Goal: Task Accomplishment & Management: Complete application form

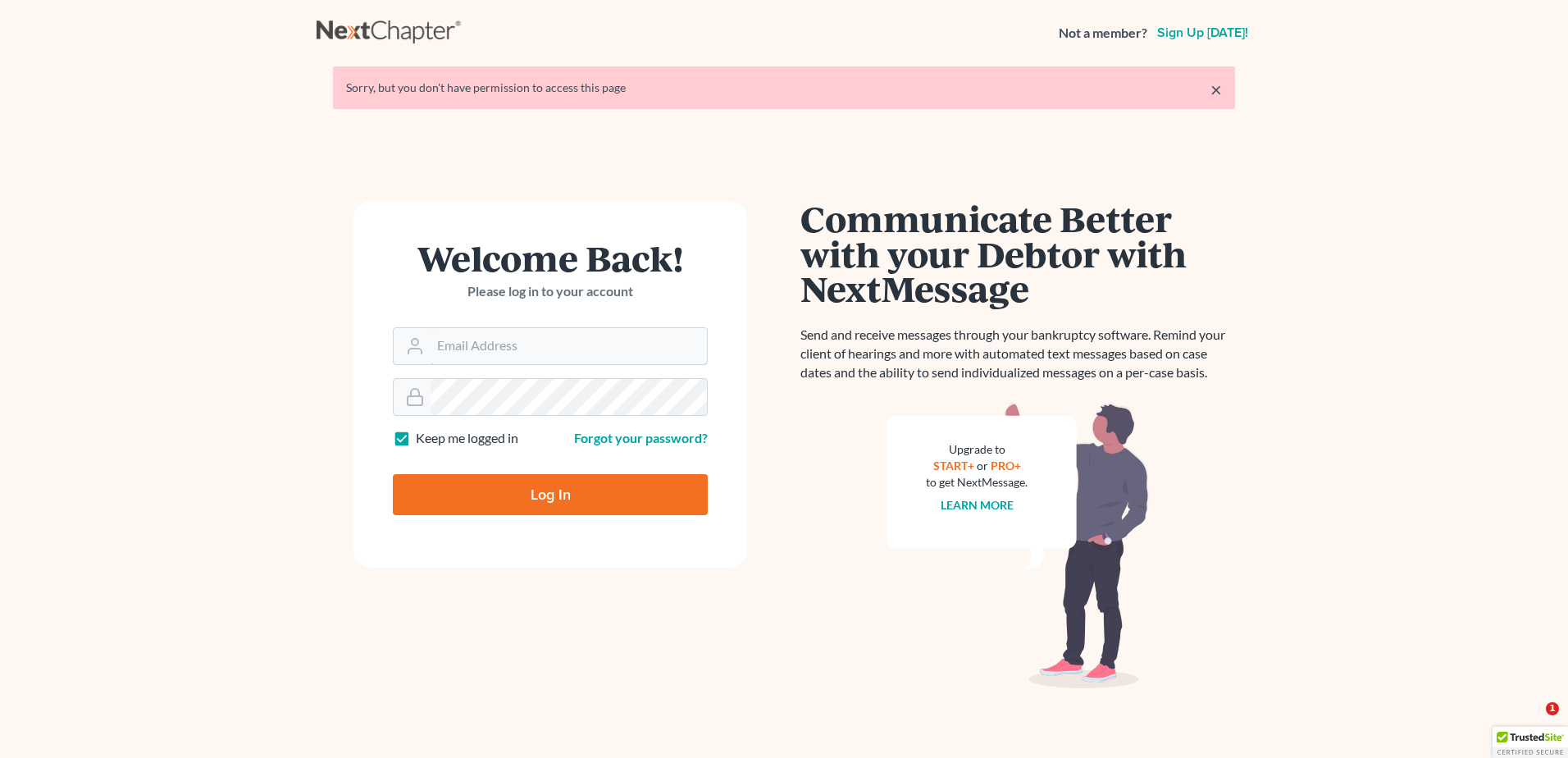
type input "mcastelluzzo@wellerlegalgroup.com"
click at [531, 503] on input "Log In" at bounding box center [550, 494] width 315 height 41
type input "Thinking..."
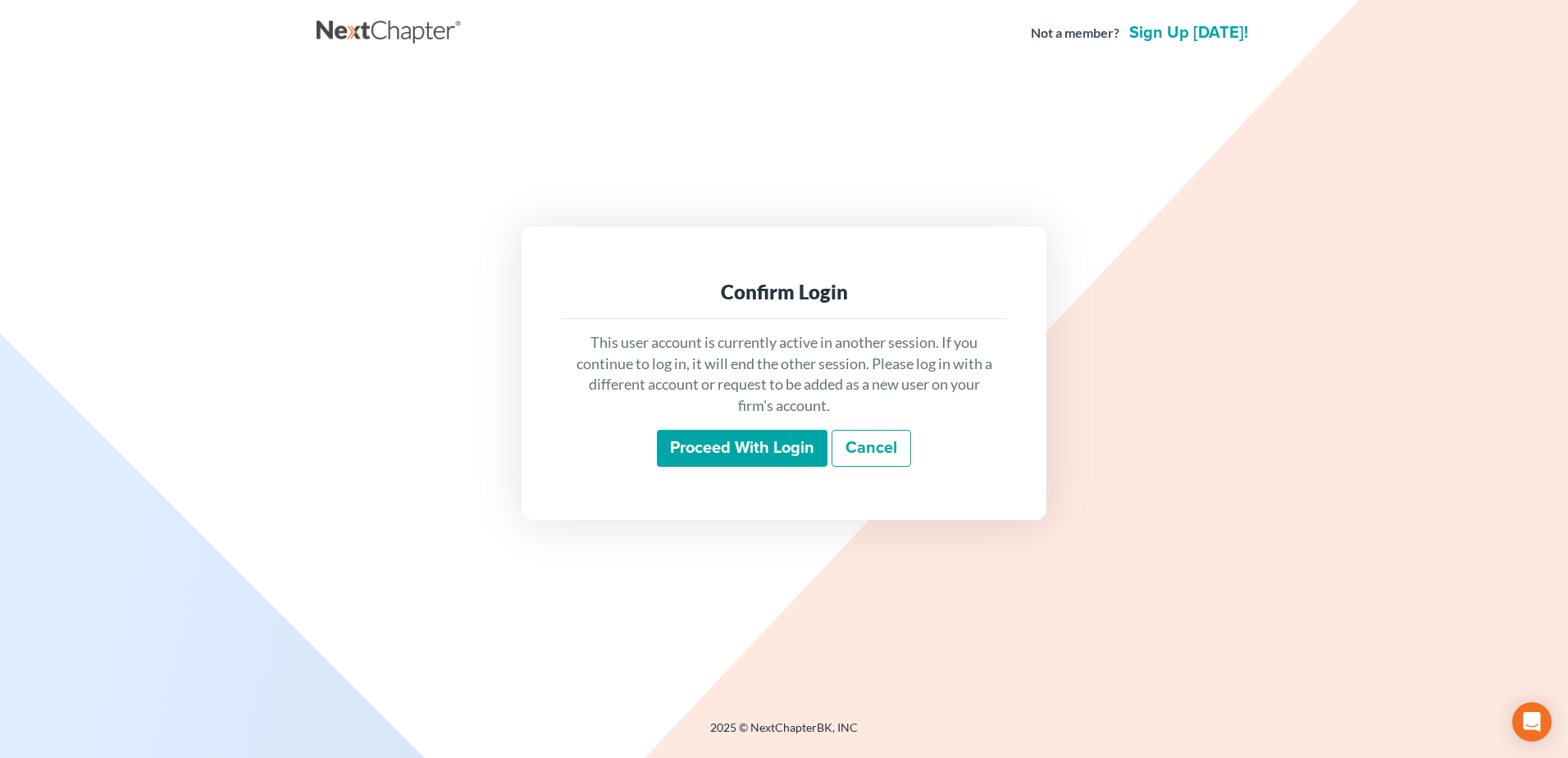
click at [746, 446] on input "Proceed with login" at bounding box center [742, 448] width 170 height 37
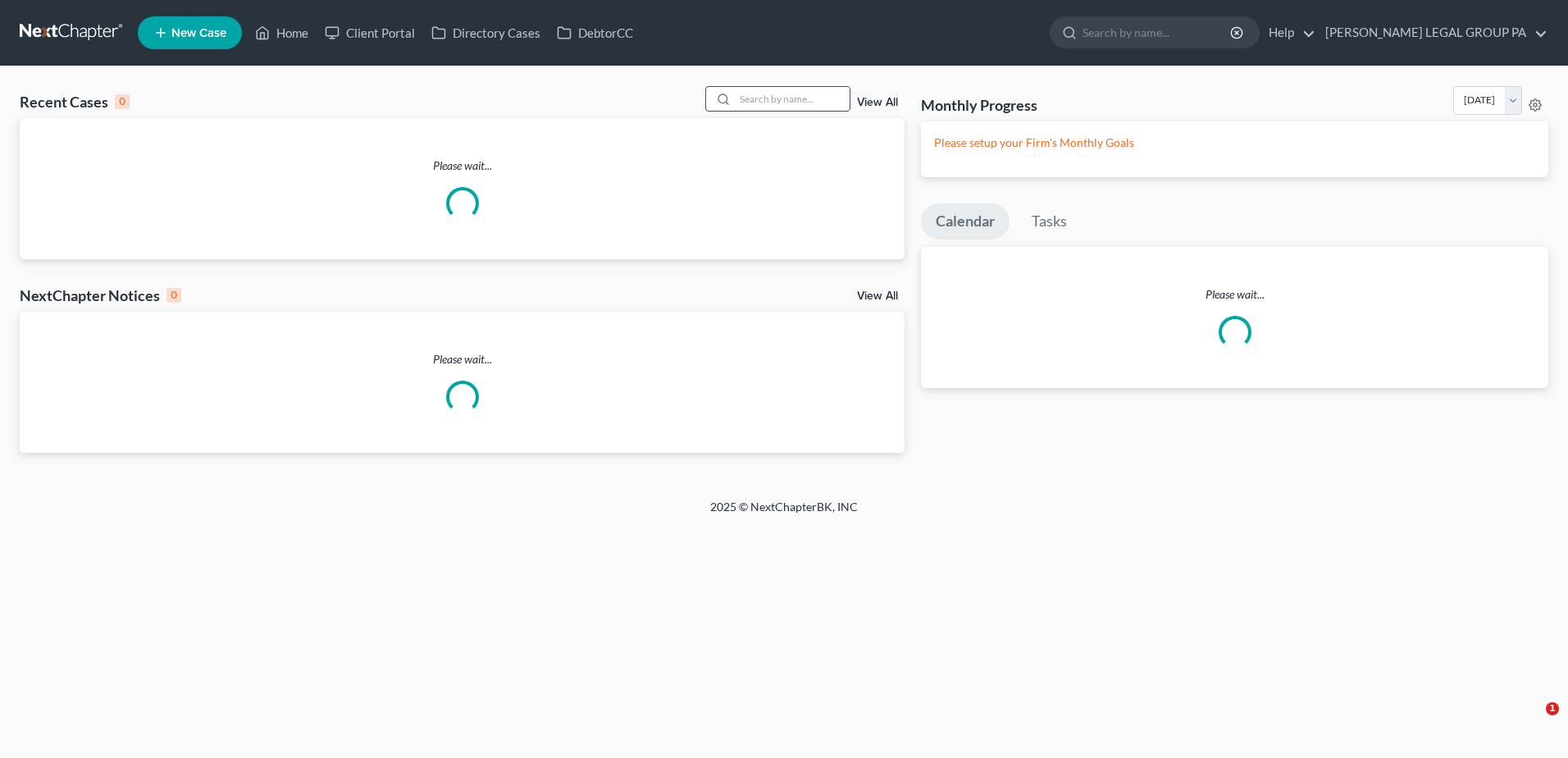
click at [788, 97] on input "search" at bounding box center [792, 99] width 115 height 24
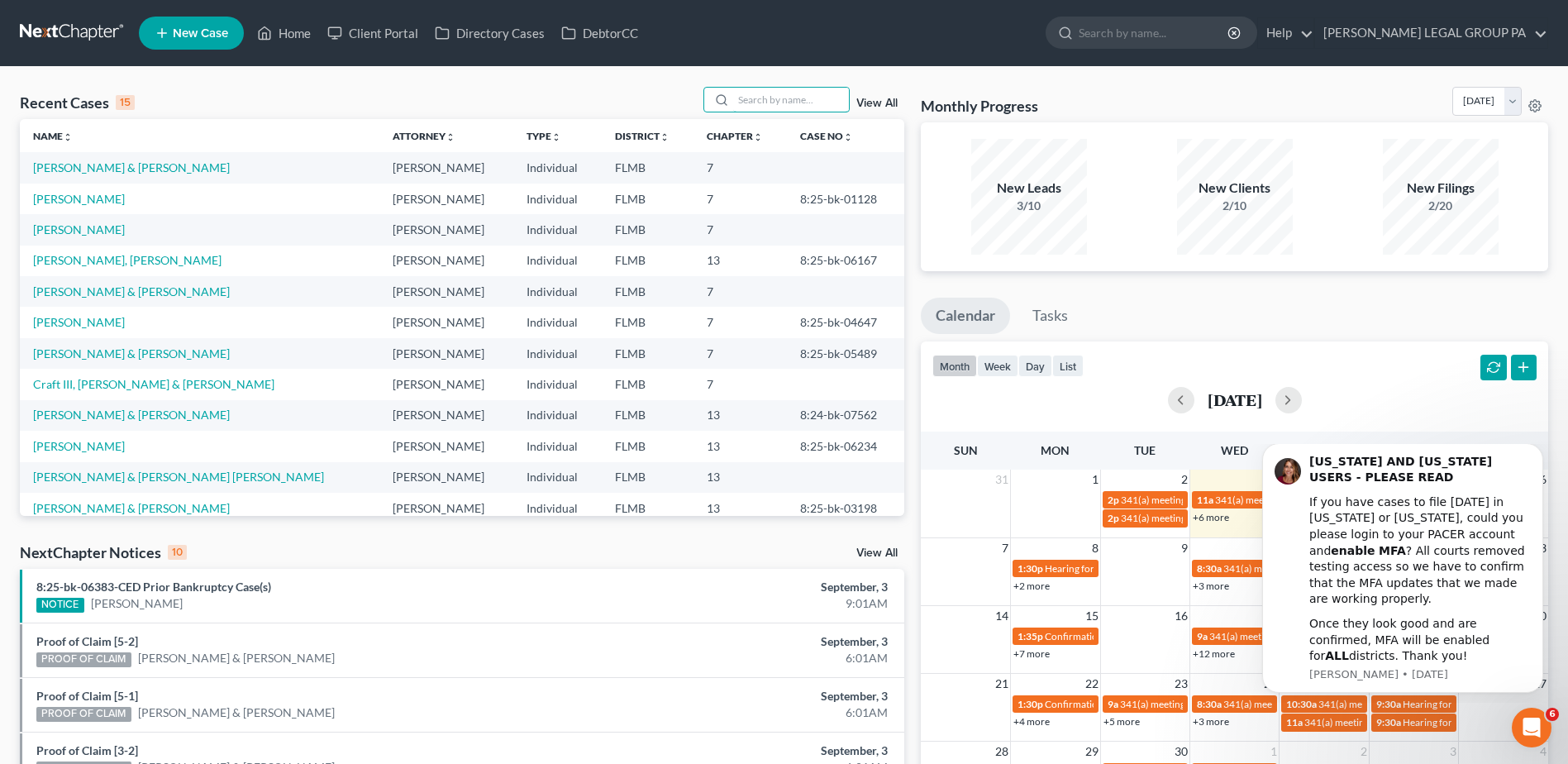
paste input "[PERSON_NAME]"
type input "[PERSON_NAME]"
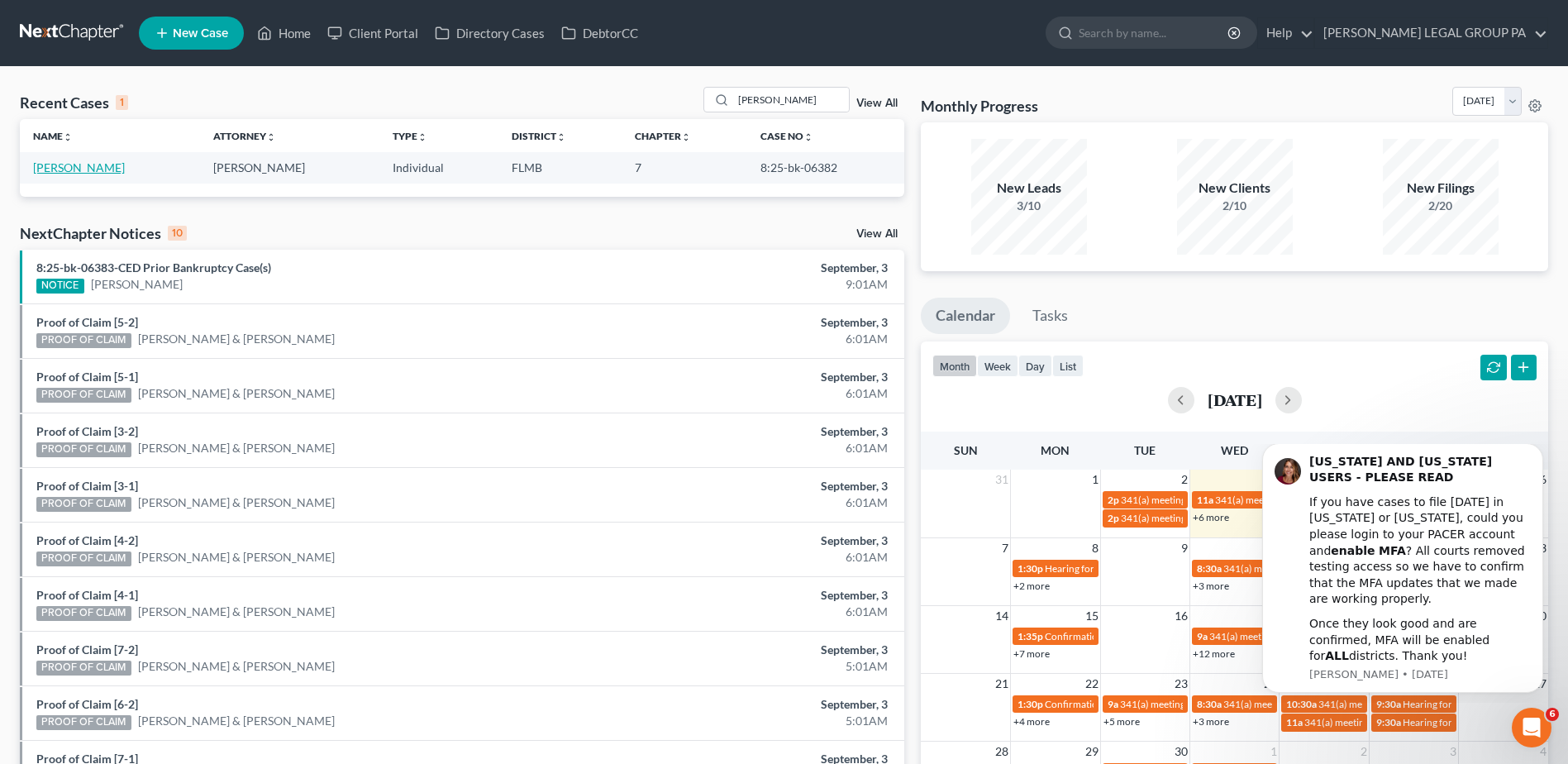
click at [101, 169] on link "[PERSON_NAME]" at bounding box center [78, 167] width 92 height 14
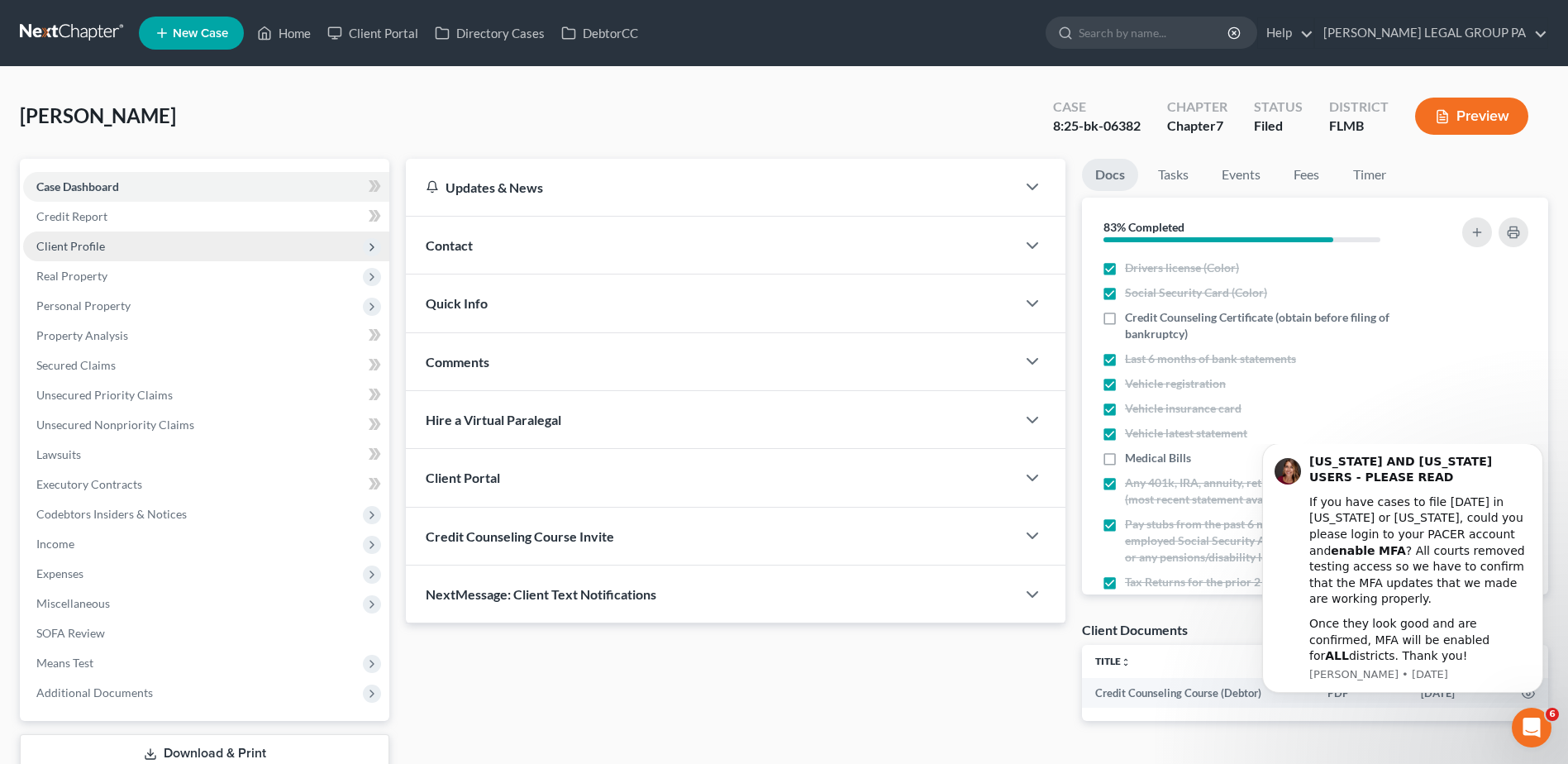
click at [61, 254] on span "Client Profile" at bounding box center [206, 246] width 366 height 30
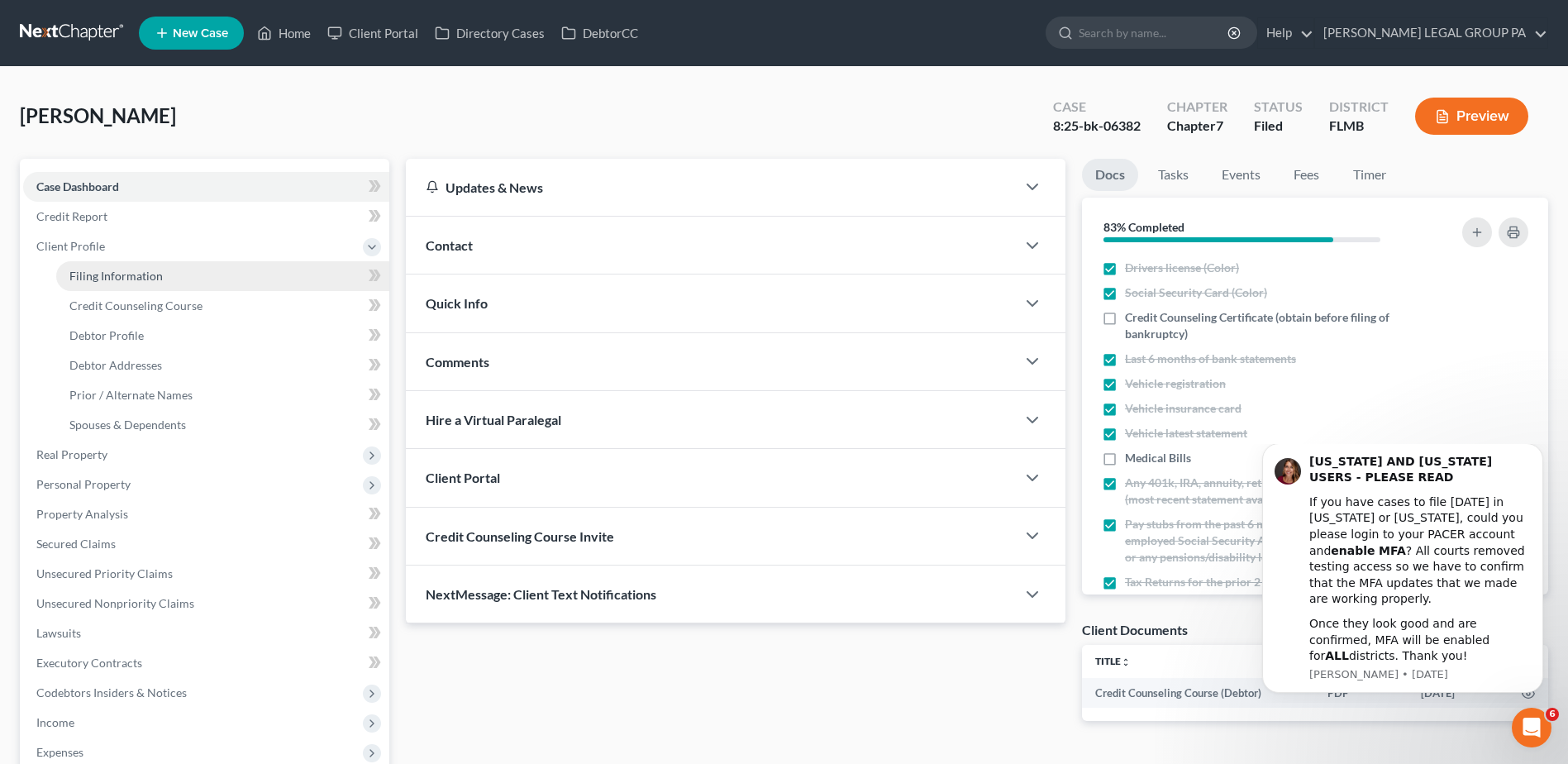
click at [110, 277] on span "Filing Information" at bounding box center [116, 275] width 94 height 14
click at [136, 277] on span "Filing Information" at bounding box center [116, 275] width 94 height 14
select select "1"
select select "0"
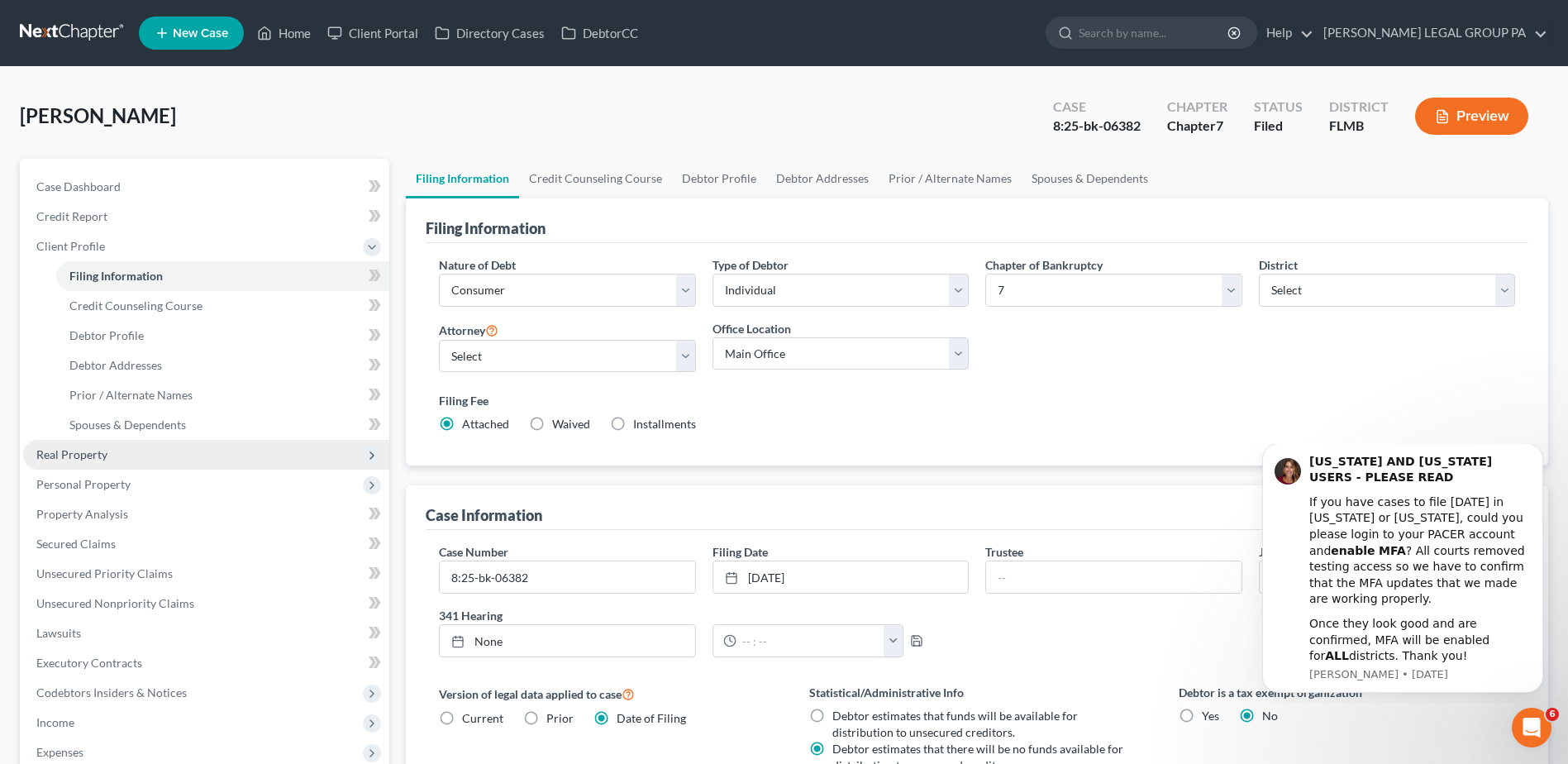
click at [96, 453] on span "Real Property" at bounding box center [72, 454] width 71 height 14
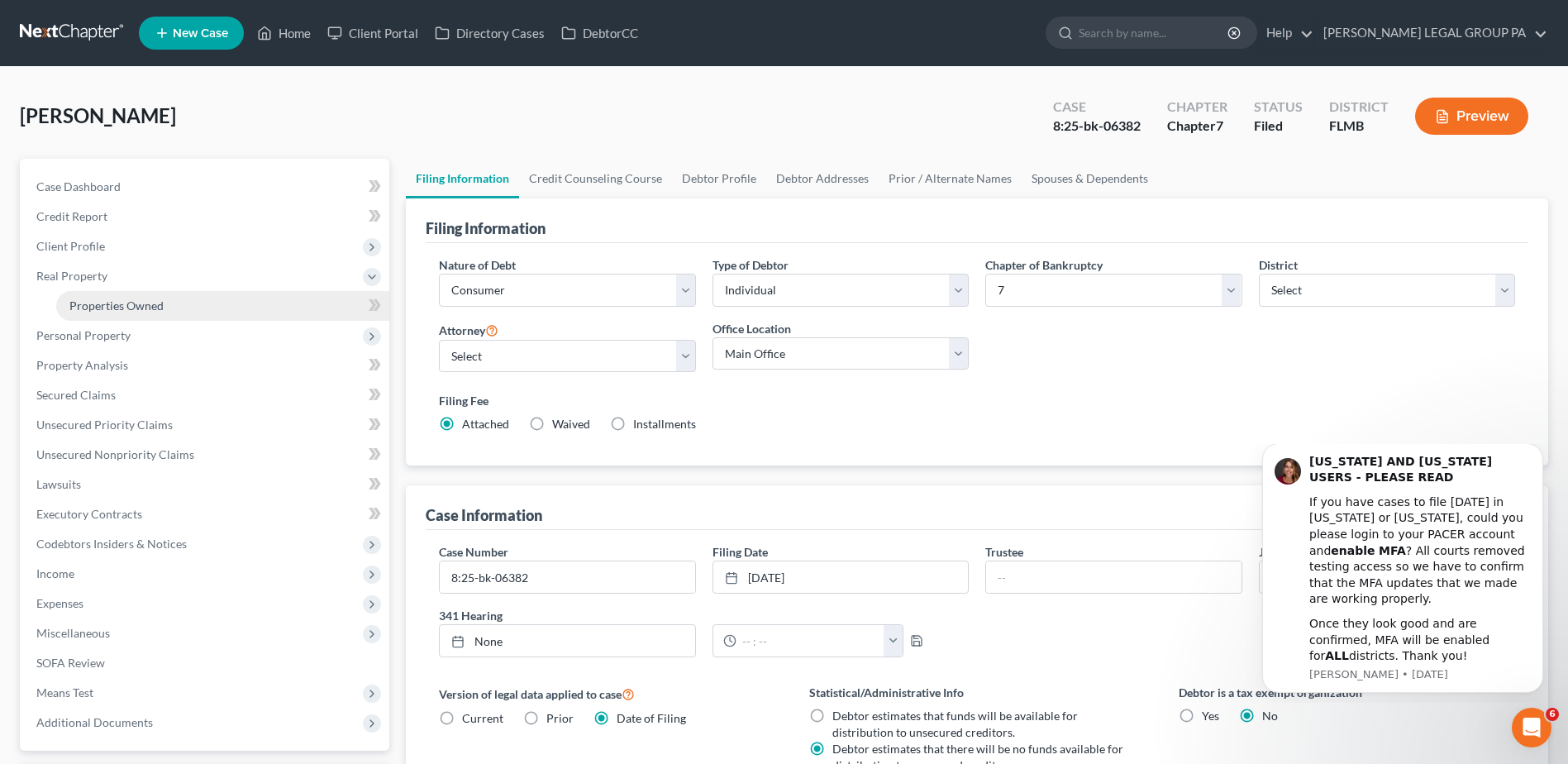
click at [110, 303] on span "Properties Owned" at bounding box center [117, 305] width 95 height 14
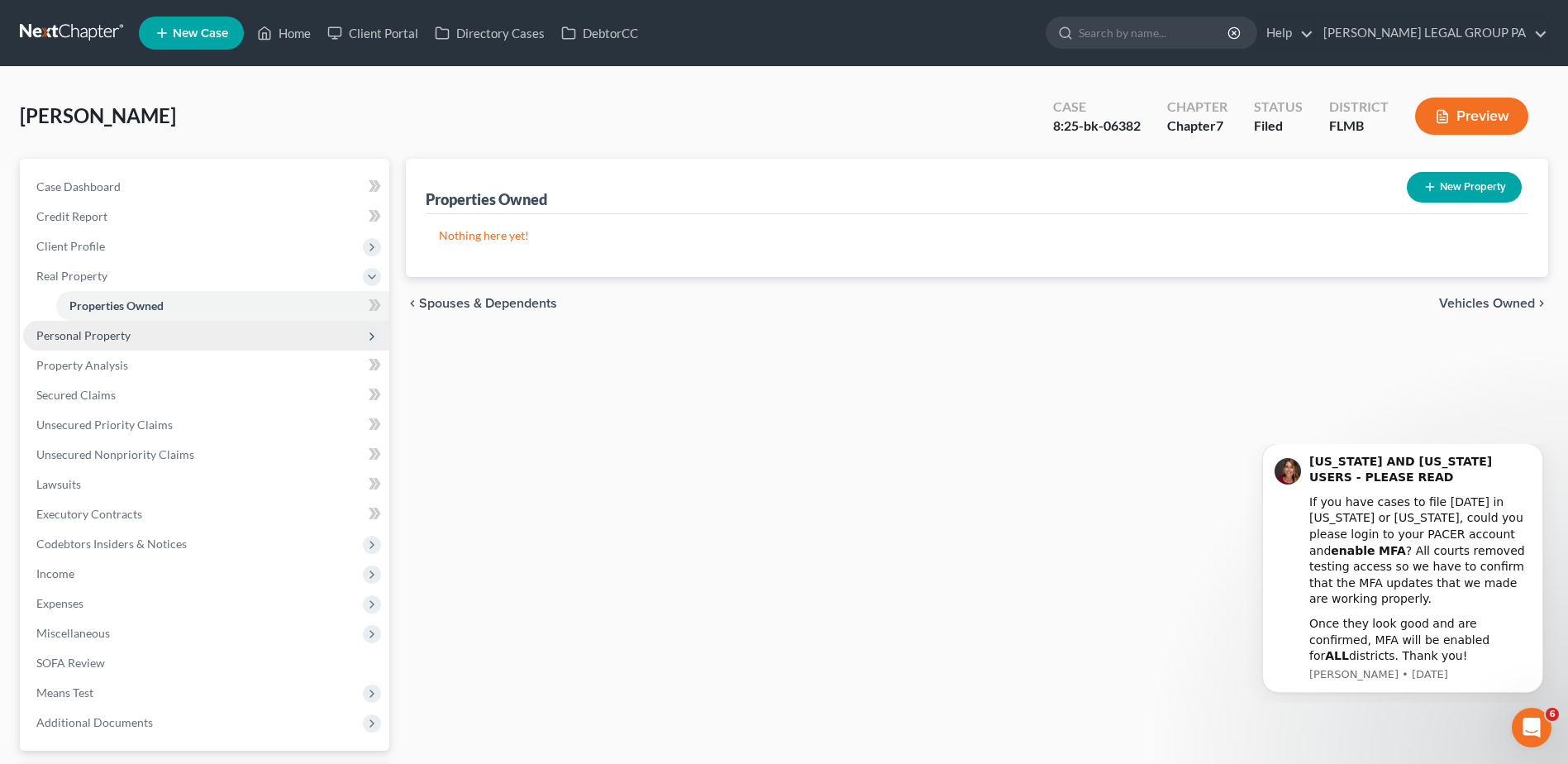
click at [90, 326] on span "Personal Property" at bounding box center [206, 335] width 366 height 30
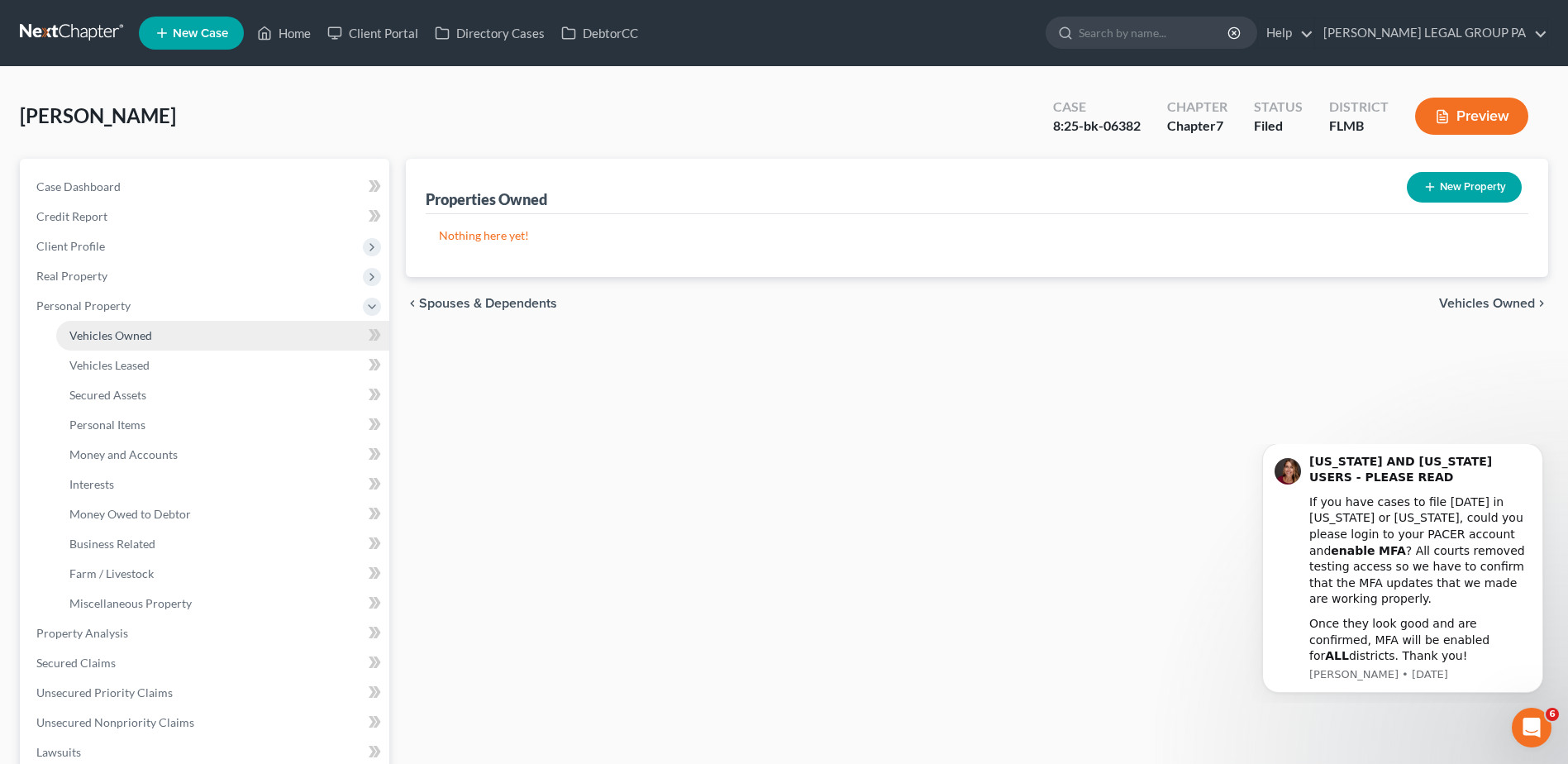
click at [114, 331] on span "Vehicles Owned" at bounding box center [111, 335] width 83 height 14
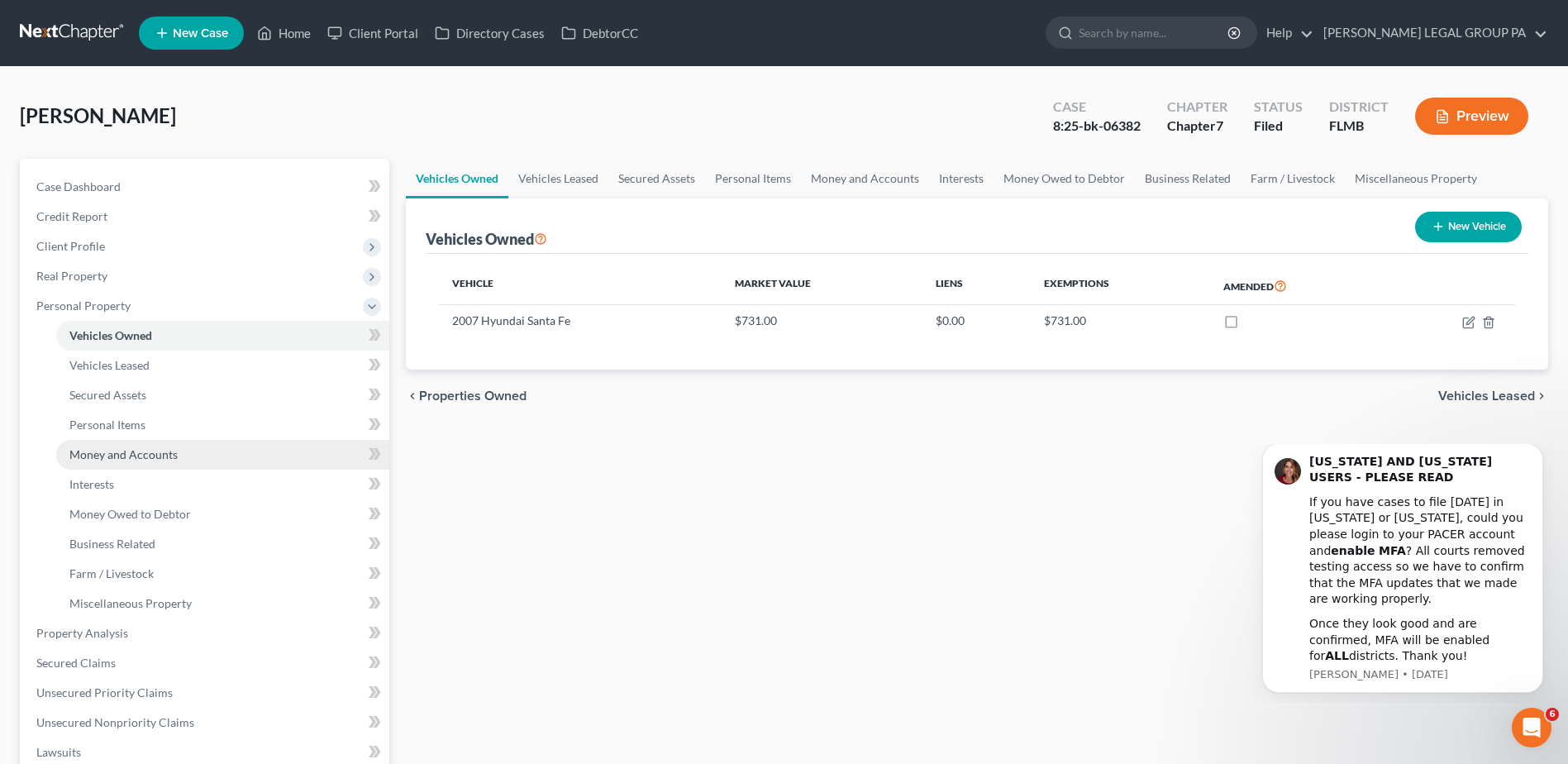
click at [114, 453] on span "Money and Accounts" at bounding box center [124, 454] width 108 height 14
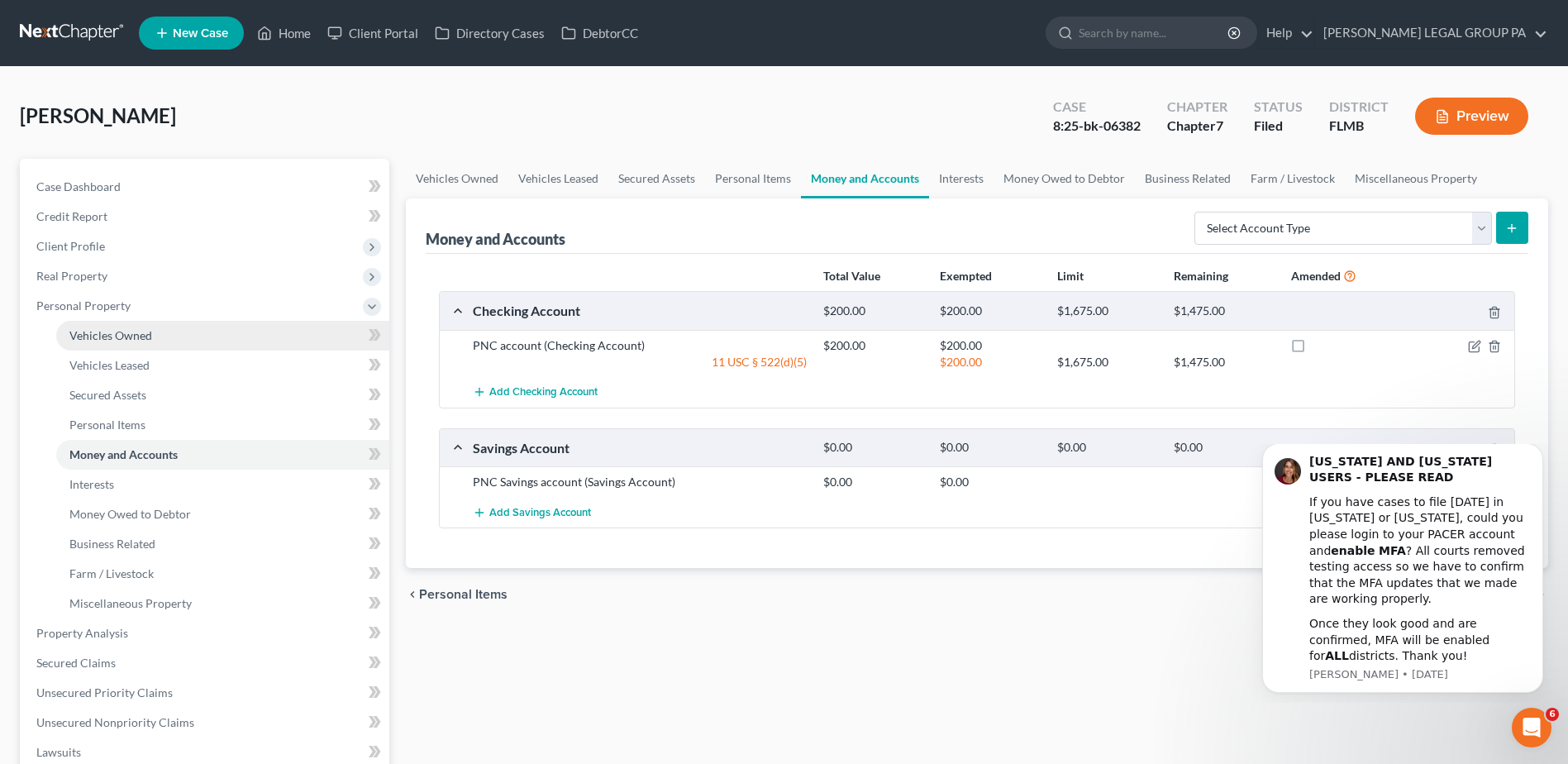
click at [117, 337] on span "Vehicles Owned" at bounding box center [111, 335] width 83 height 14
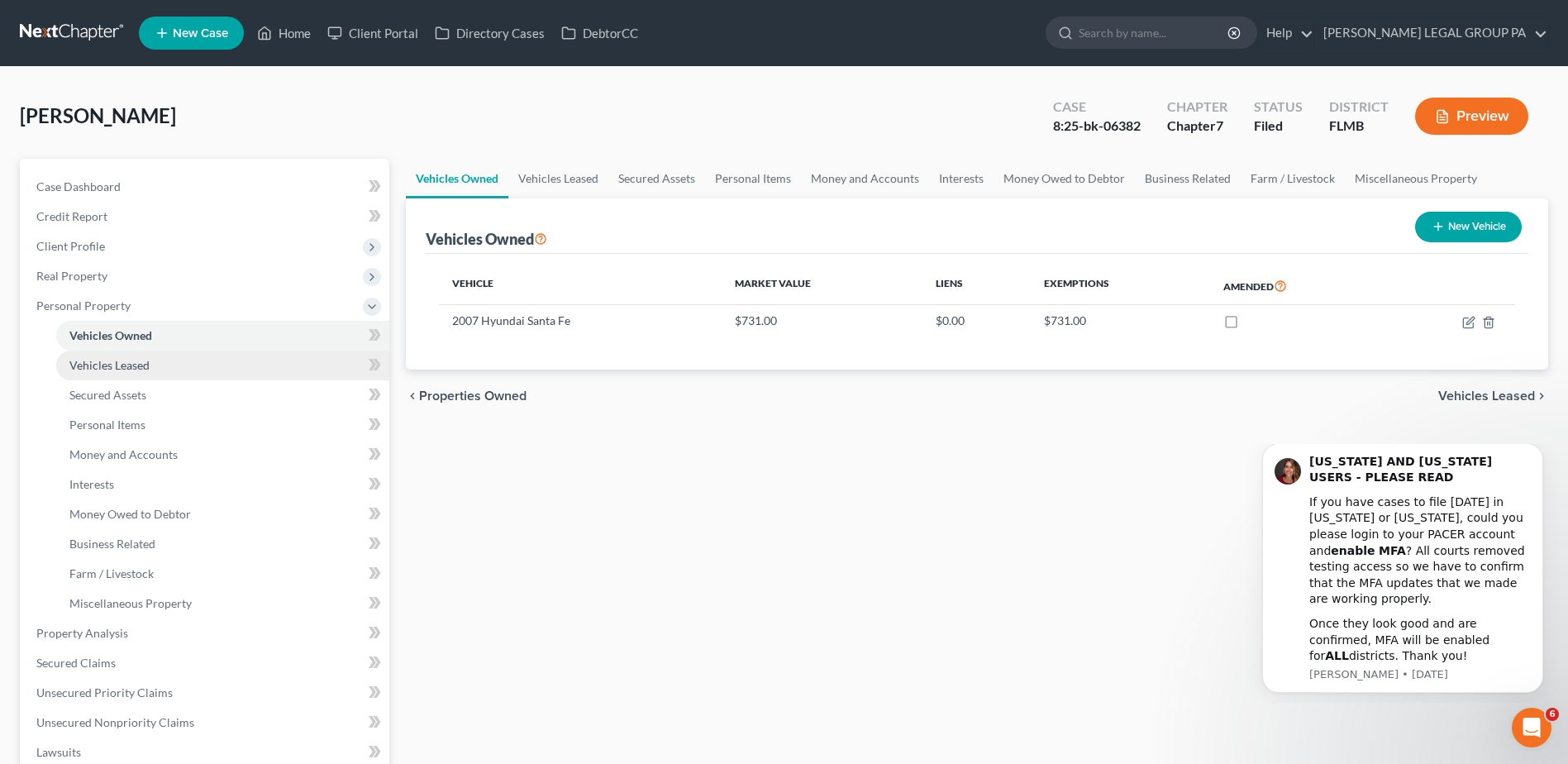
click at [117, 367] on span "Vehicles Leased" at bounding box center [109, 365] width 80 height 14
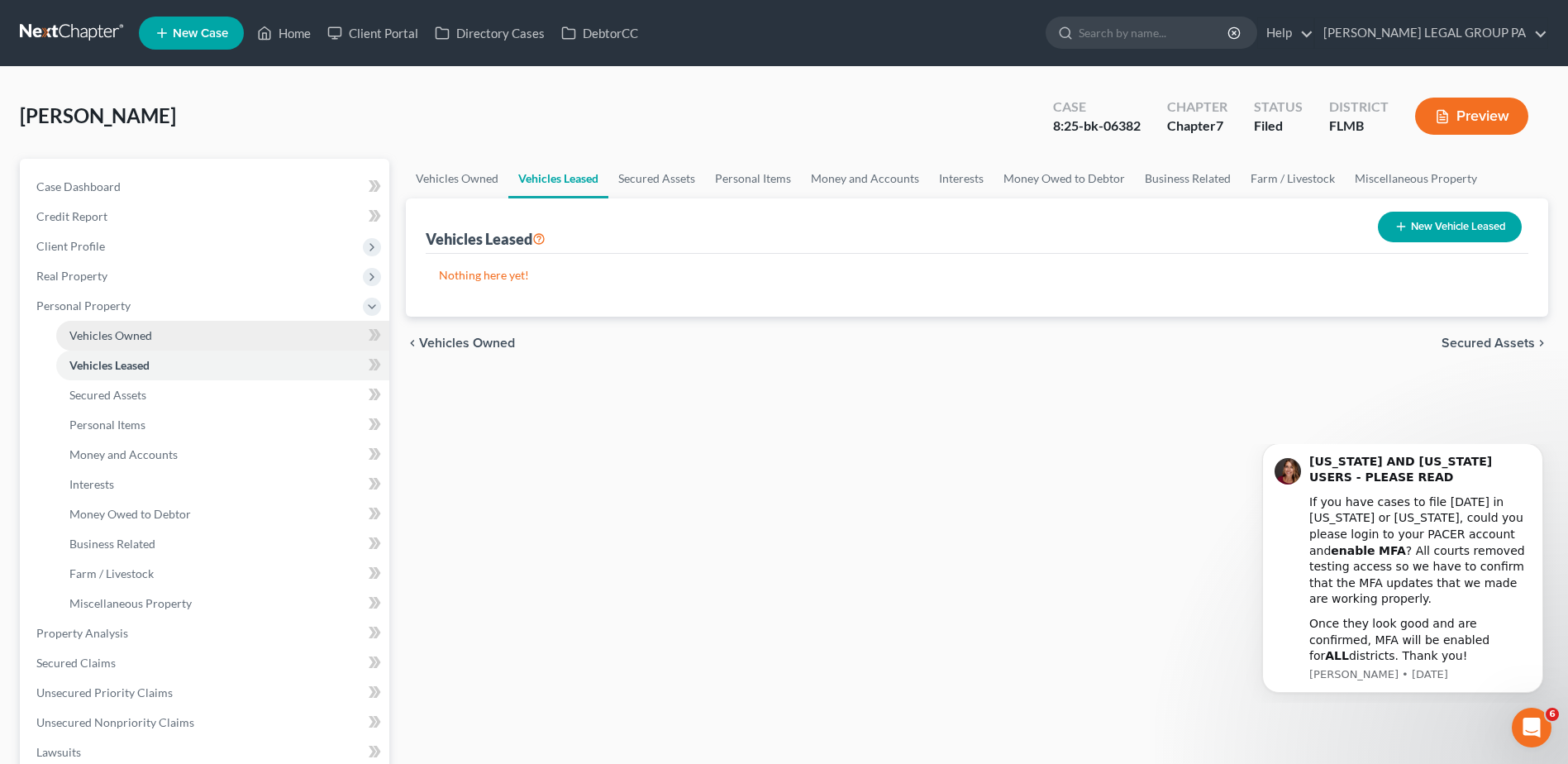
click at [118, 334] on span "Vehicles Owned" at bounding box center [111, 335] width 83 height 14
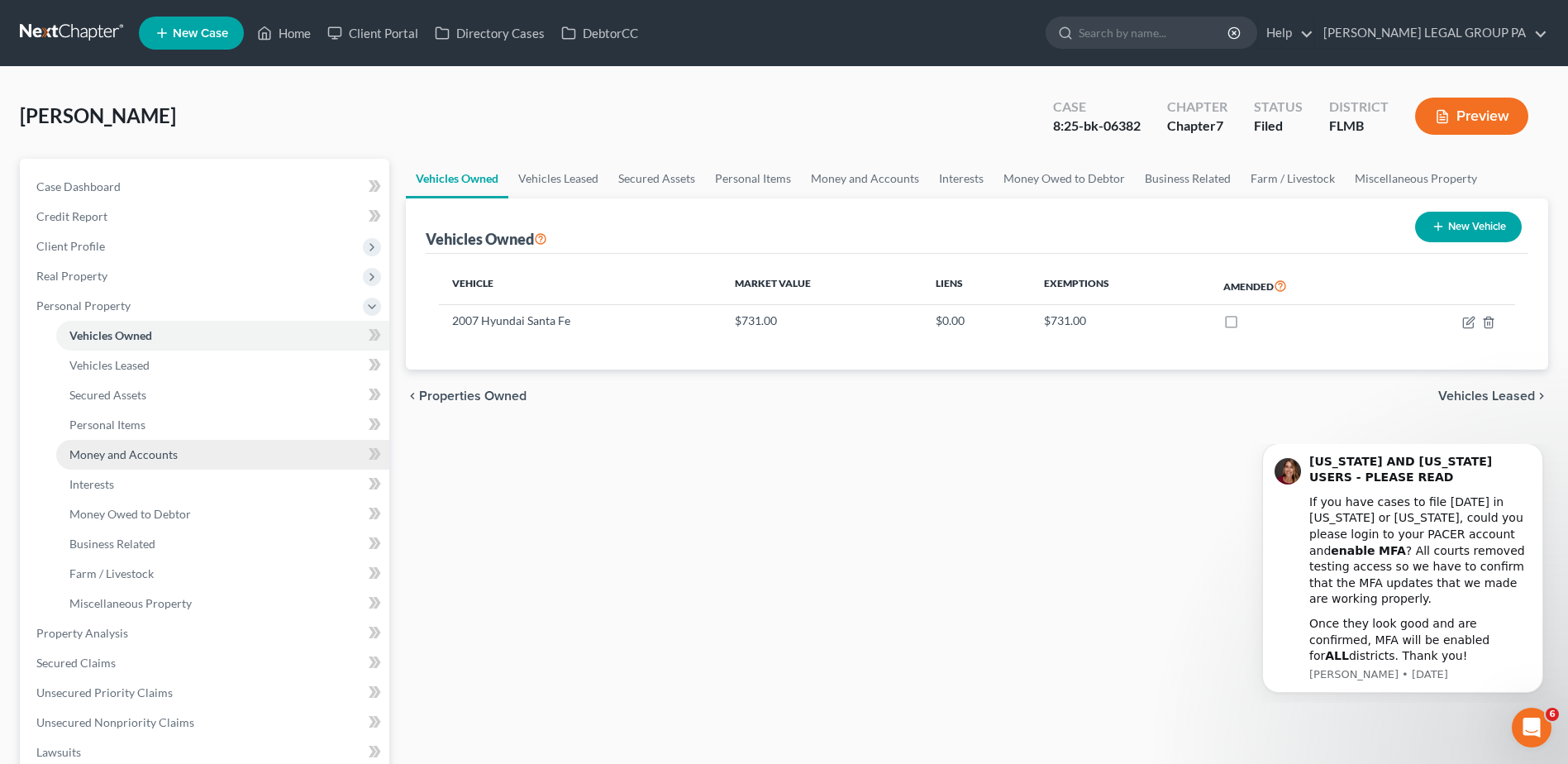
click at [108, 452] on span "Money and Accounts" at bounding box center [124, 454] width 108 height 14
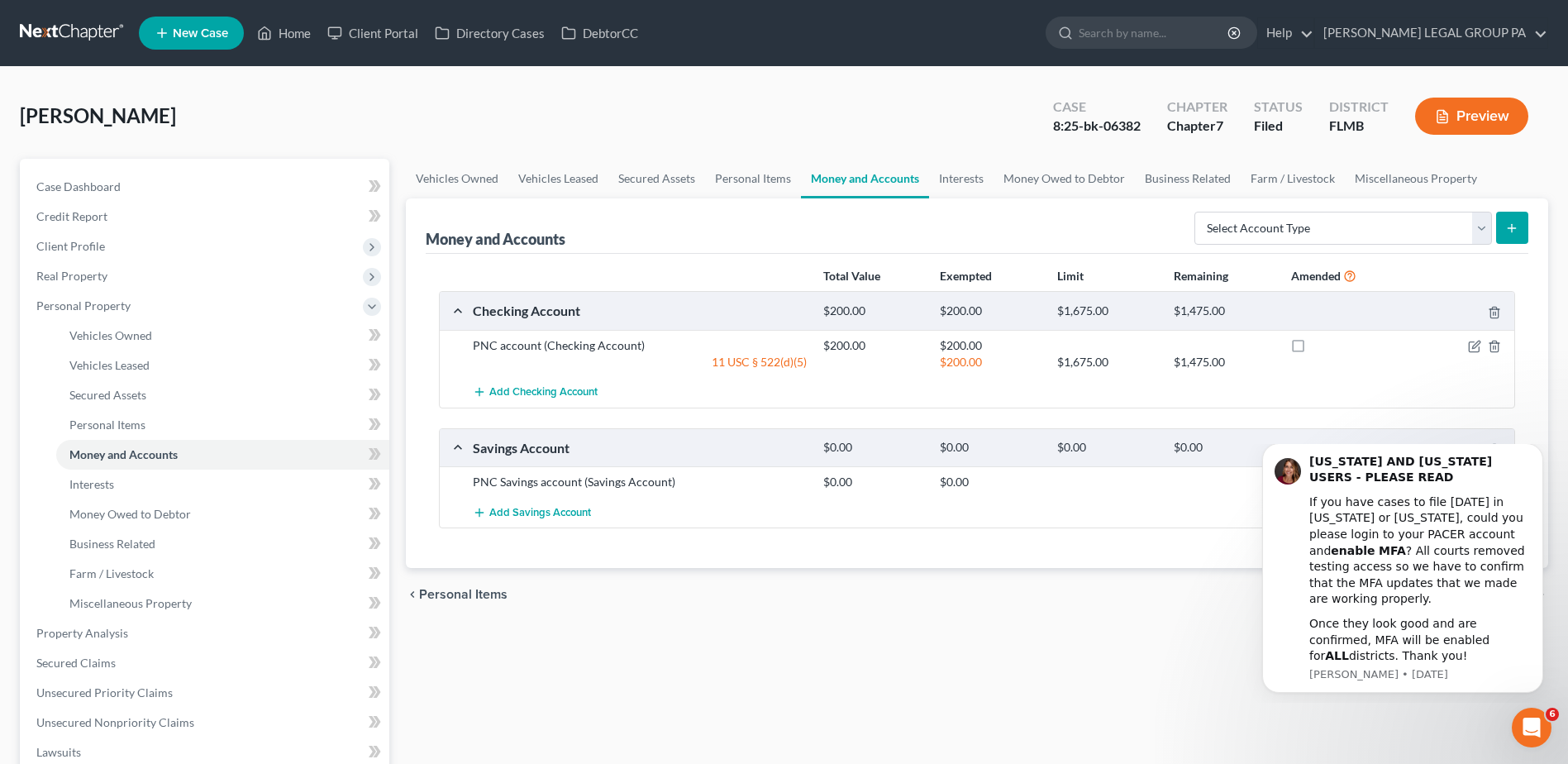
drag, startPoint x: 964, startPoint y: 41, endPoint x: 980, endPoint y: 46, distance: 16.8
click at [964, 41] on ul "New Case Home Client Portal Directory Cases DebtorCC - No Result - See all resu…" at bounding box center [843, 33] width 1409 height 43
click at [1171, 41] on input "search" at bounding box center [1154, 33] width 152 height 31
paste input "[PERSON_NAME]"
type input "[PERSON_NAME]"
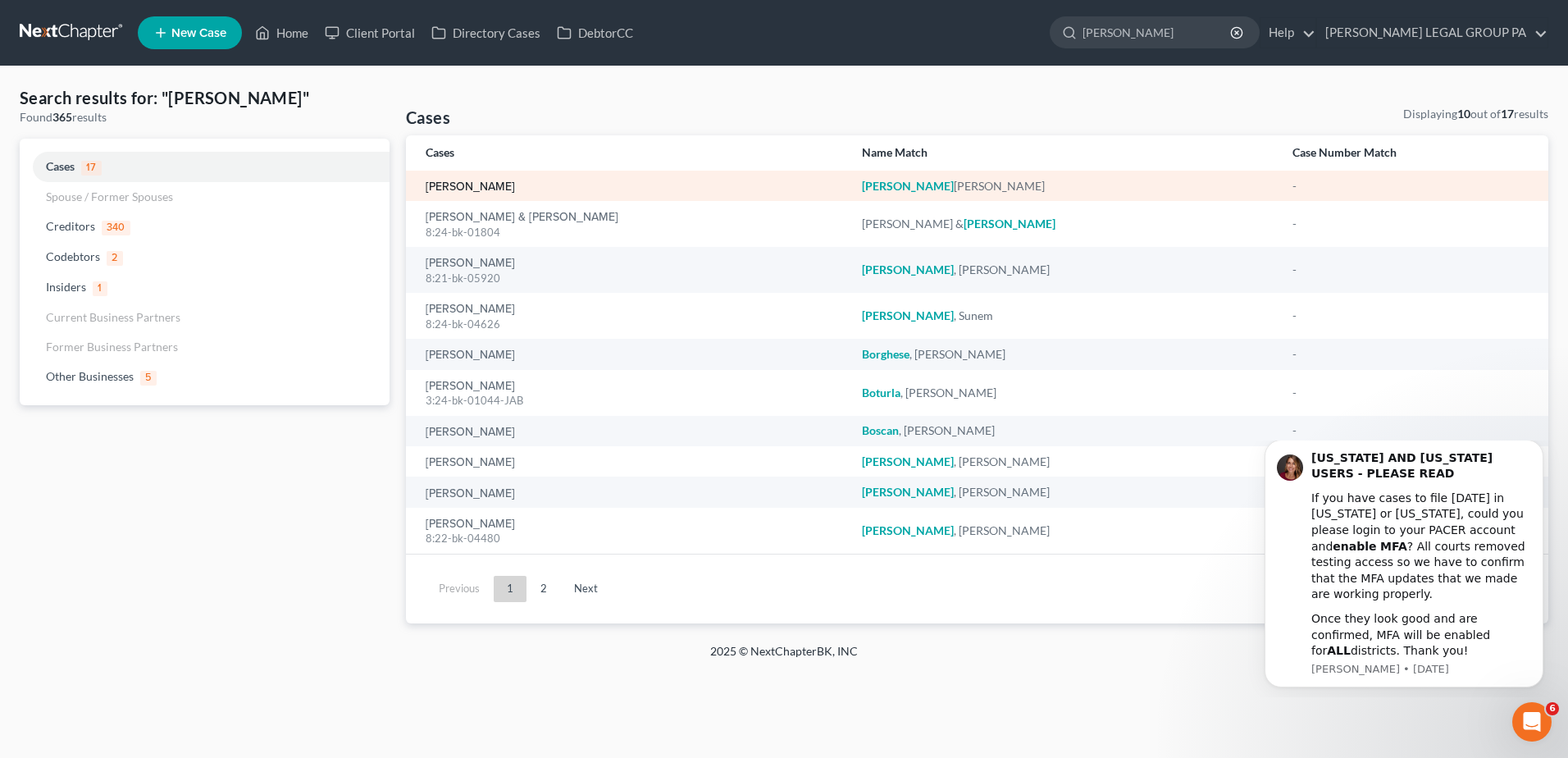
click at [447, 185] on link "[PERSON_NAME]" at bounding box center [469, 187] width 89 height 11
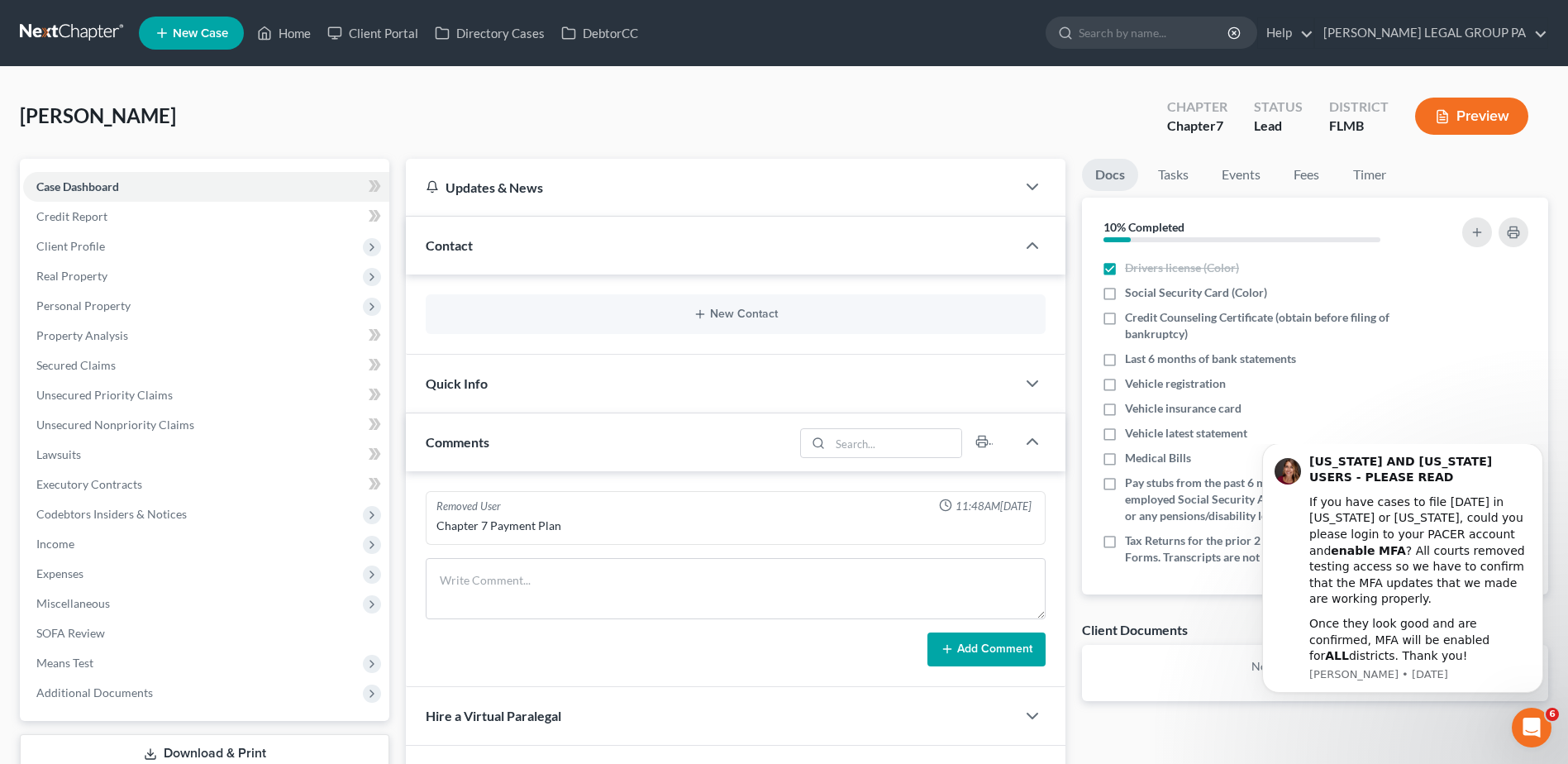
click at [518, 124] on div "[PERSON_NAME] Upgraded Chapter Chapter 7 Status Lead District [GEOGRAPHIC_DATA]…" at bounding box center [784, 123] width 1528 height 71
click at [56, 246] on span "Client Profile" at bounding box center [70, 245] width 69 height 14
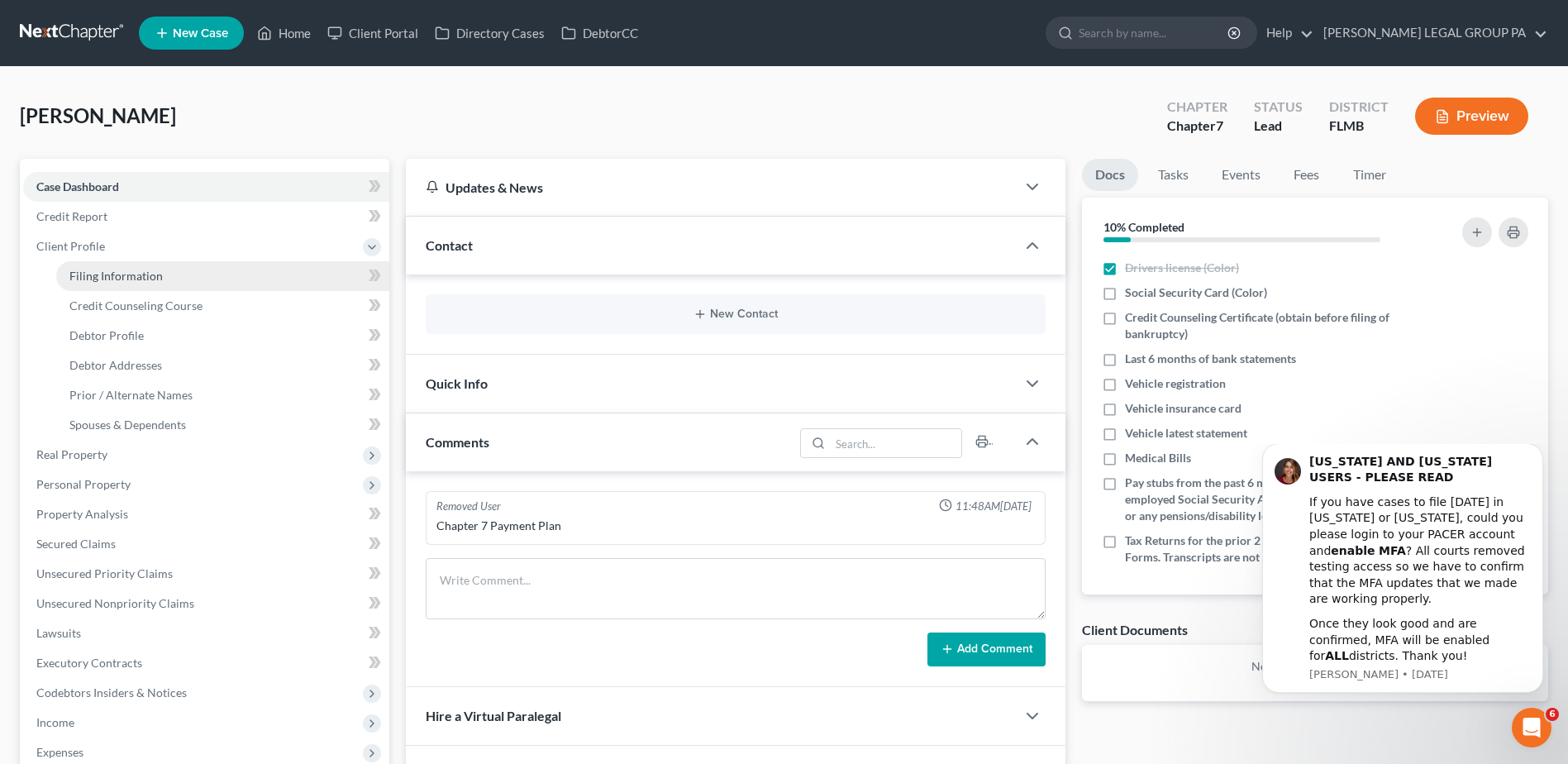
click at [87, 269] on span "Filing Information" at bounding box center [116, 275] width 94 height 14
select select "1"
select select "0"
select select "15"
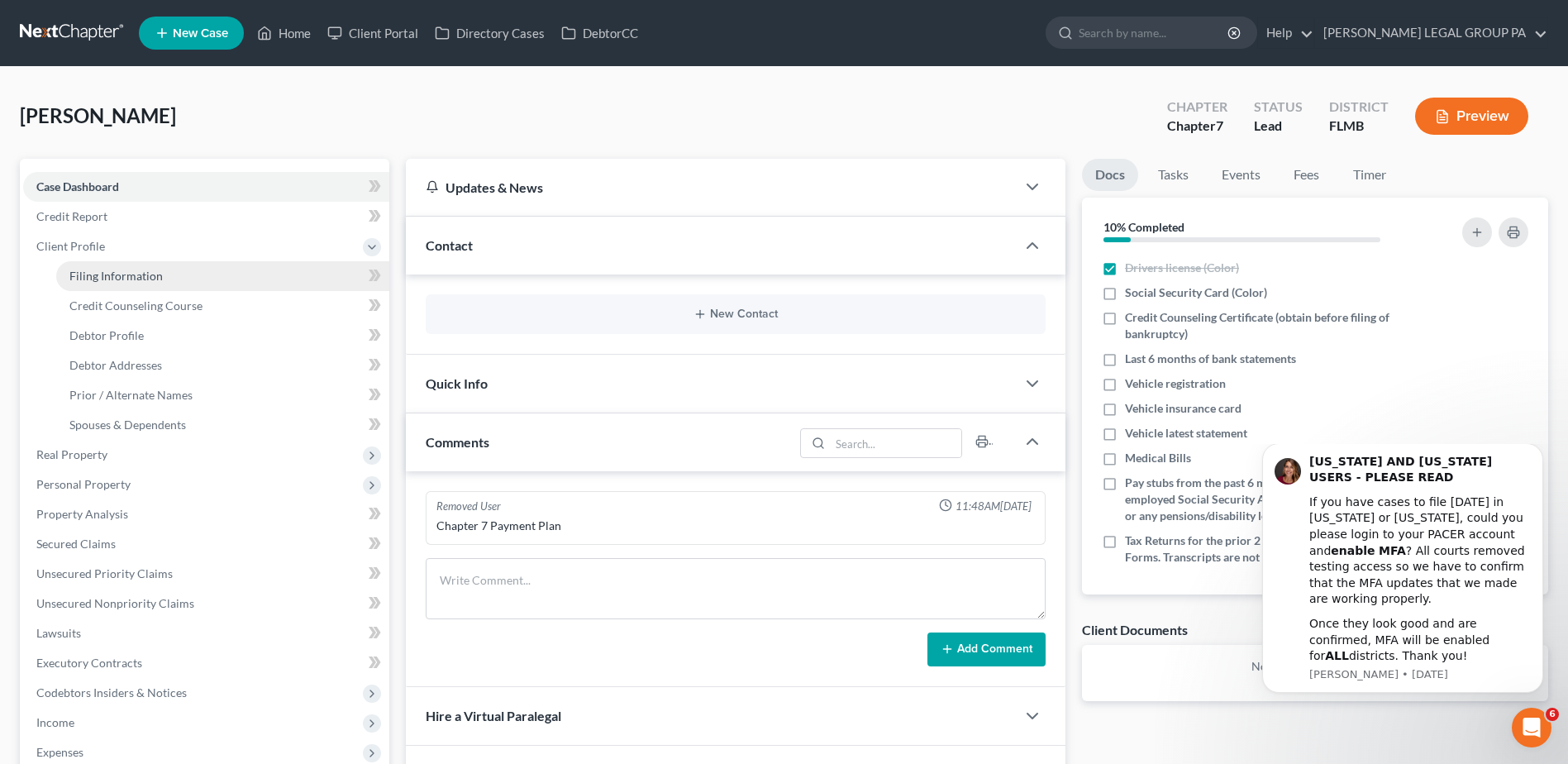
select select "9"
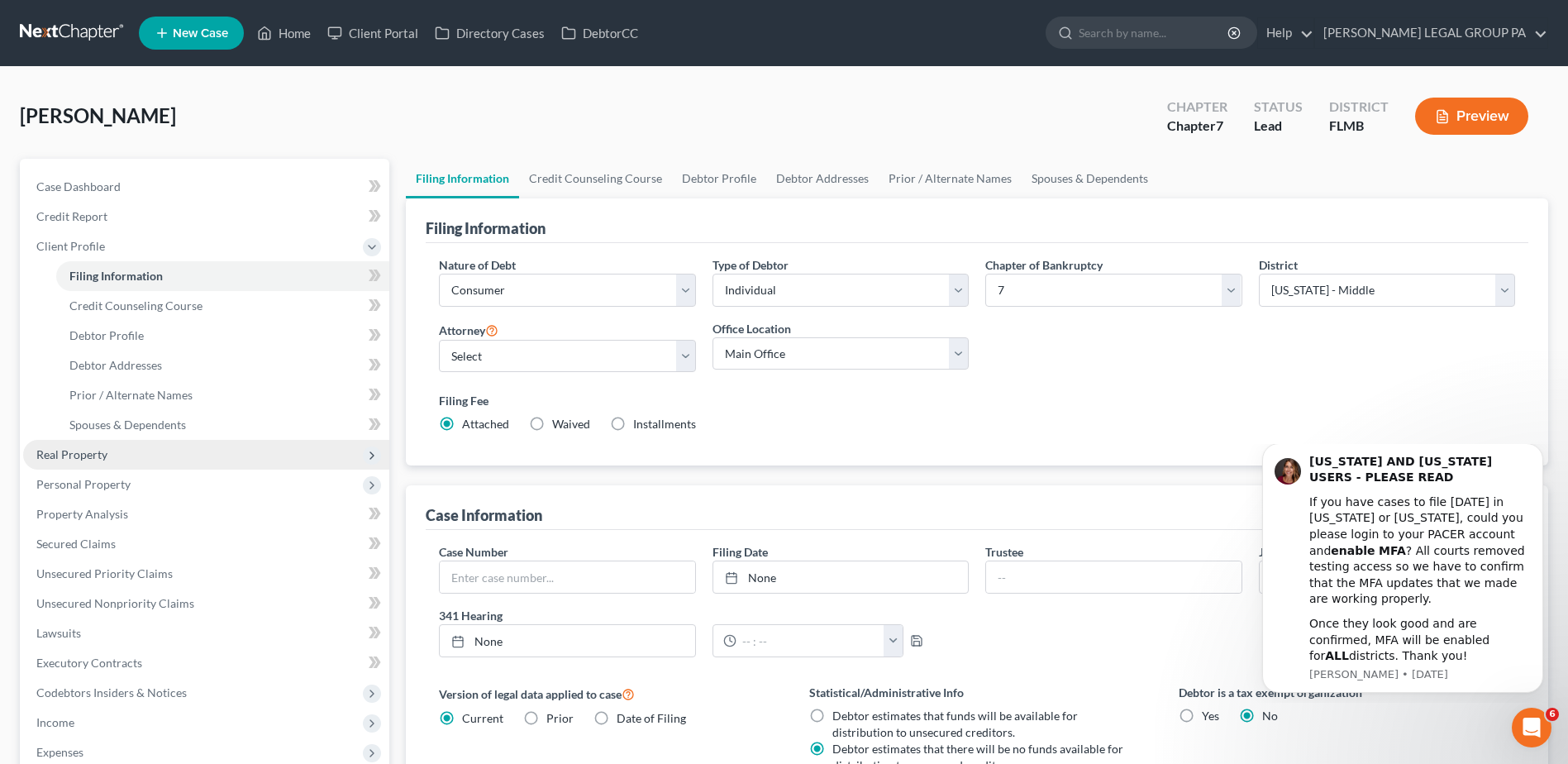
click at [60, 448] on span "Real Property" at bounding box center [72, 454] width 71 height 14
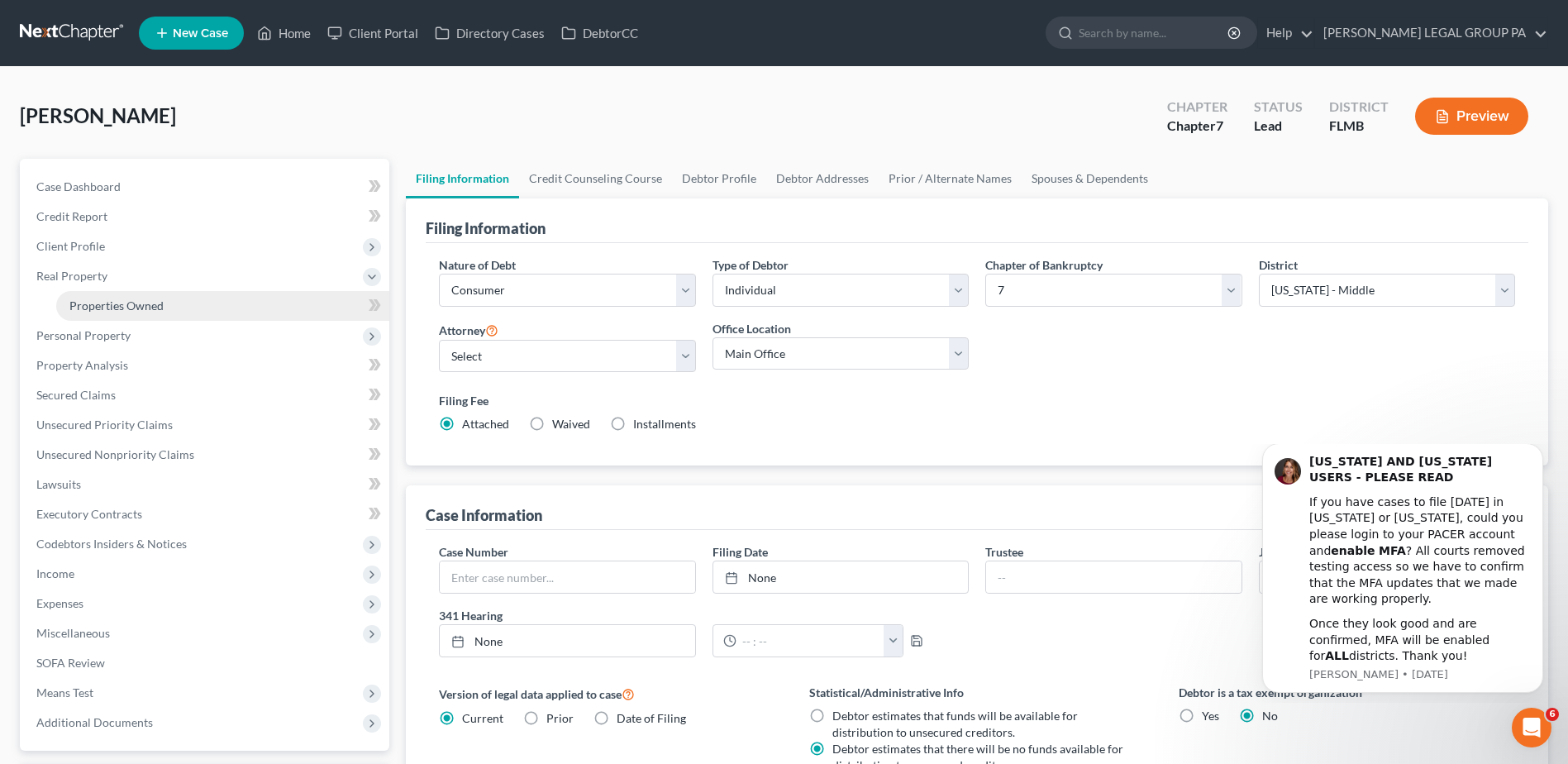
click at [99, 309] on span "Properties Owned" at bounding box center [117, 305] width 95 height 14
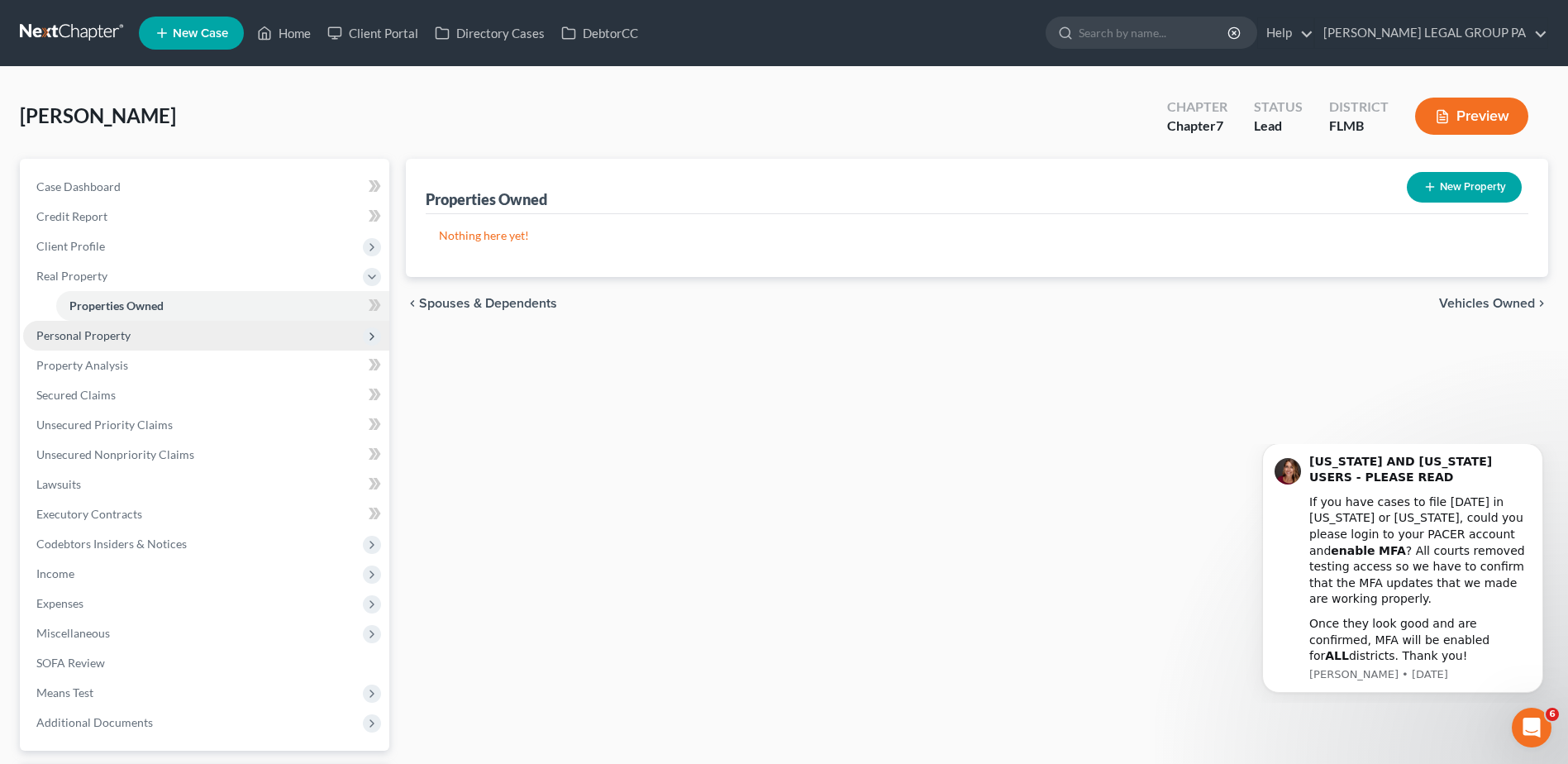
click at [88, 335] on span "Personal Property" at bounding box center [84, 335] width 95 height 14
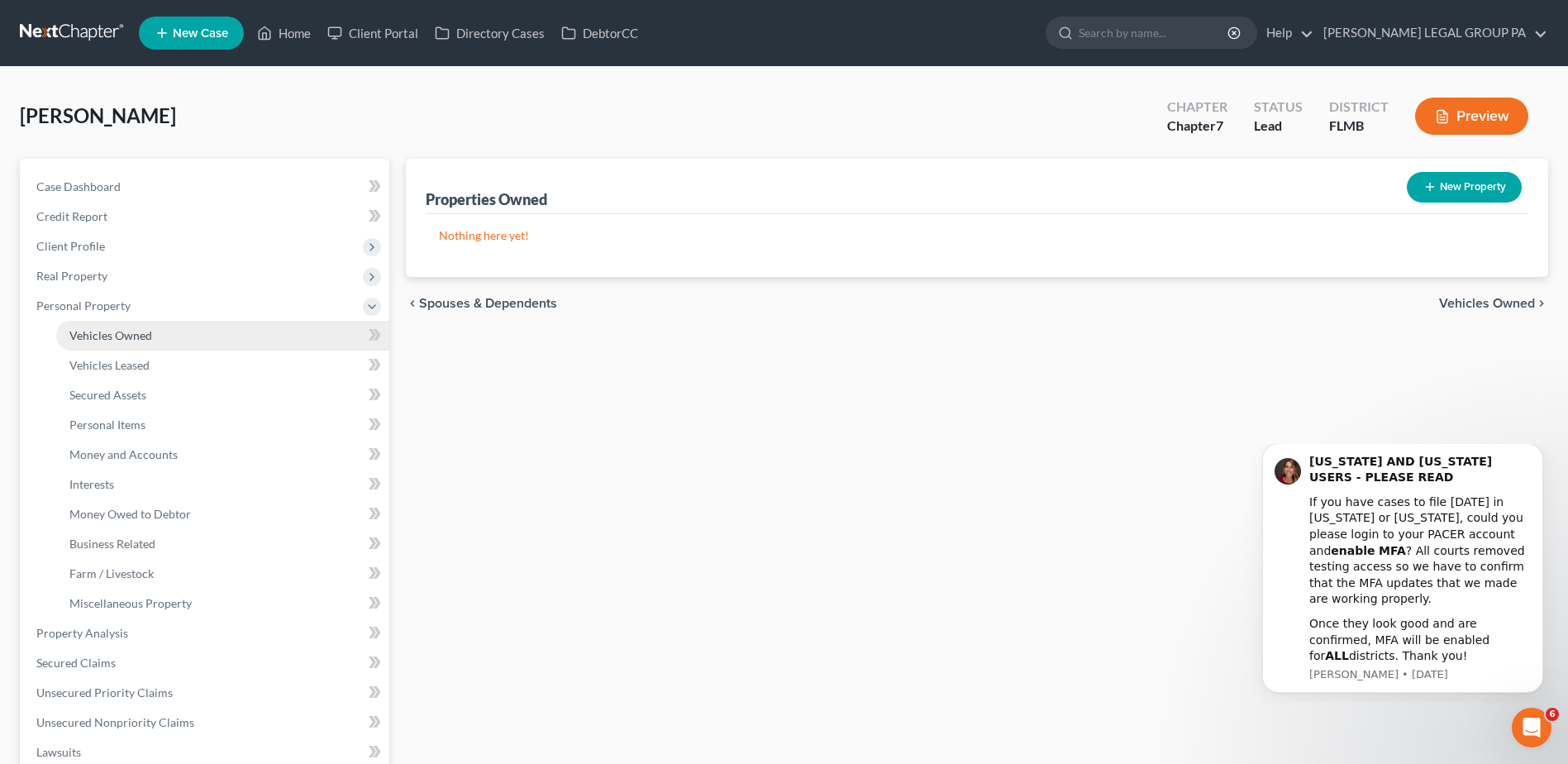
click at [98, 338] on span "Vehicles Owned" at bounding box center [111, 335] width 83 height 14
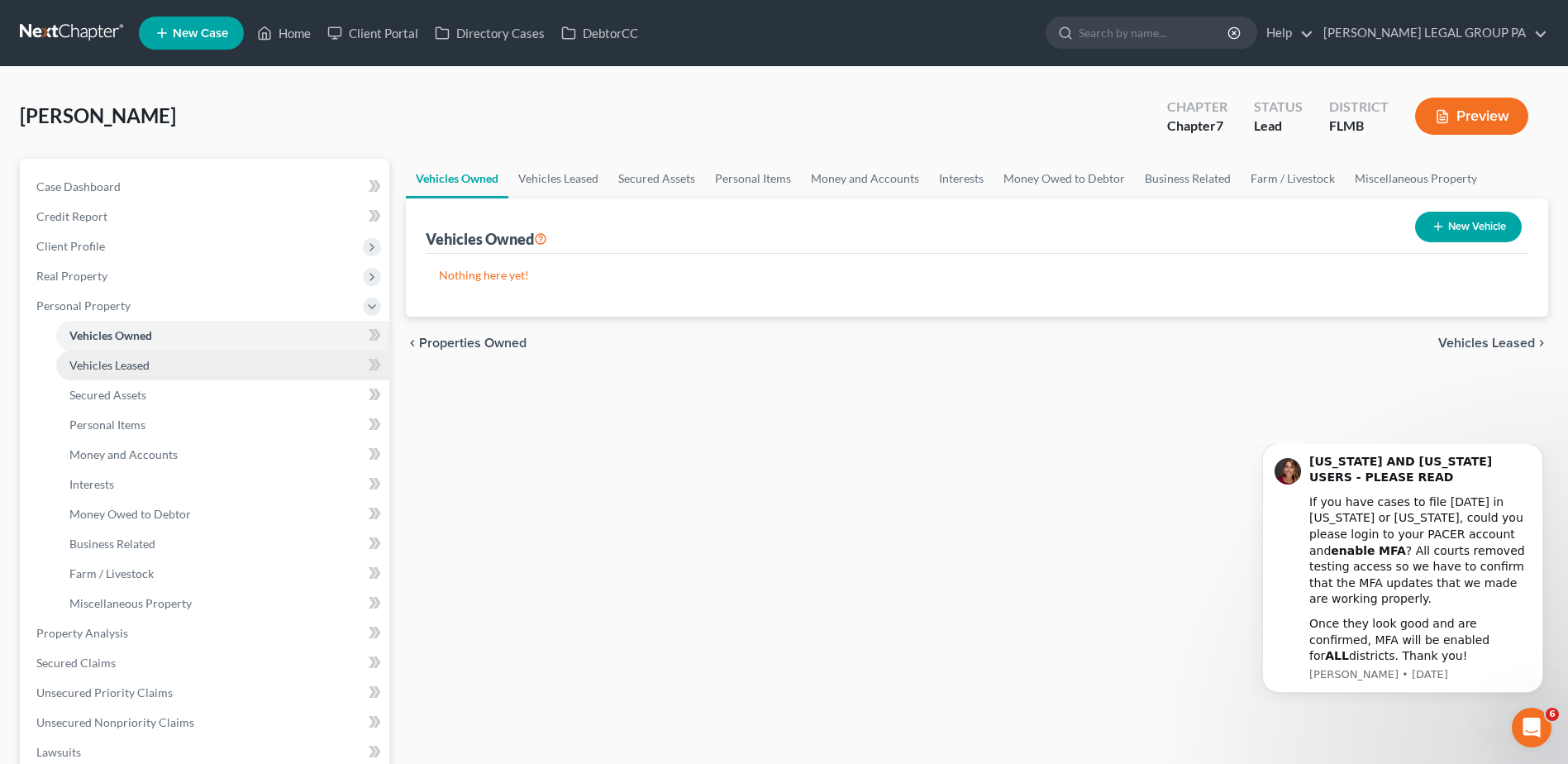
click at [90, 365] on span "Vehicles Leased" at bounding box center [109, 365] width 80 height 14
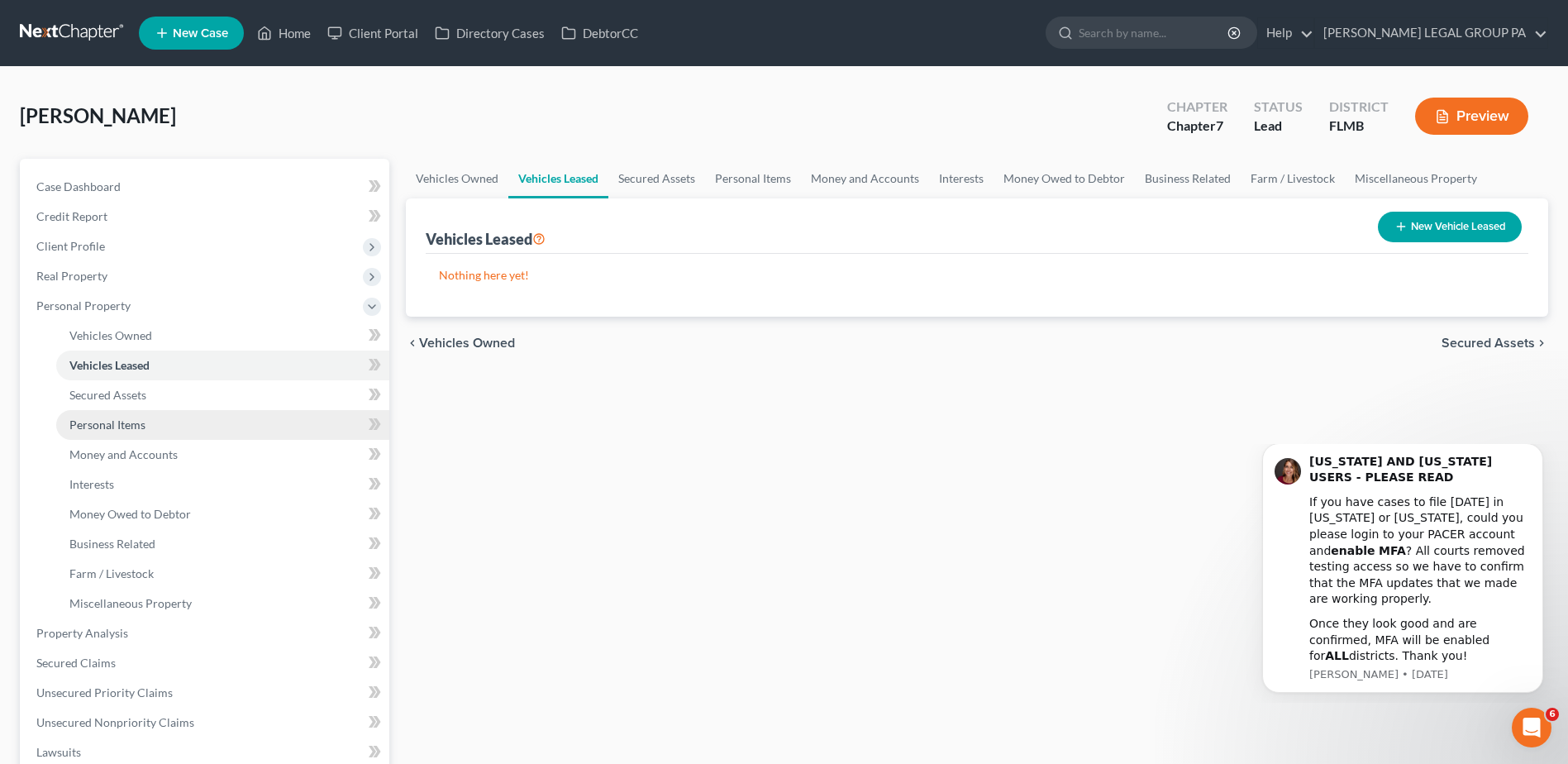
click at [92, 434] on link "Personal Items" at bounding box center [222, 425] width 333 height 30
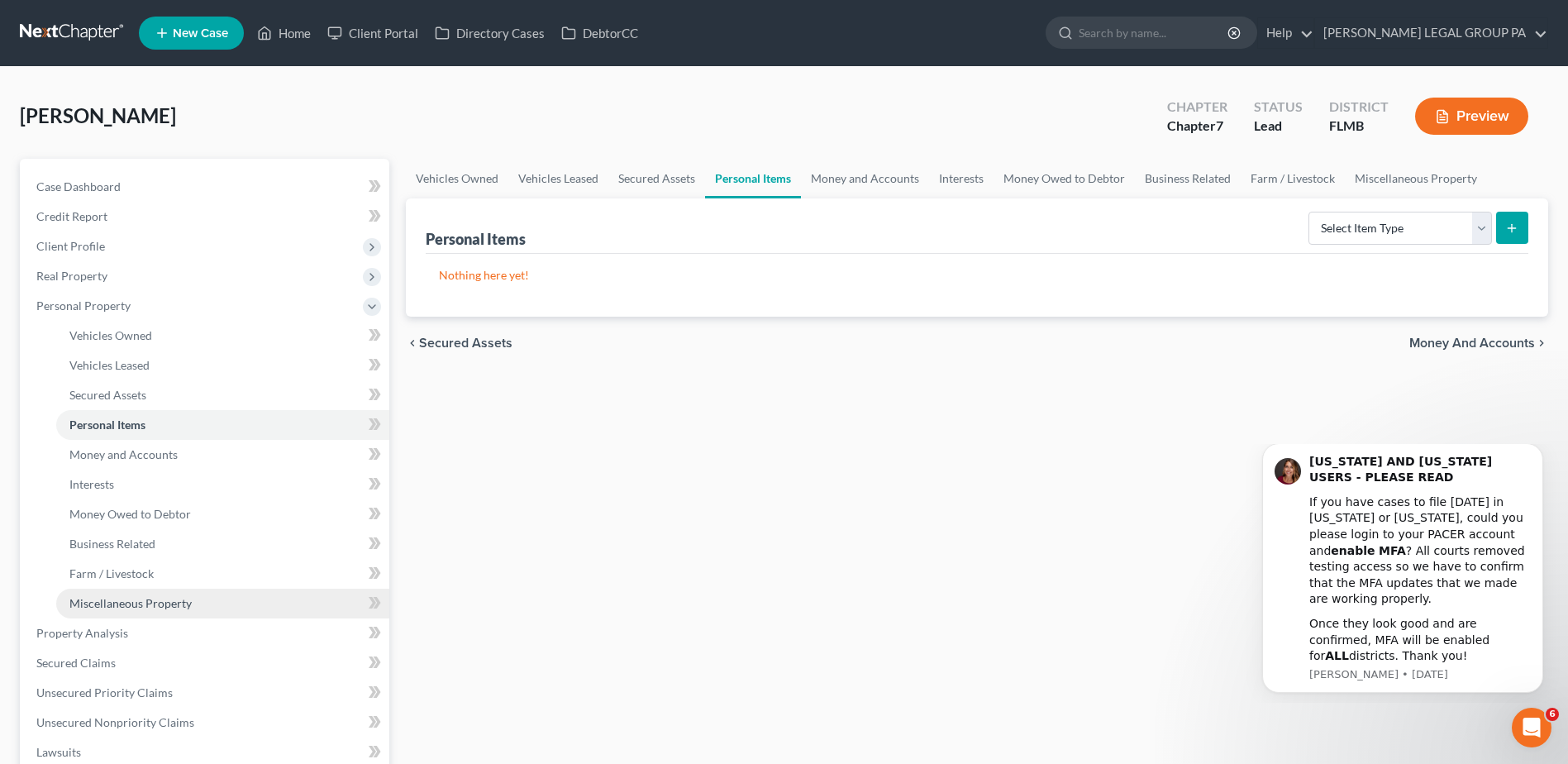
scroll to position [165, 0]
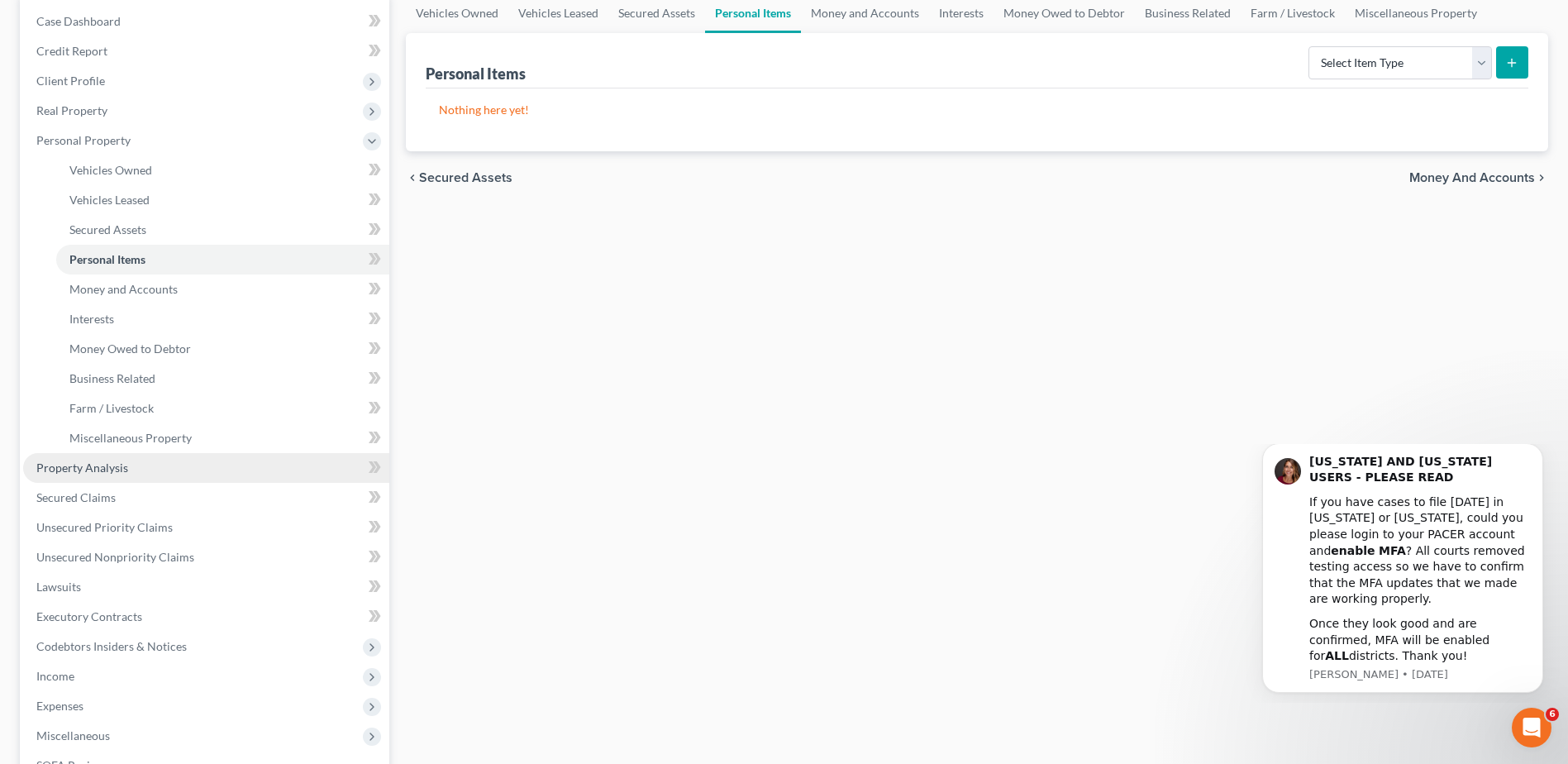
click at [87, 457] on link "Property Analysis" at bounding box center [206, 467] width 366 height 30
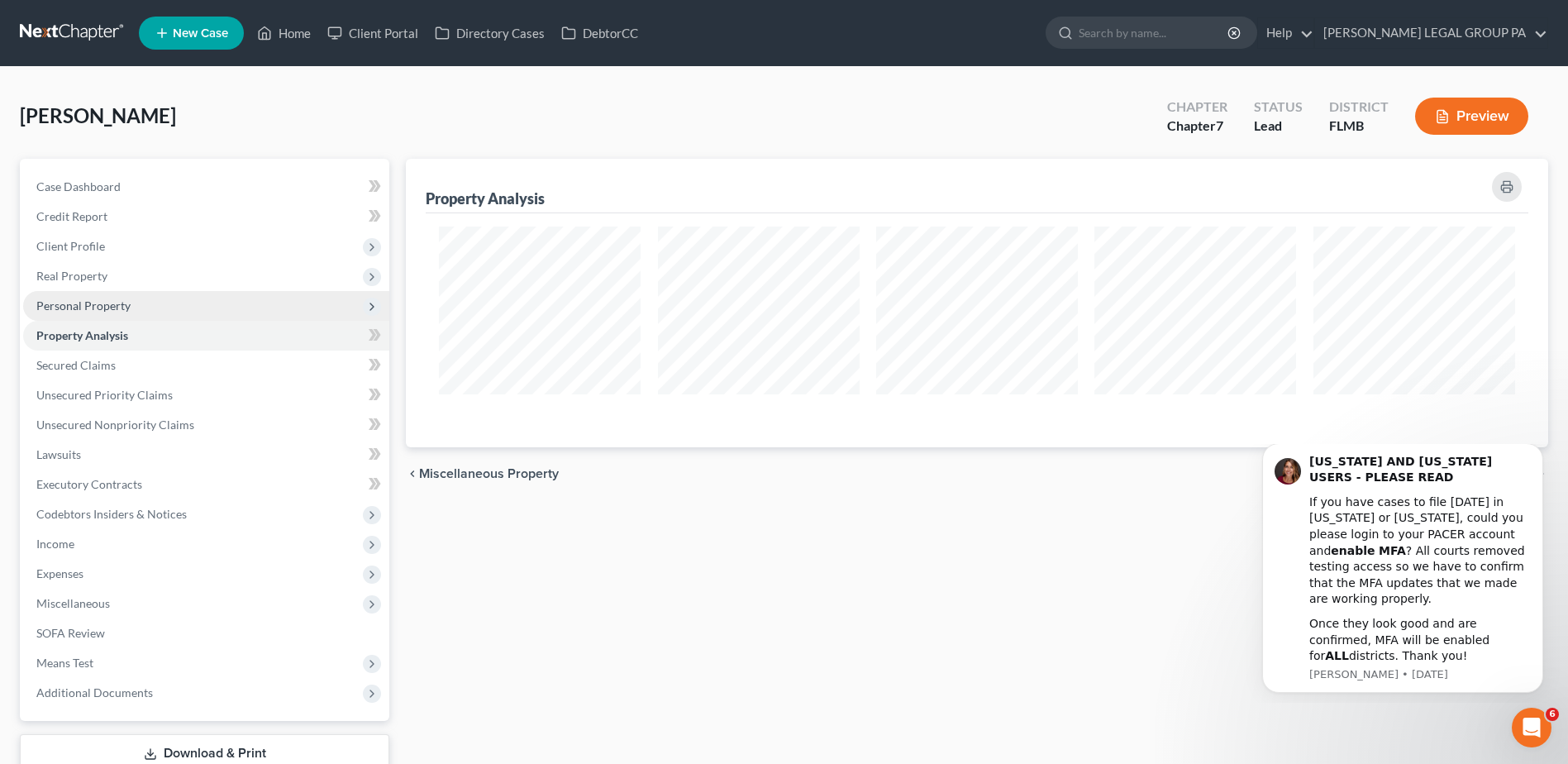
click at [75, 309] on span "Personal Property" at bounding box center [84, 305] width 95 height 14
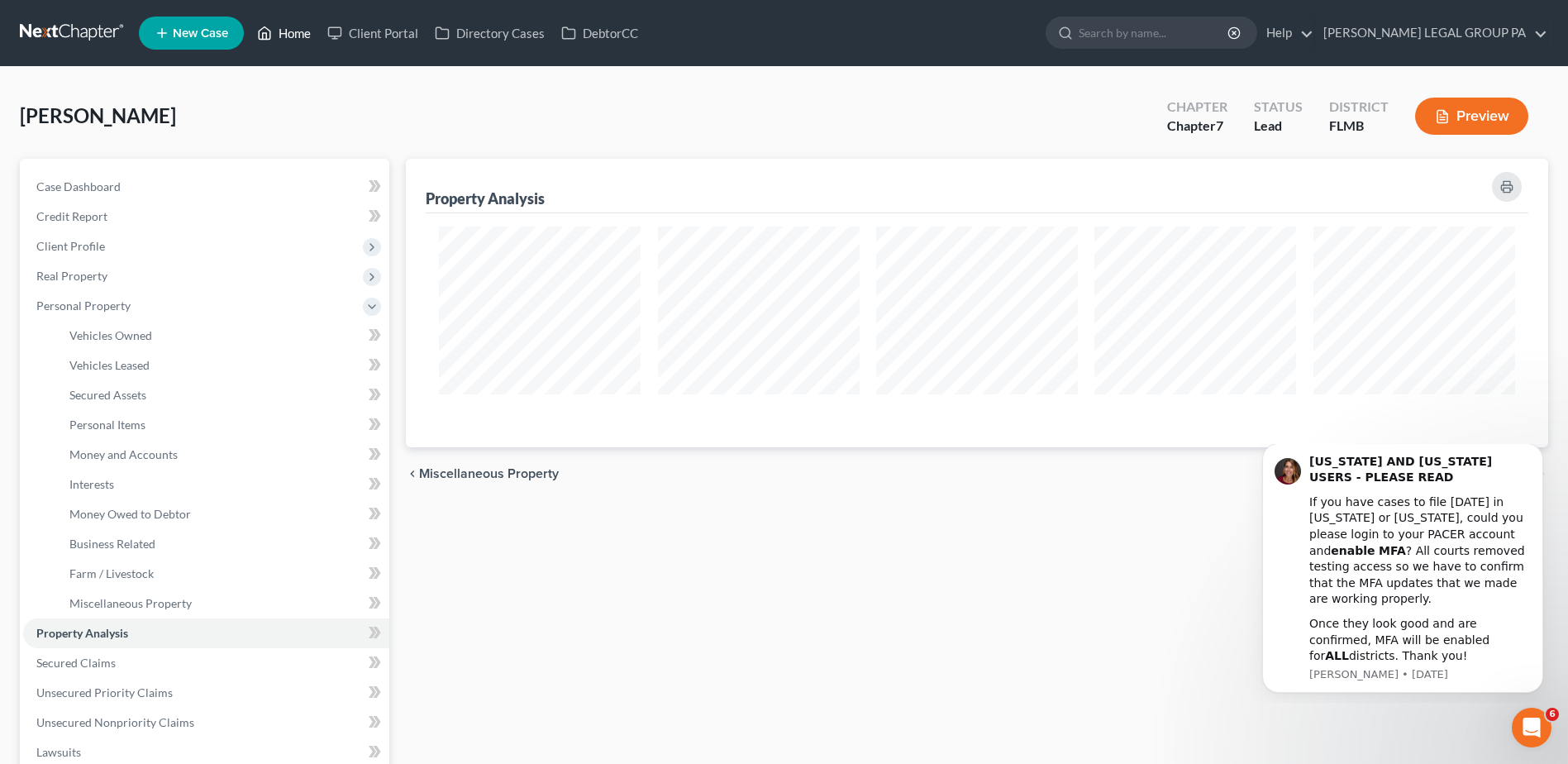
click at [294, 32] on link "Home" at bounding box center [284, 33] width 70 height 30
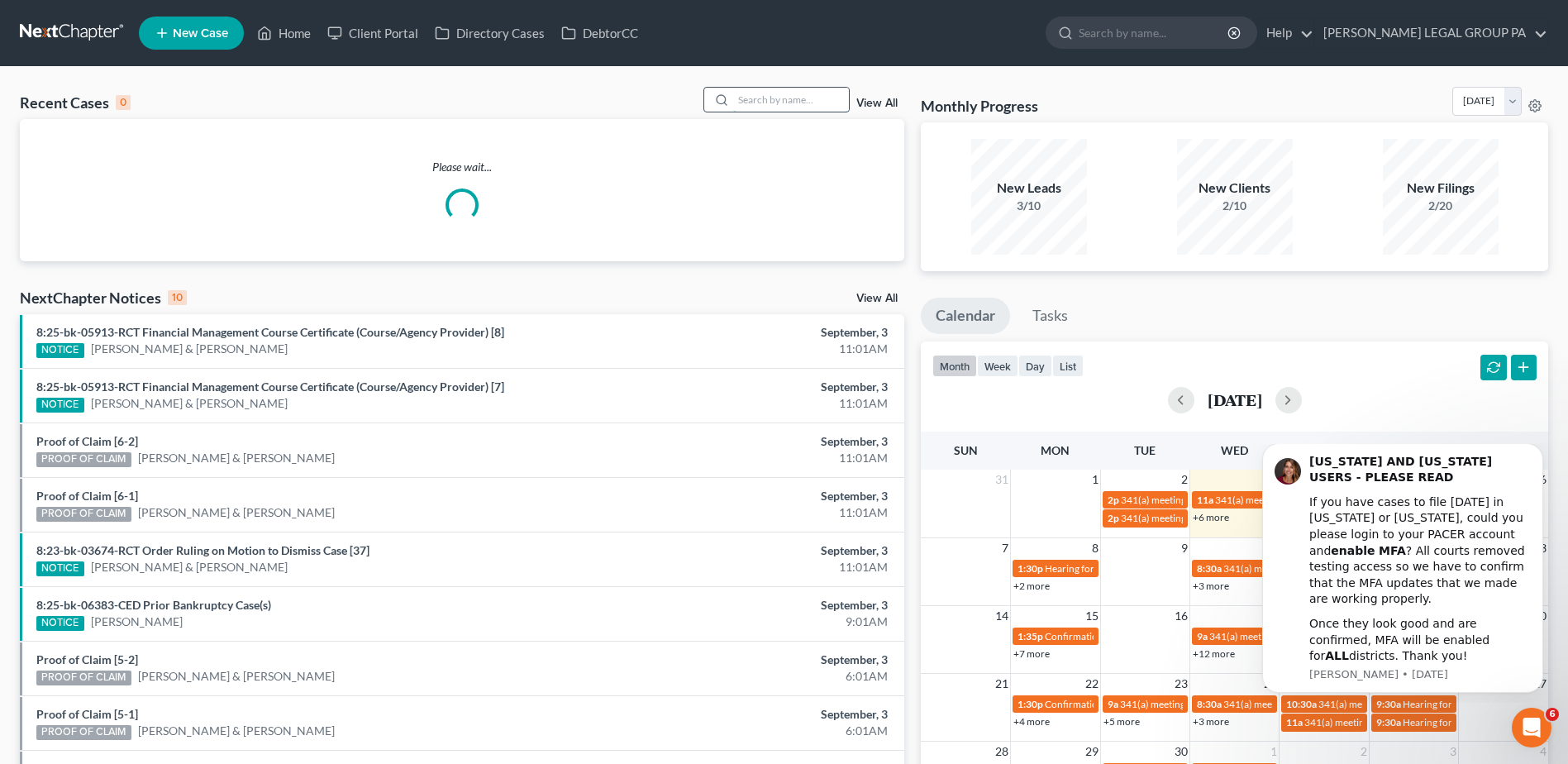
click at [769, 100] on input "search" at bounding box center [791, 99] width 116 height 24
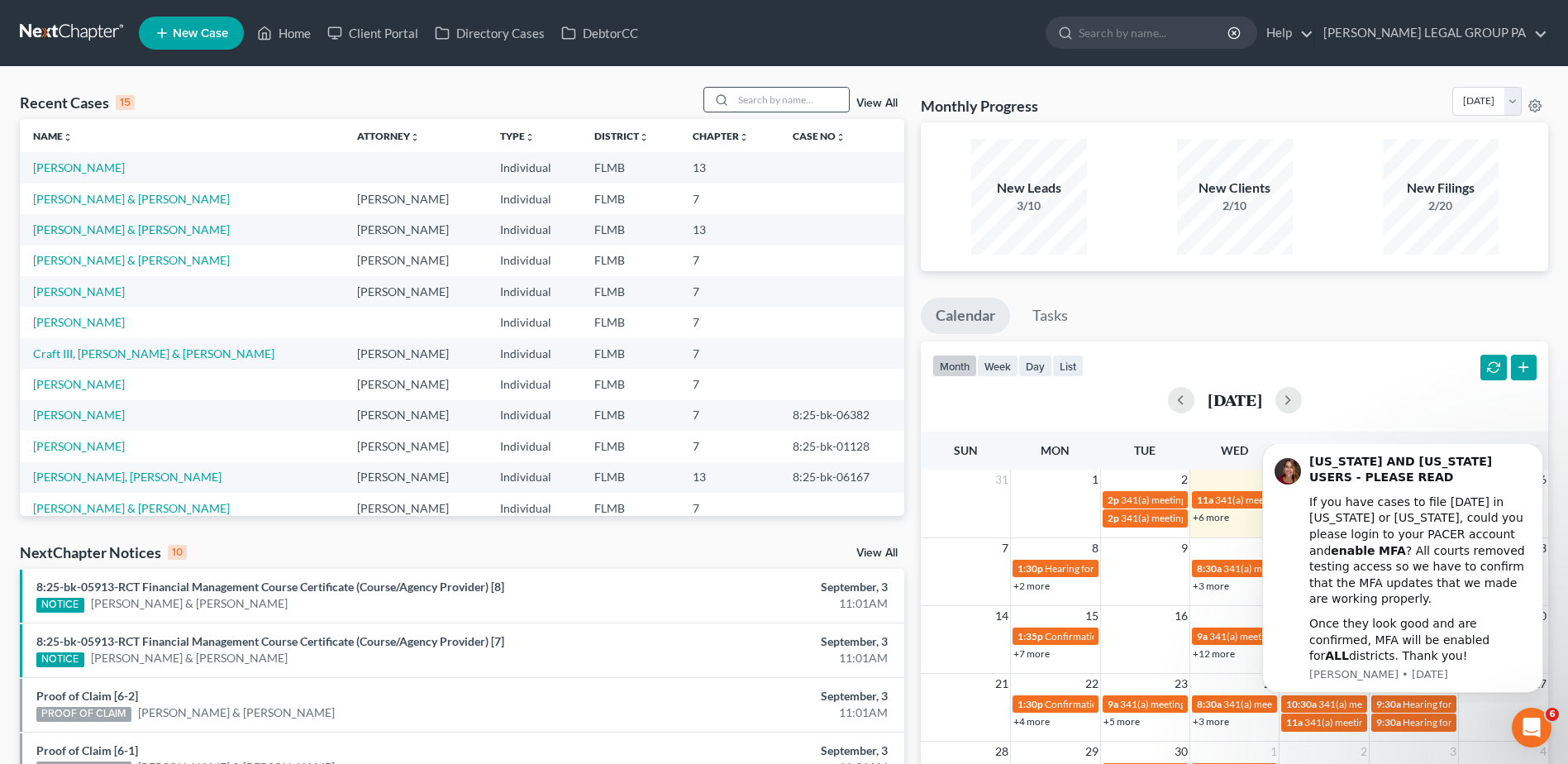
paste input "[PERSON_NAME]"
type input "[PERSON_NAME]"
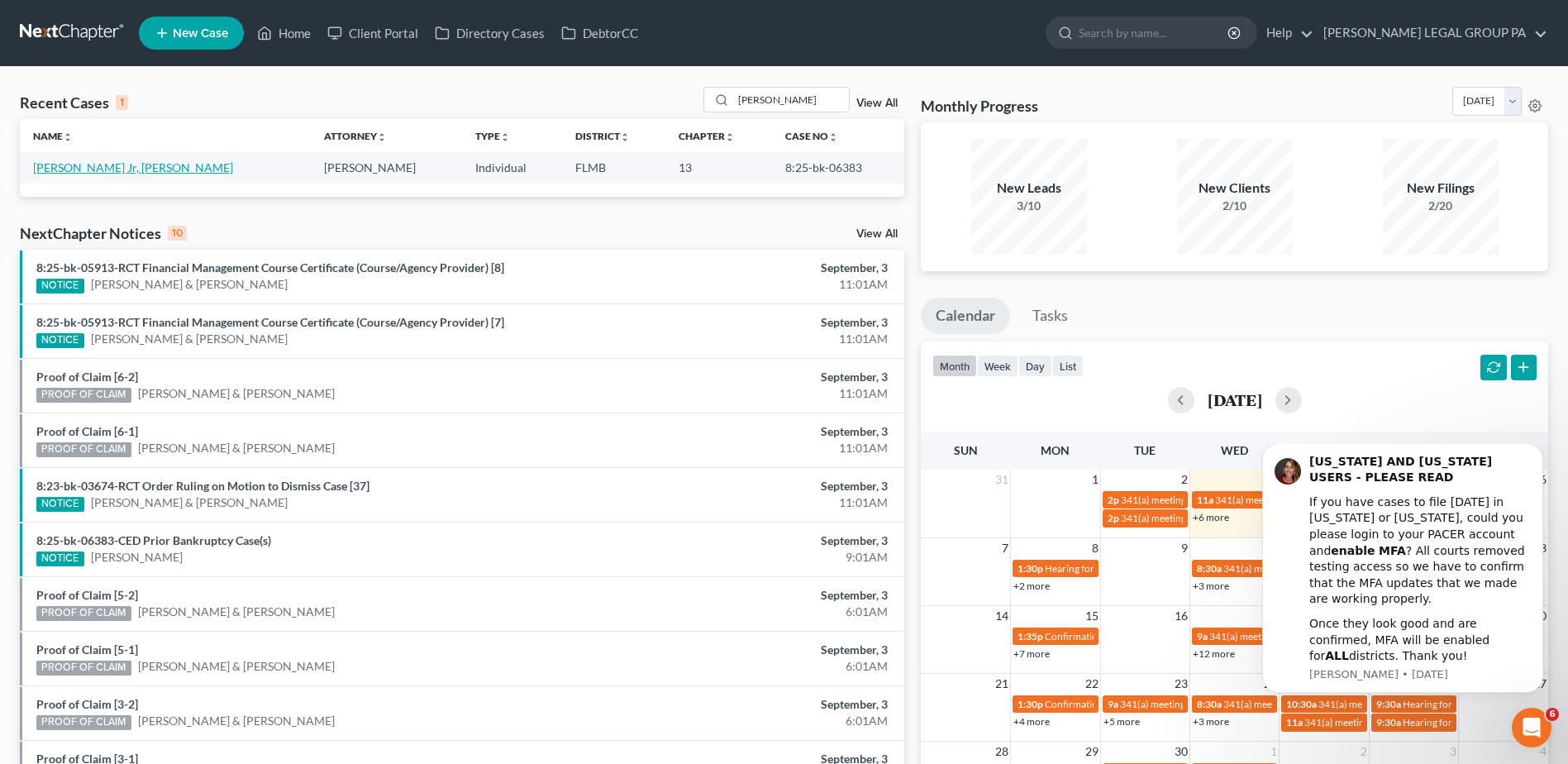
click at [77, 167] on link "[PERSON_NAME] Jr, [PERSON_NAME]" at bounding box center [132, 167] width 200 height 14
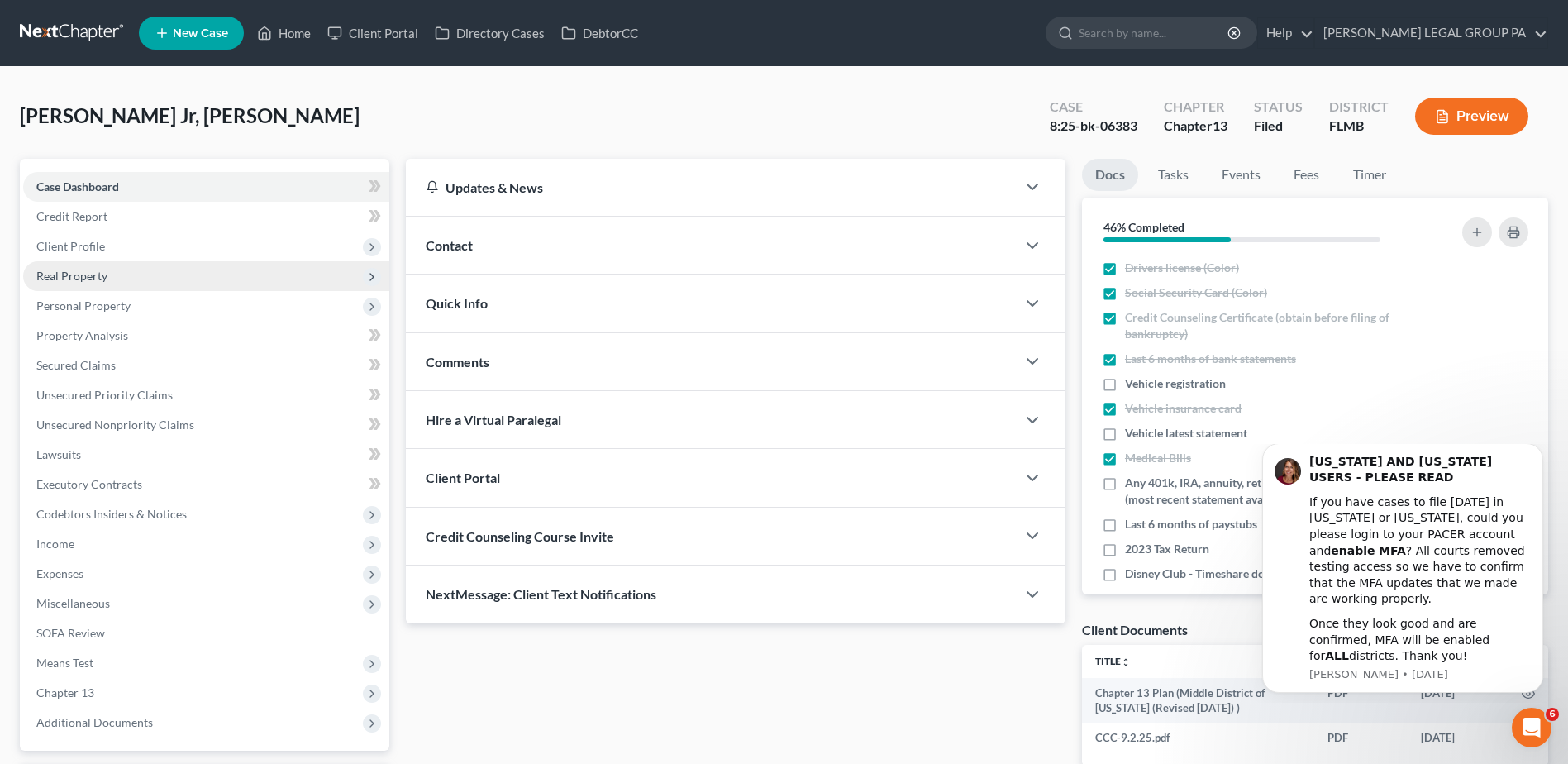
click at [80, 261] on span "Real Property" at bounding box center [206, 275] width 366 height 30
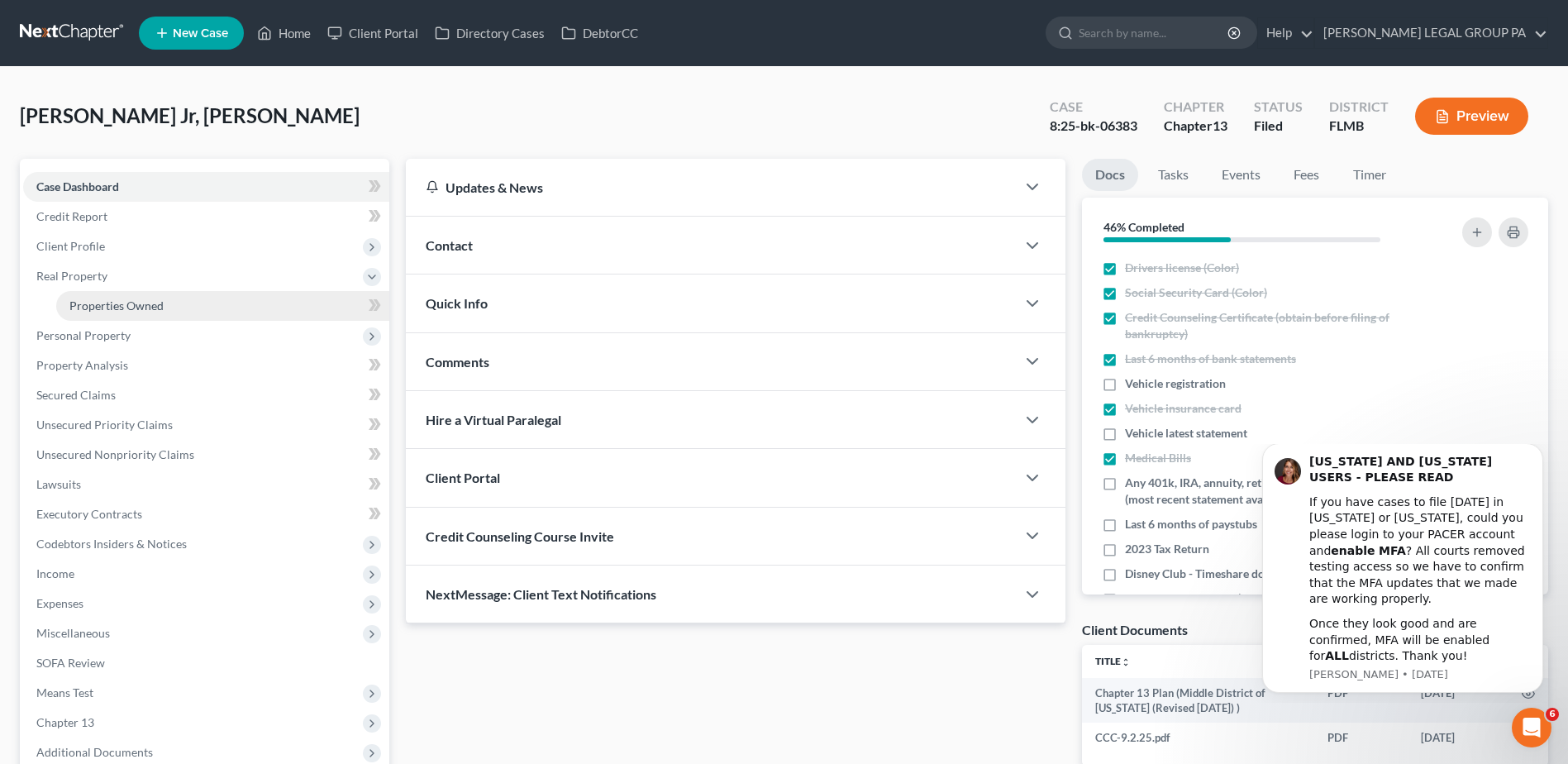
click at [82, 305] on span "Properties Owned" at bounding box center [117, 305] width 95 height 14
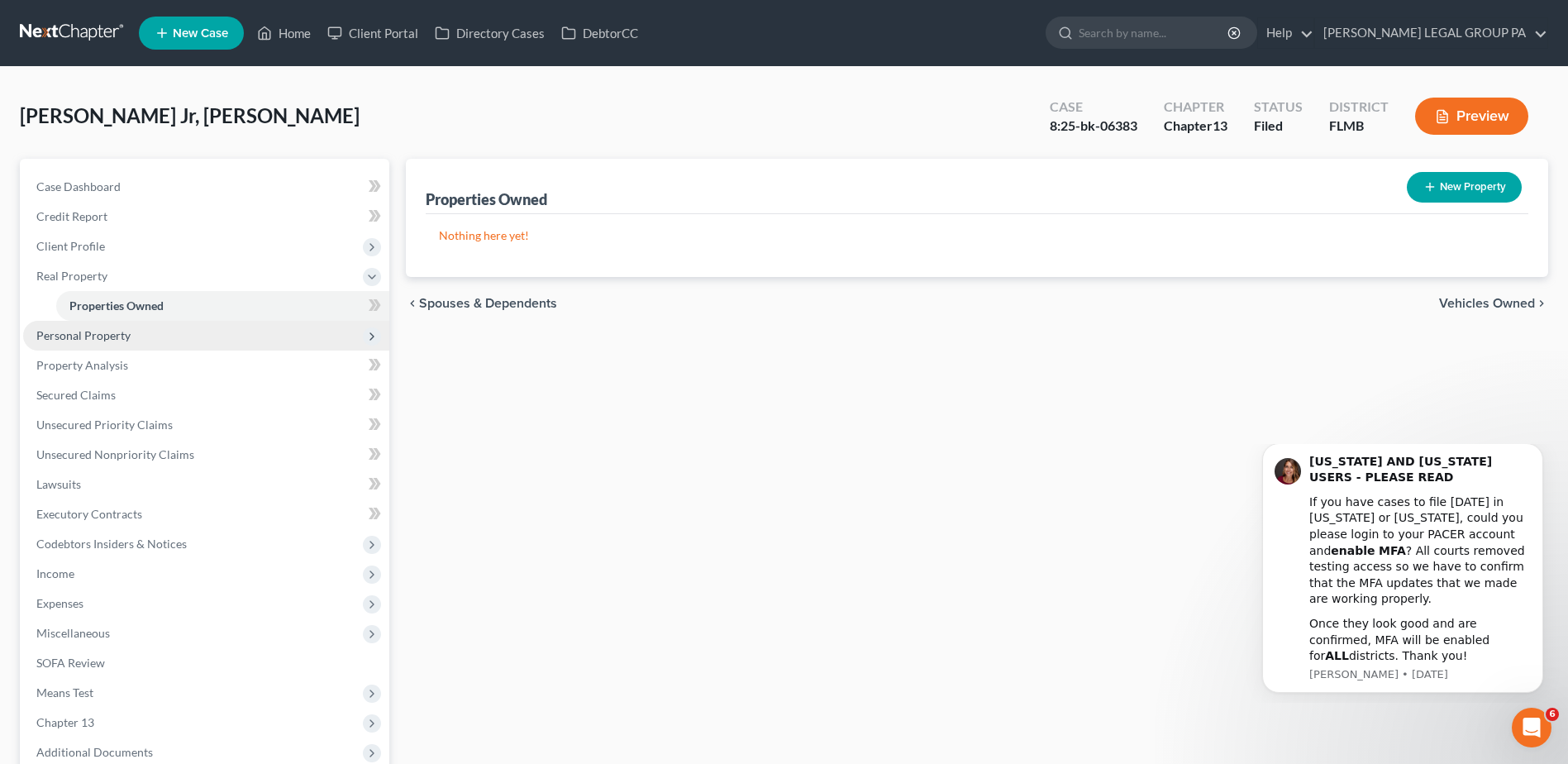
click at [128, 328] on span "Personal Property" at bounding box center [206, 335] width 366 height 30
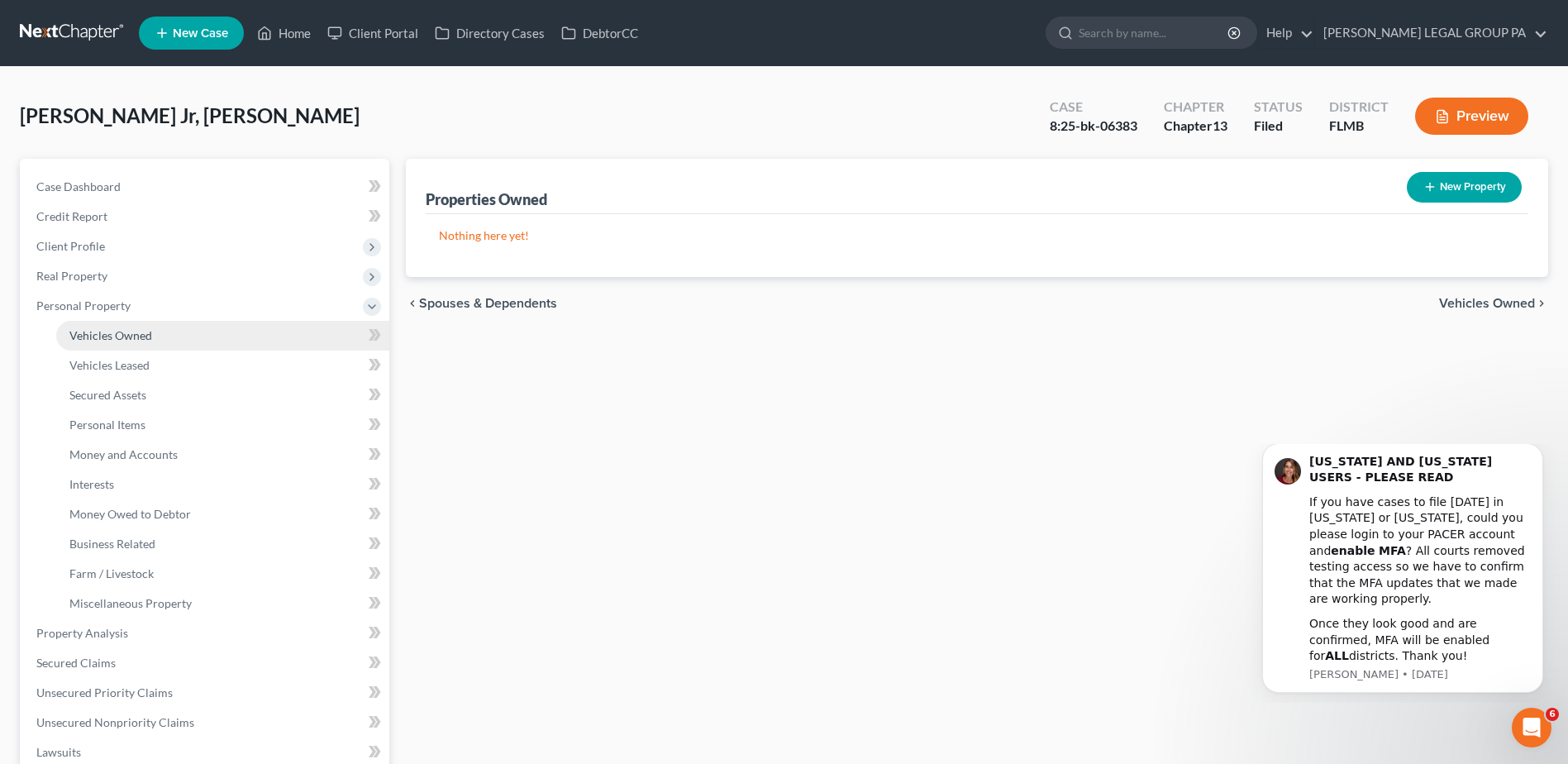
click at [131, 341] on span "Vehicles Owned" at bounding box center [111, 335] width 83 height 14
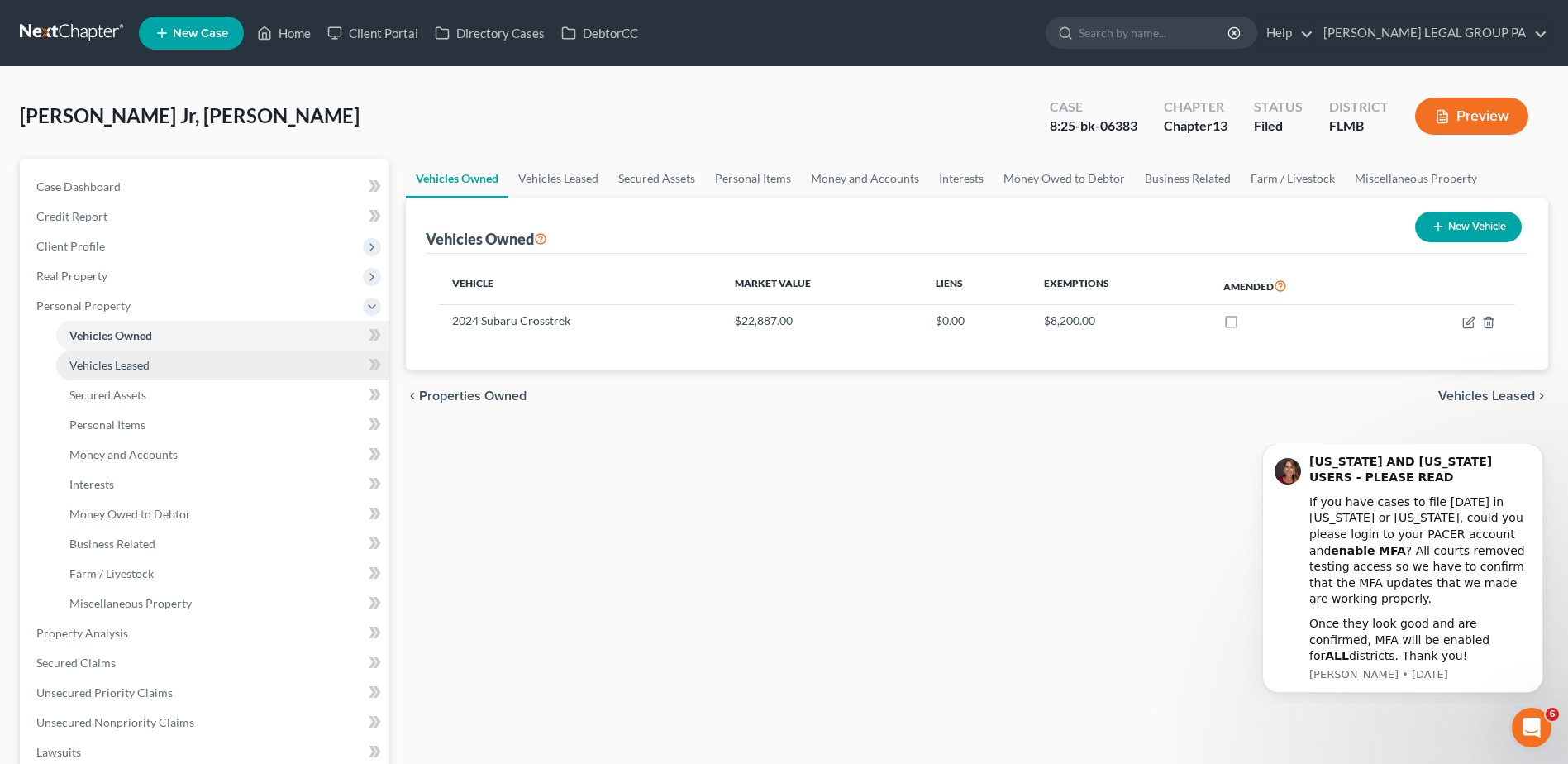
click at [141, 363] on span "Vehicles Leased" at bounding box center [109, 365] width 80 height 14
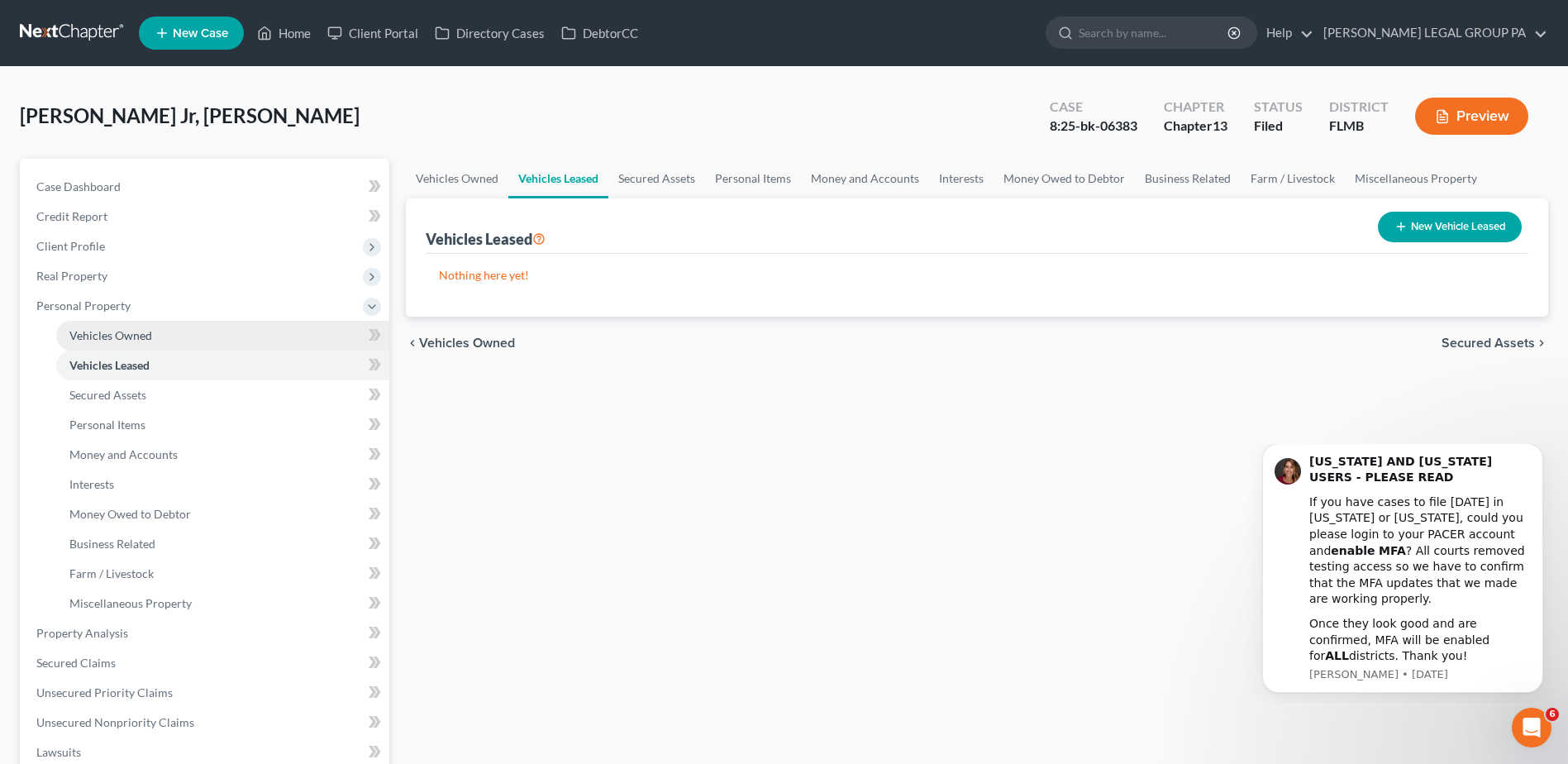
click at [135, 336] on span "Vehicles Owned" at bounding box center [111, 335] width 83 height 14
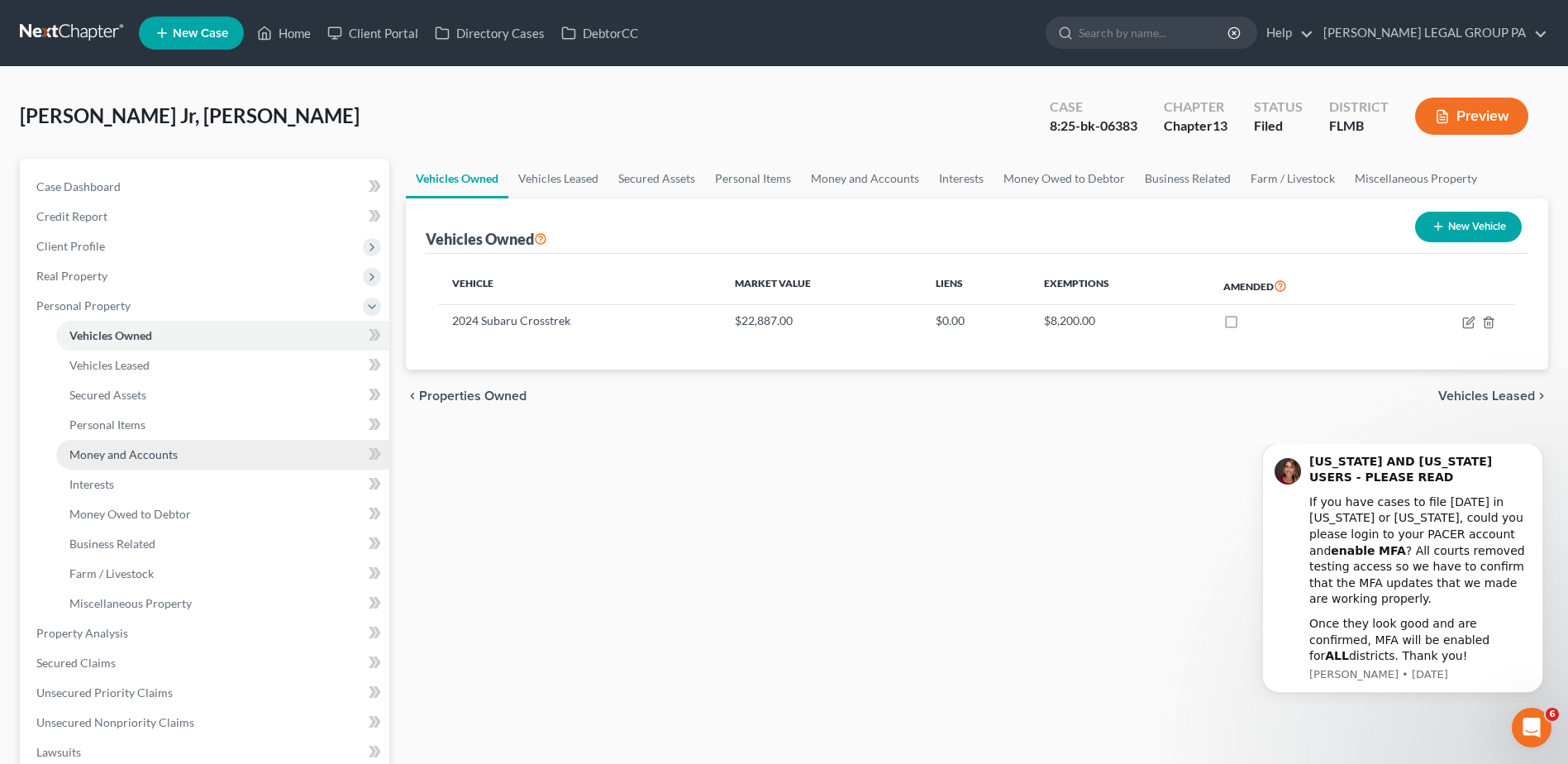
click at [140, 451] on span "Money and Accounts" at bounding box center [124, 454] width 108 height 14
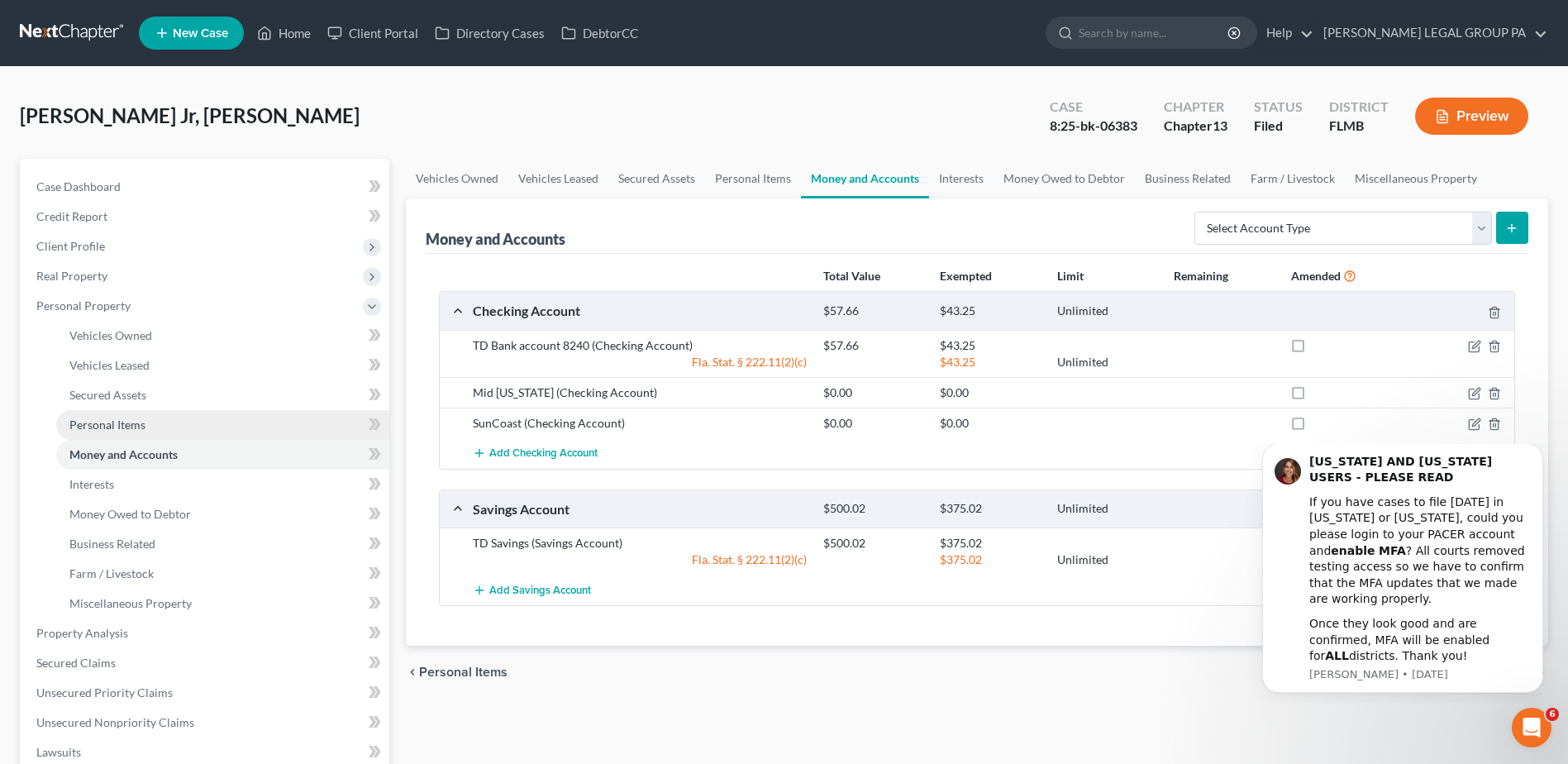
click at [105, 427] on span "Personal Items" at bounding box center [107, 424] width 76 height 14
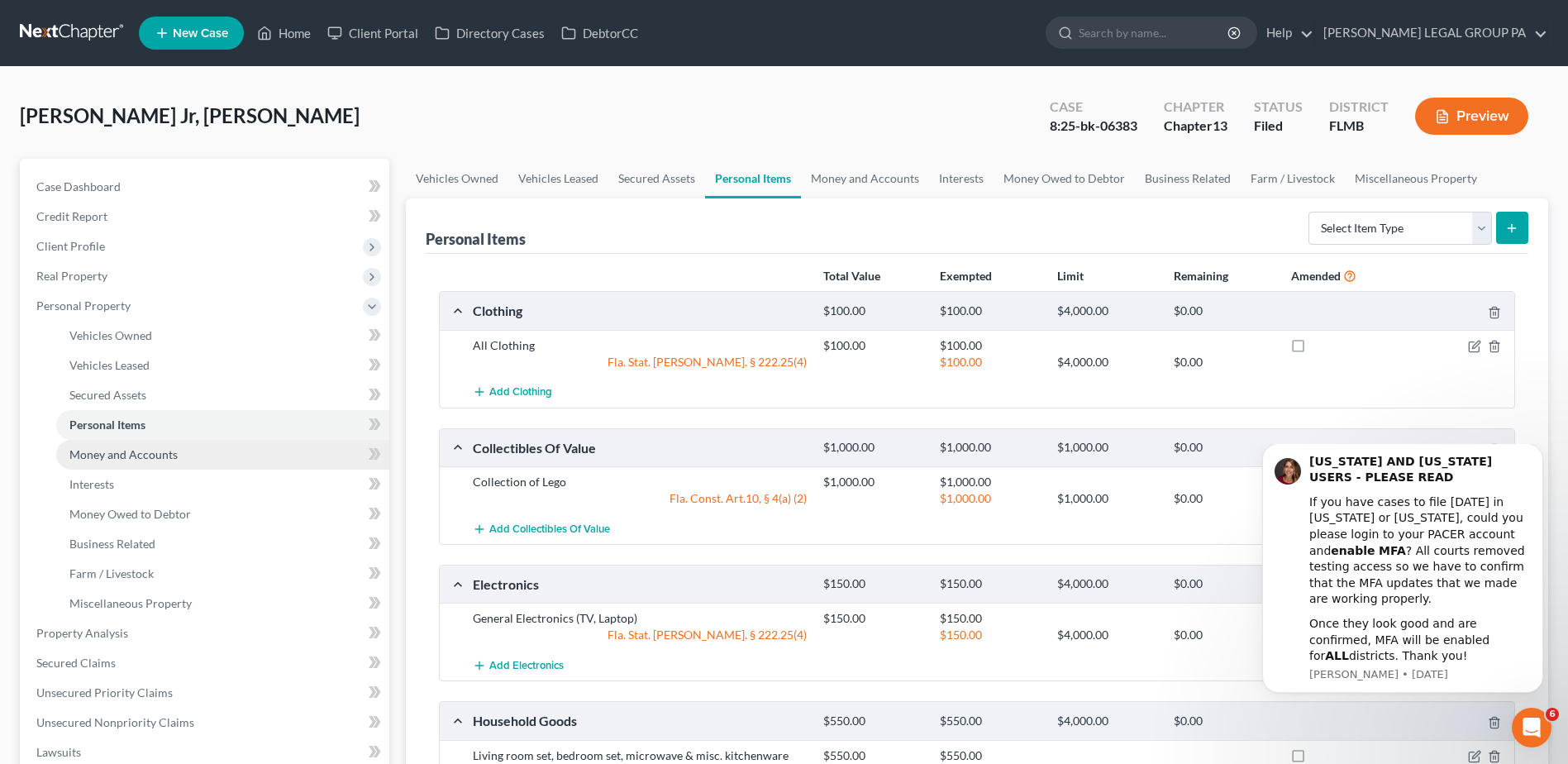
click at [104, 450] on span "Money and Accounts" at bounding box center [124, 454] width 108 height 14
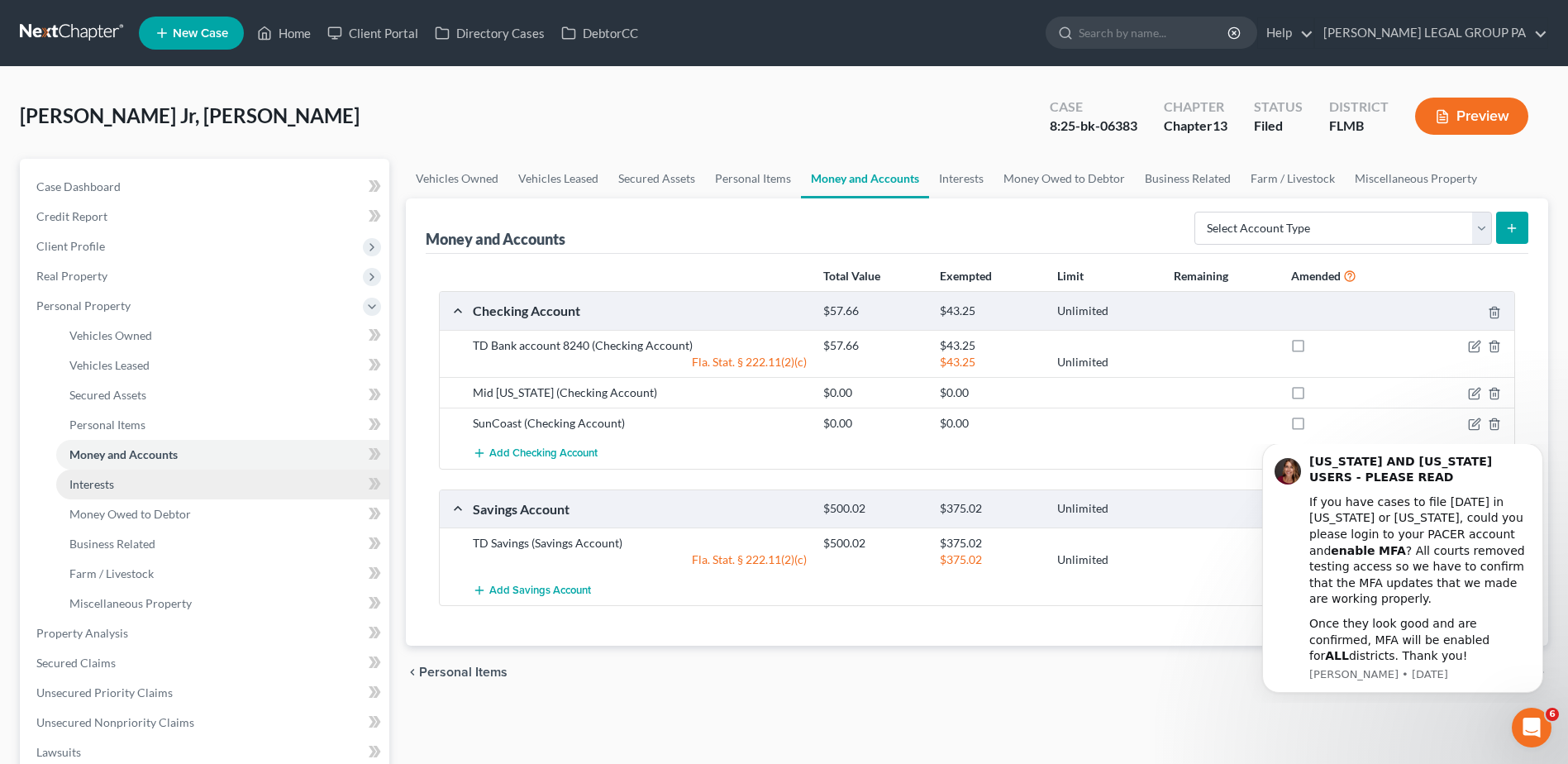
click at [98, 480] on span "Interests" at bounding box center [92, 484] width 44 height 14
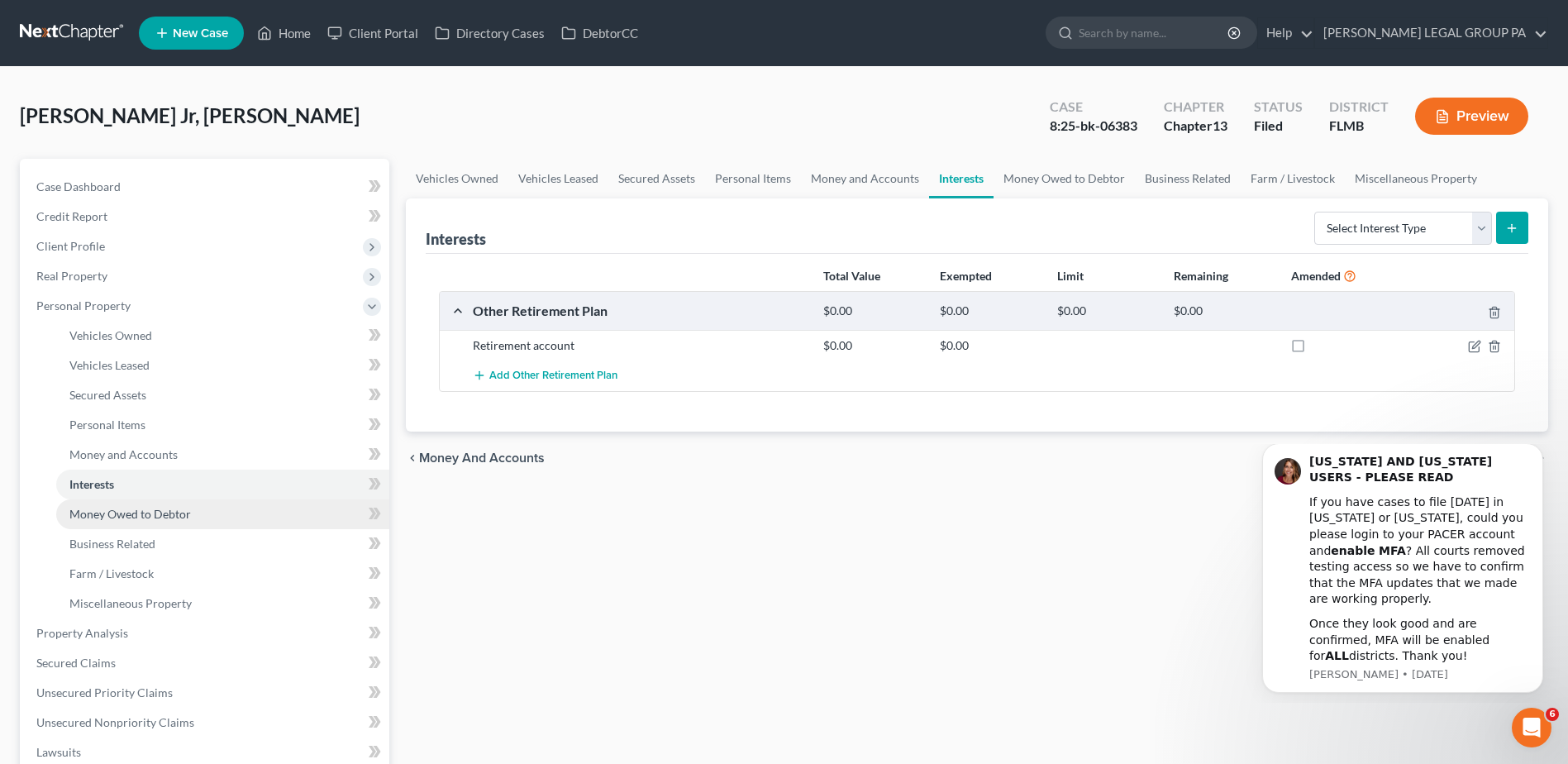
click at [172, 508] on span "Money Owed to Debtor" at bounding box center [130, 514] width 122 height 14
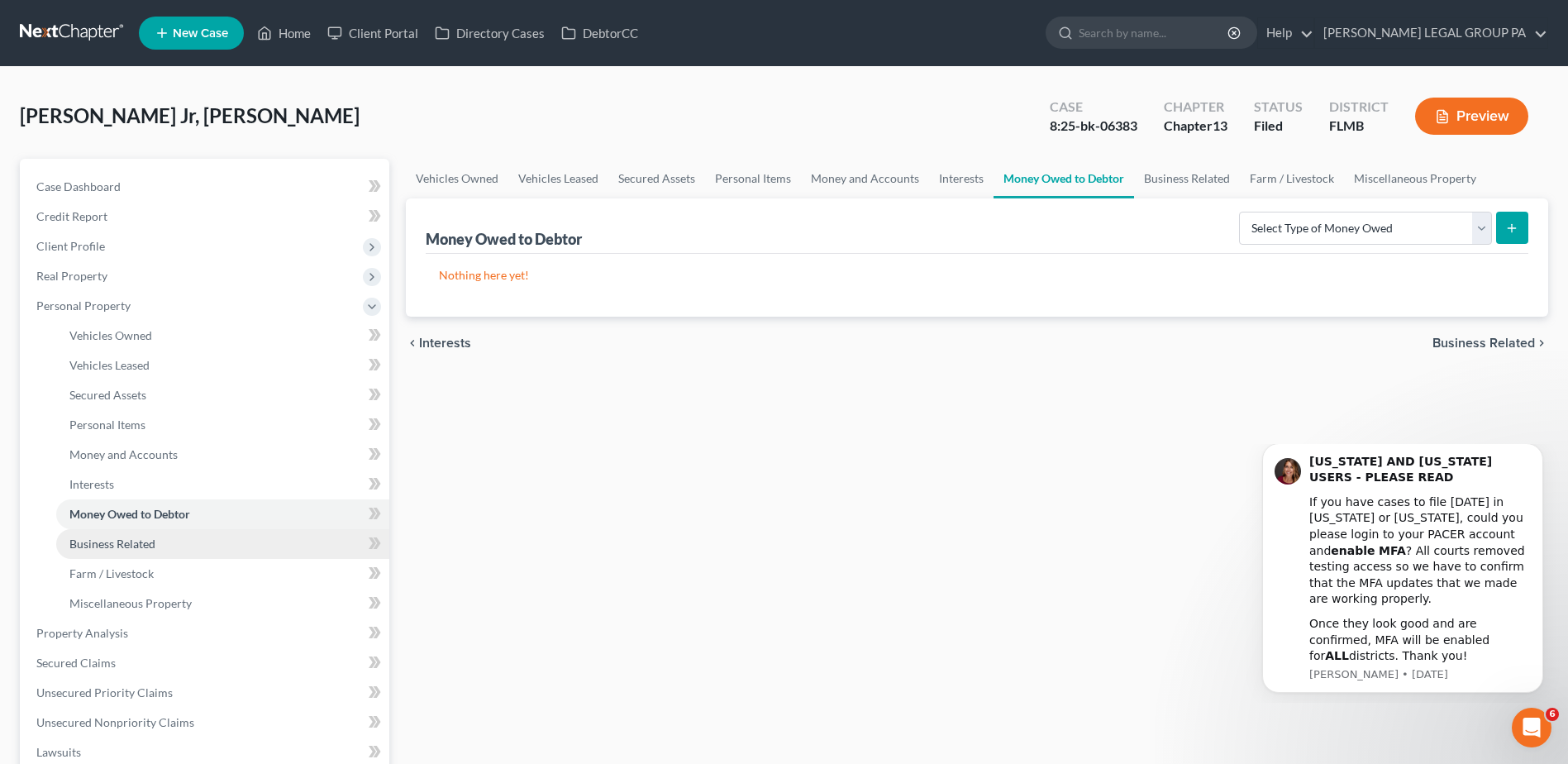
click at [151, 543] on span "Business Related" at bounding box center [112, 544] width 86 height 14
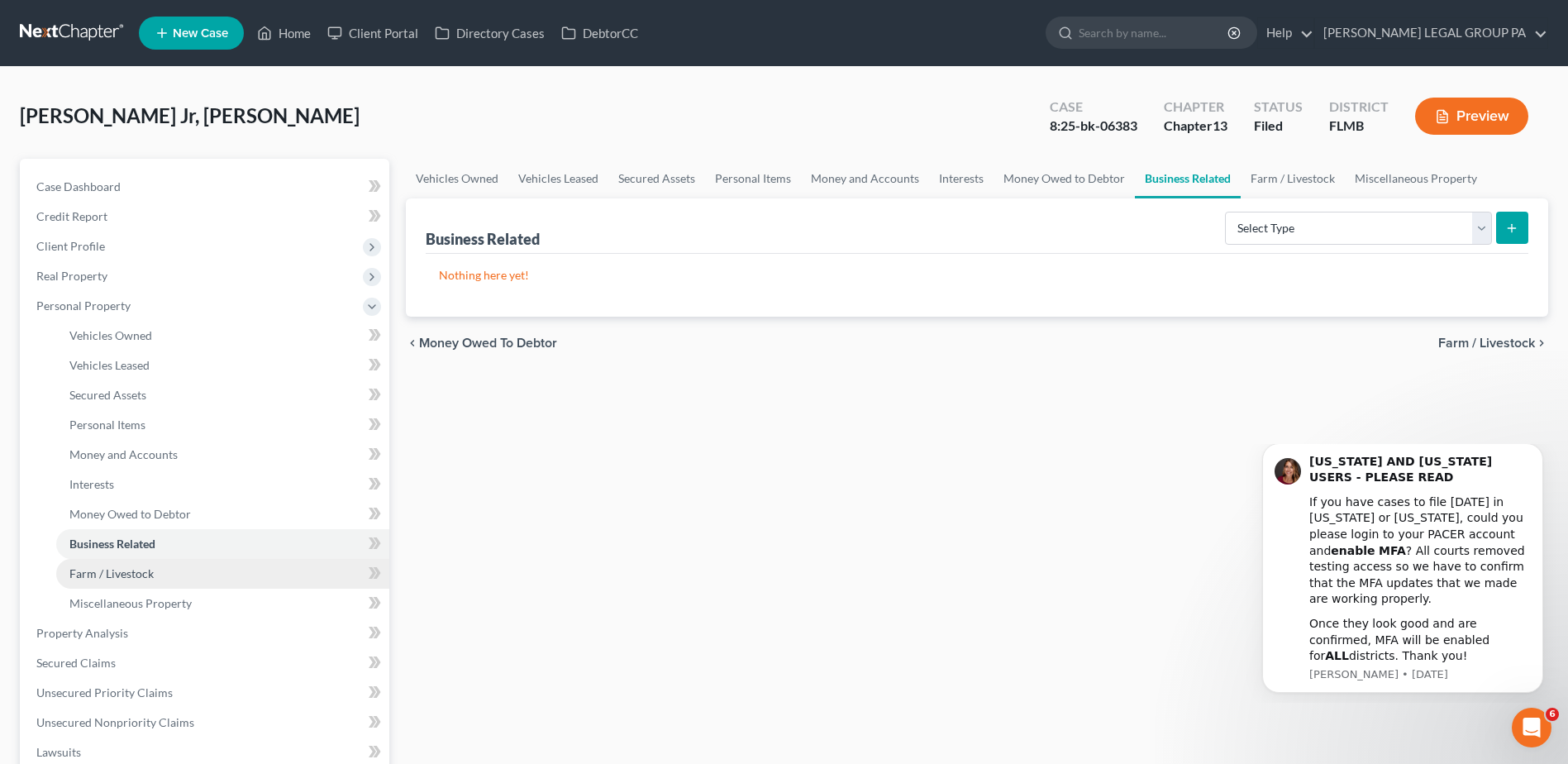
click at [130, 574] on span "Farm / Livestock" at bounding box center [111, 573] width 84 height 14
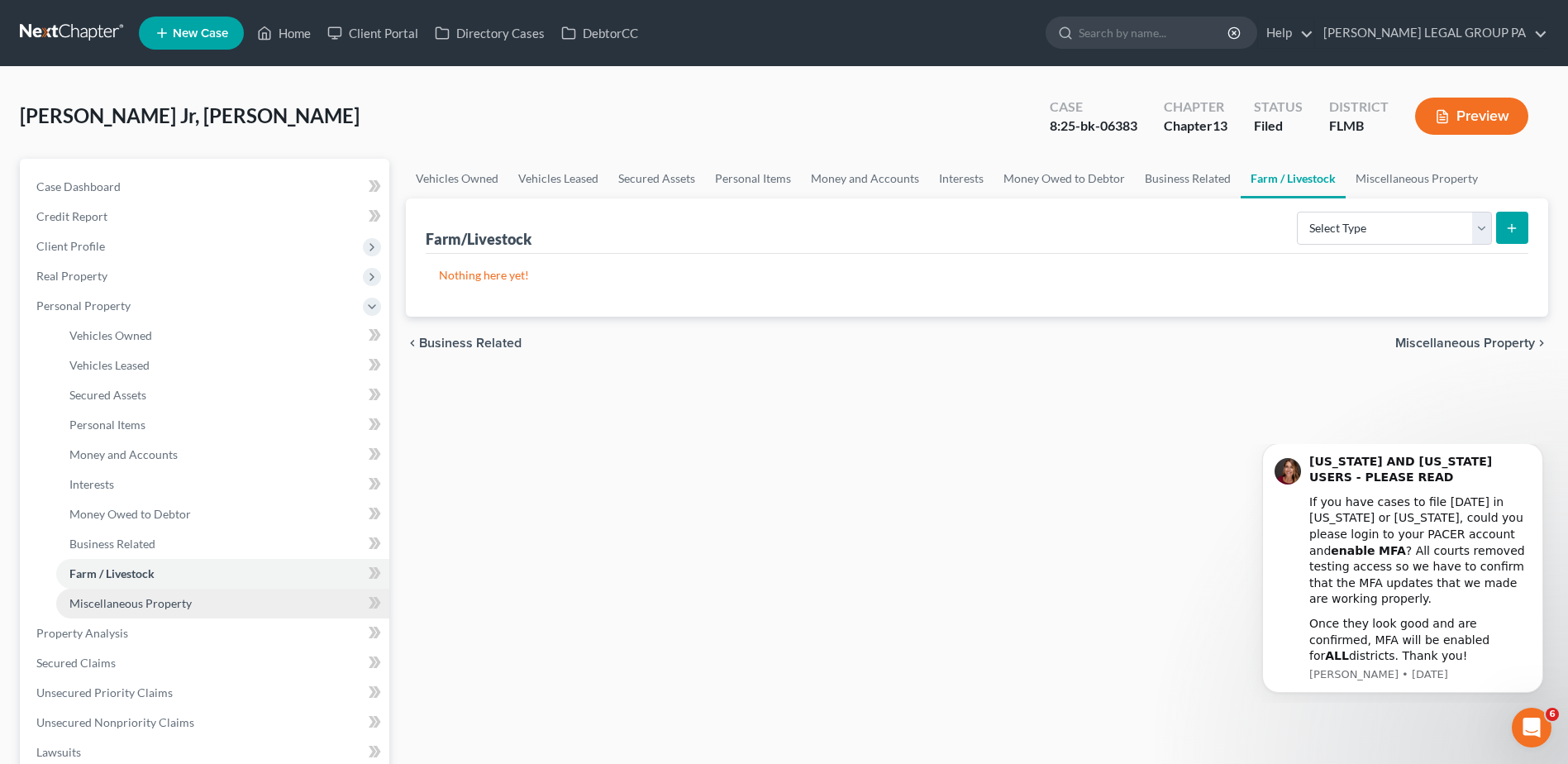
click at [137, 606] on span "Miscellaneous Property" at bounding box center [130, 603] width 123 height 14
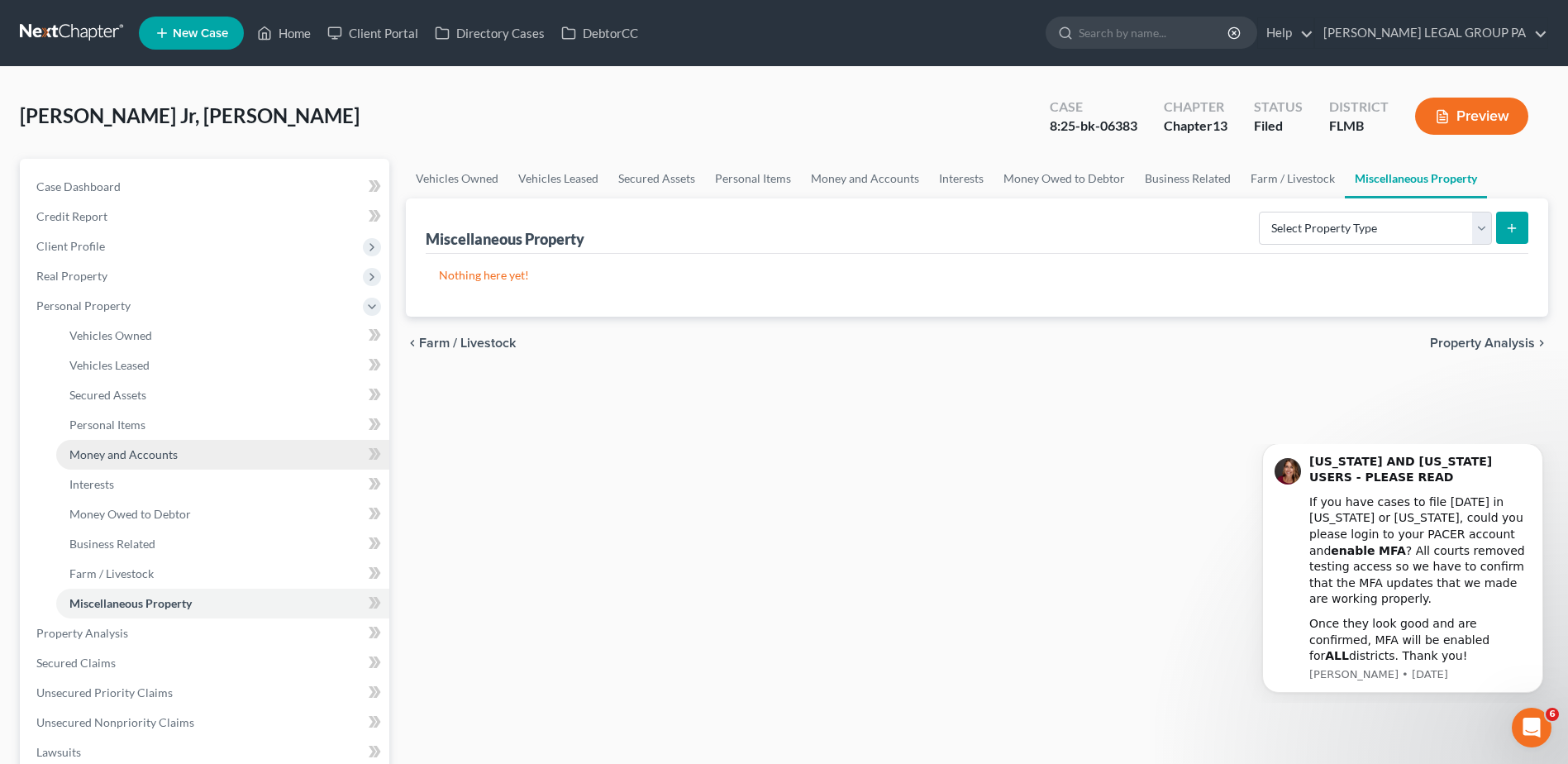
click at [140, 455] on span "Money and Accounts" at bounding box center [124, 454] width 108 height 14
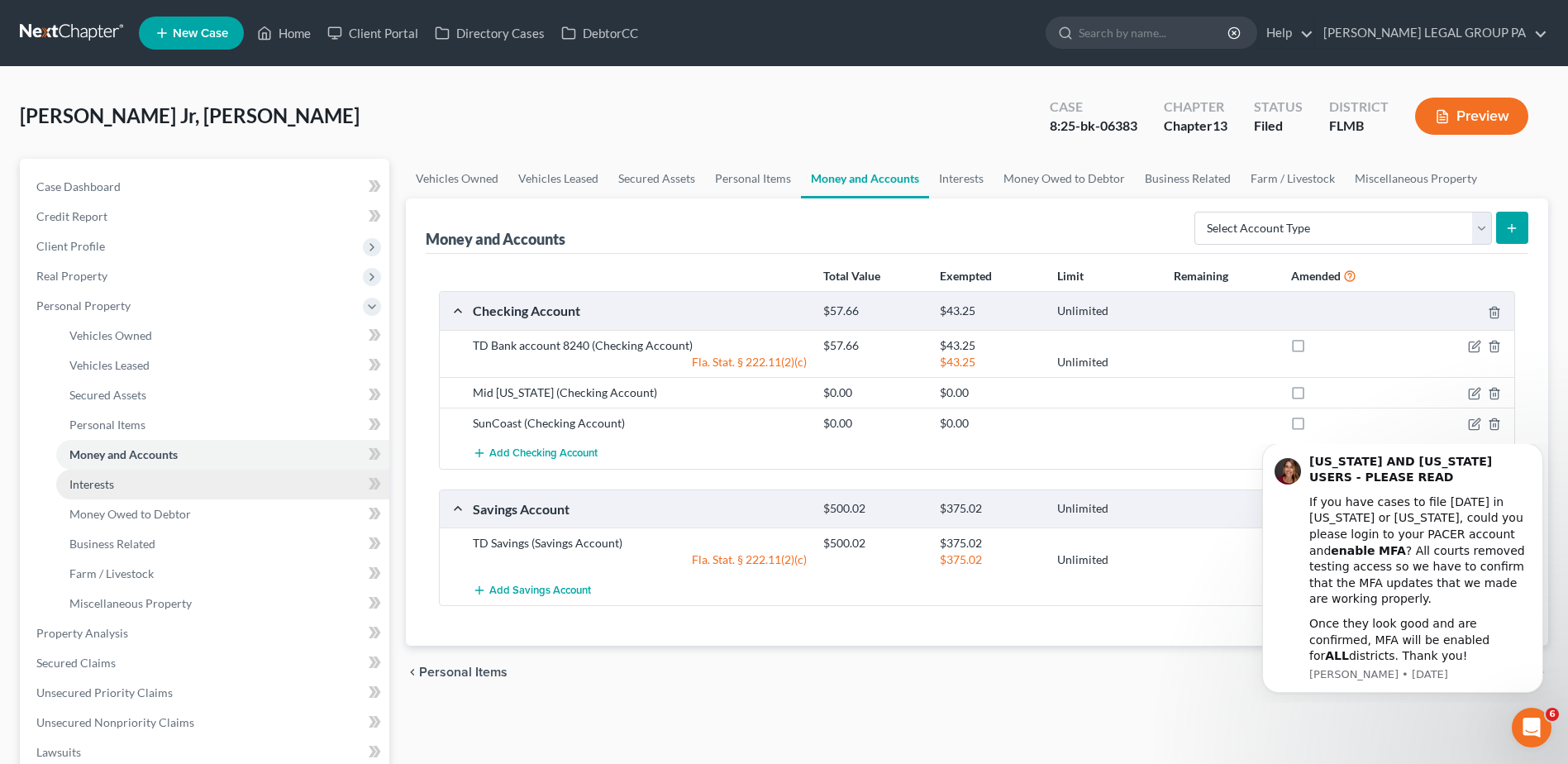
click at [98, 485] on span "Interests" at bounding box center [92, 484] width 44 height 14
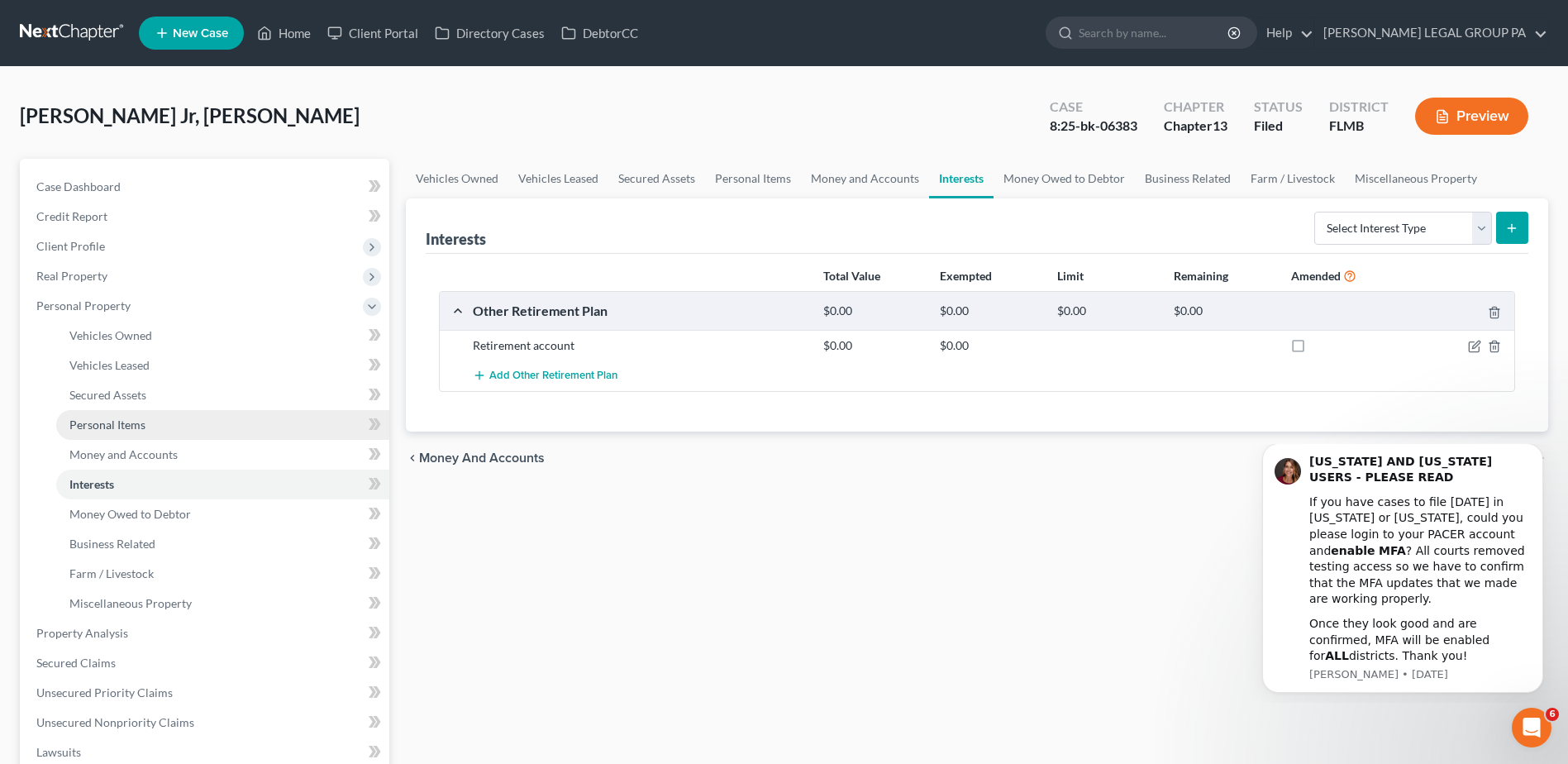
click at [104, 422] on span "Personal Items" at bounding box center [107, 424] width 76 height 14
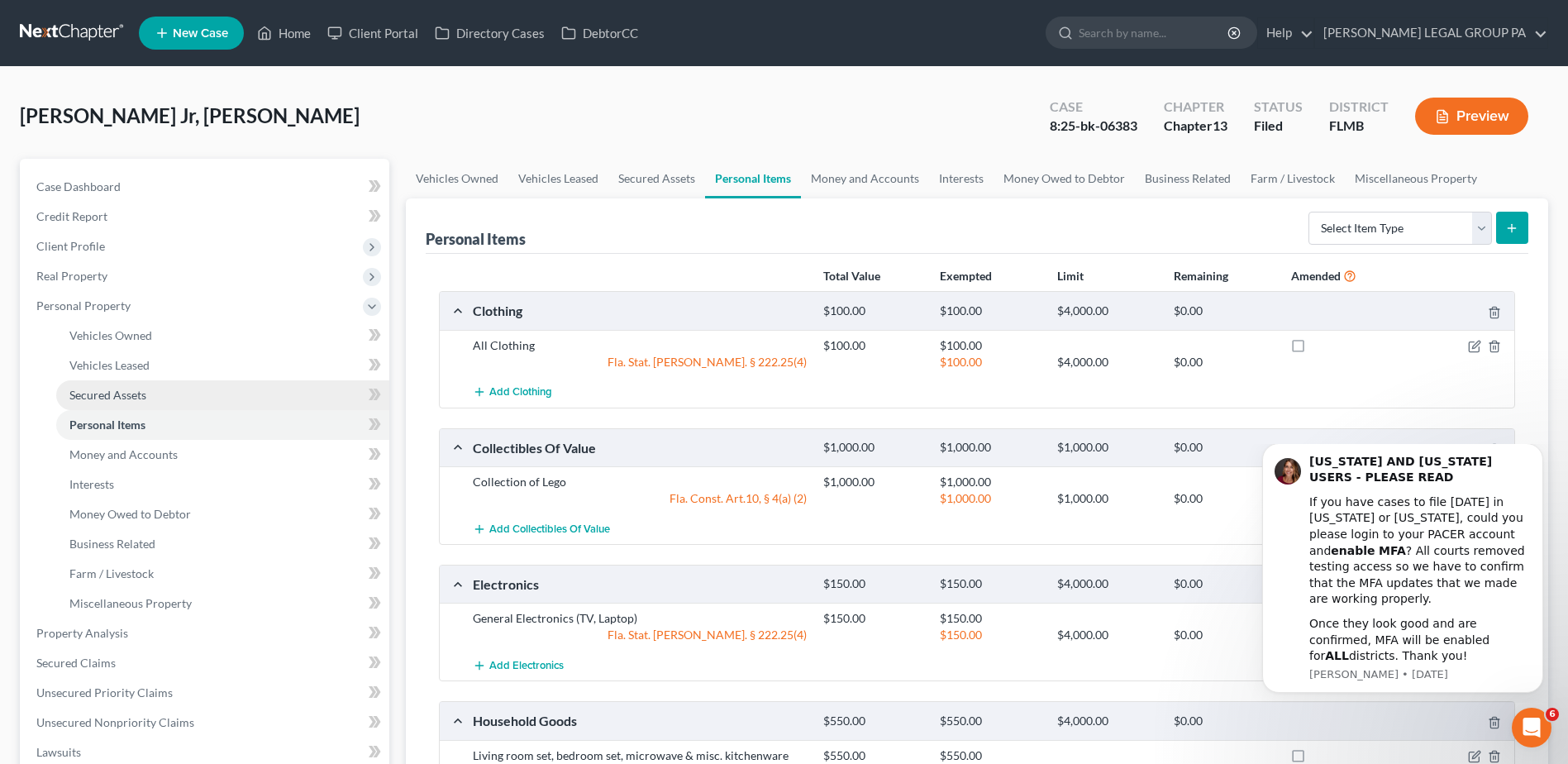
click at [106, 395] on span "Secured Assets" at bounding box center [108, 394] width 77 height 14
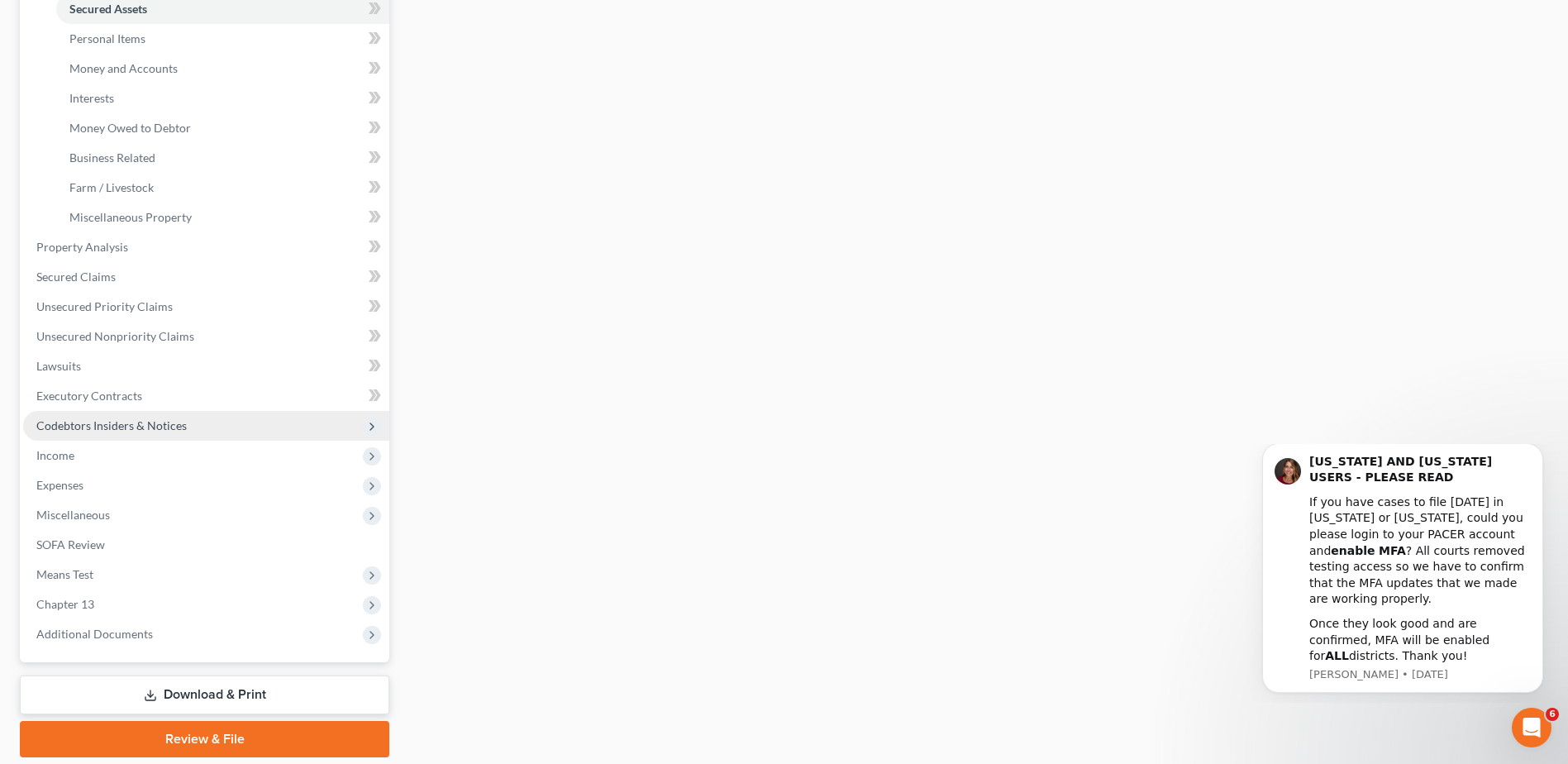
scroll to position [413, 0]
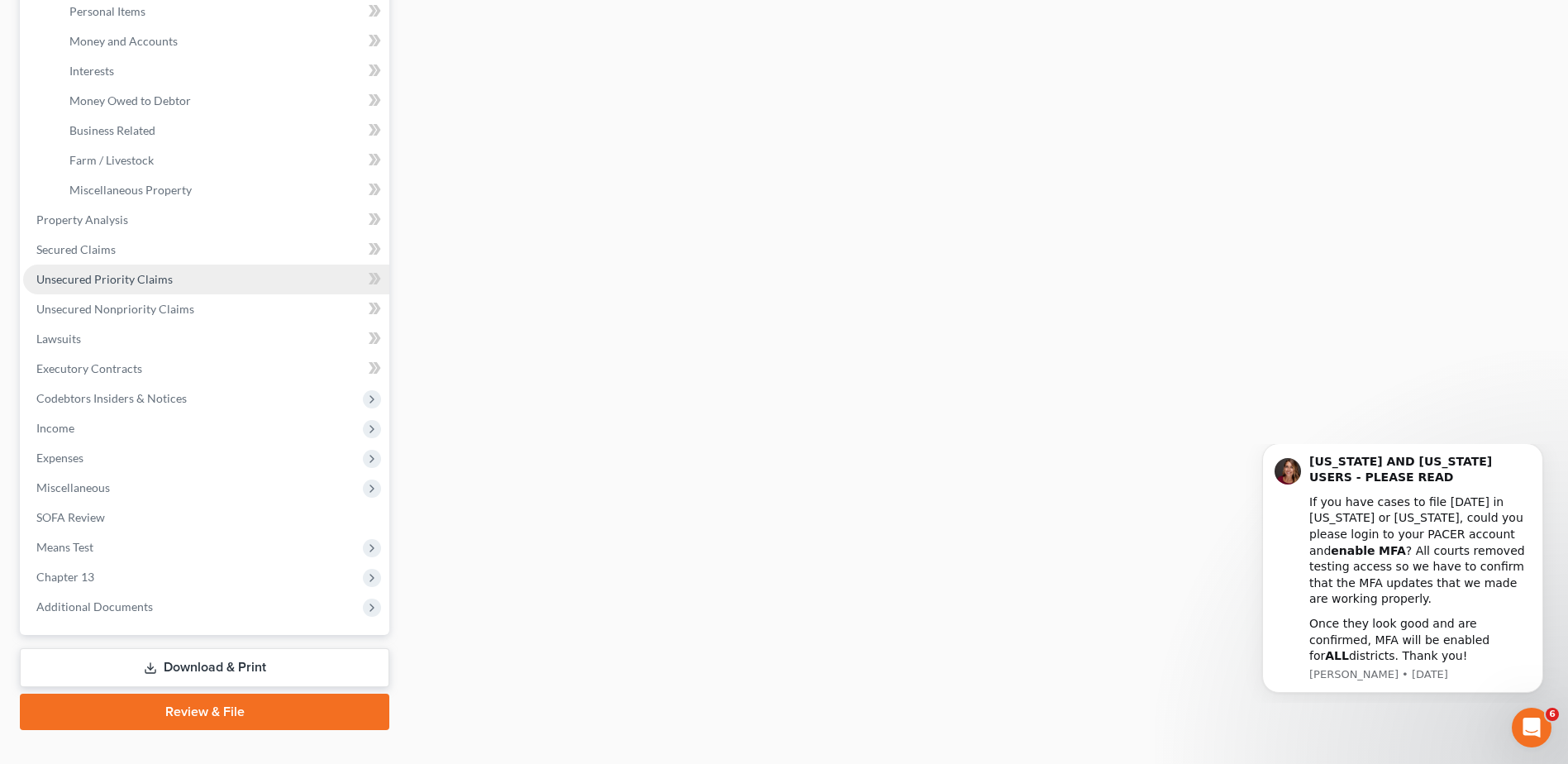
click at [91, 283] on span "Unsecured Priority Claims" at bounding box center [104, 279] width 136 height 14
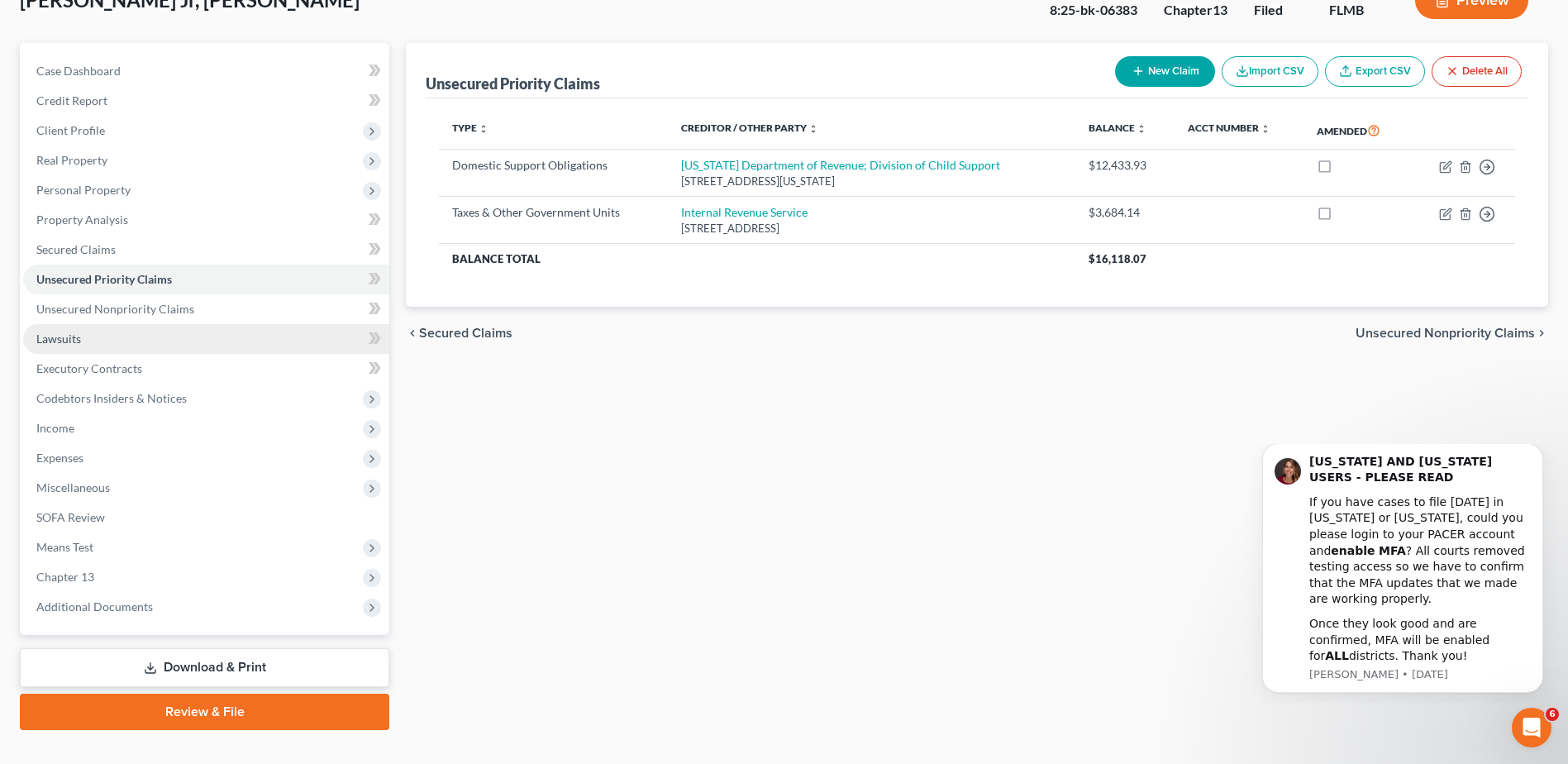
scroll to position [145, 0]
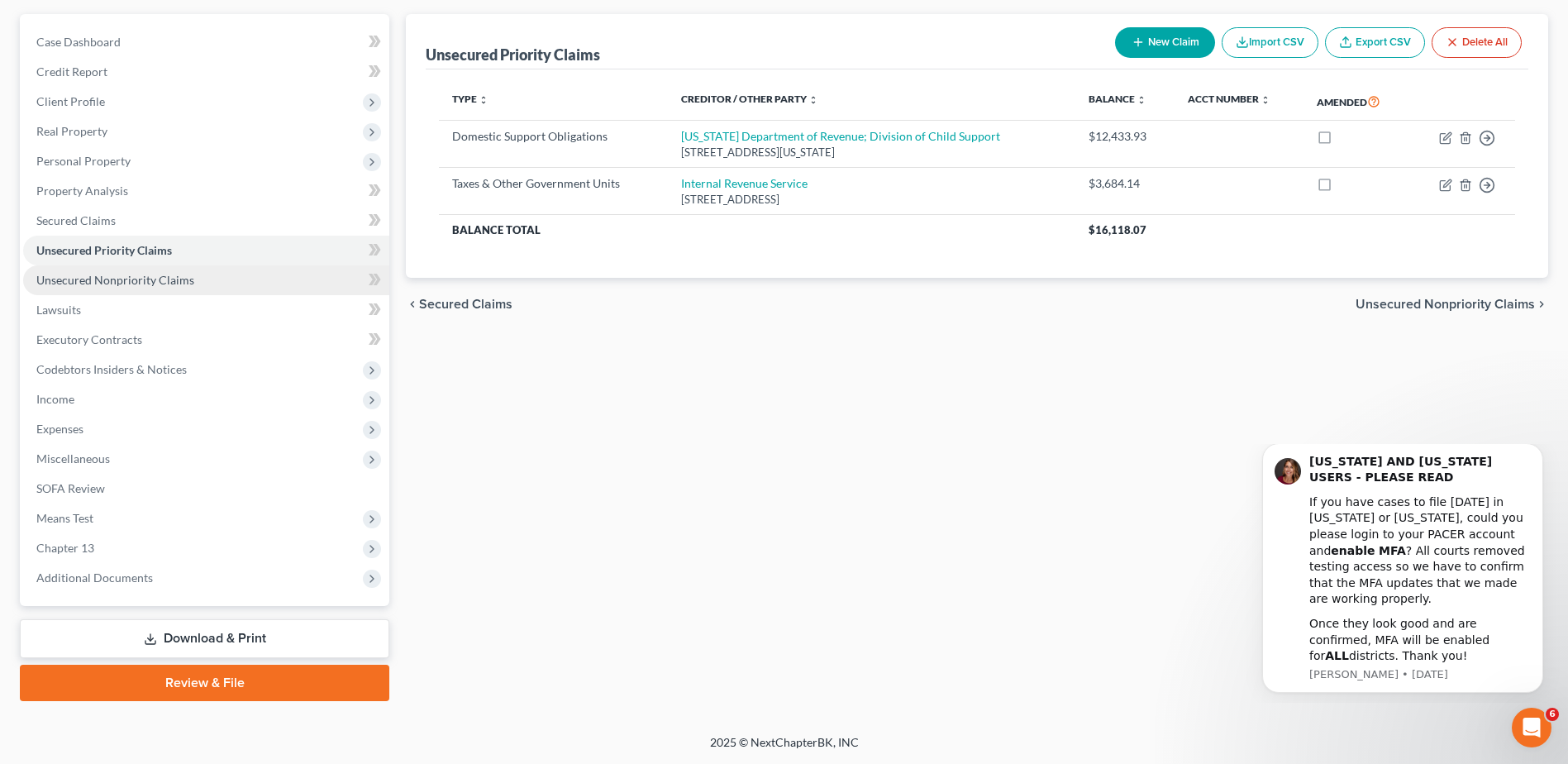
click at [95, 278] on span "Unsecured Nonpriority Claims" at bounding box center [115, 279] width 157 height 14
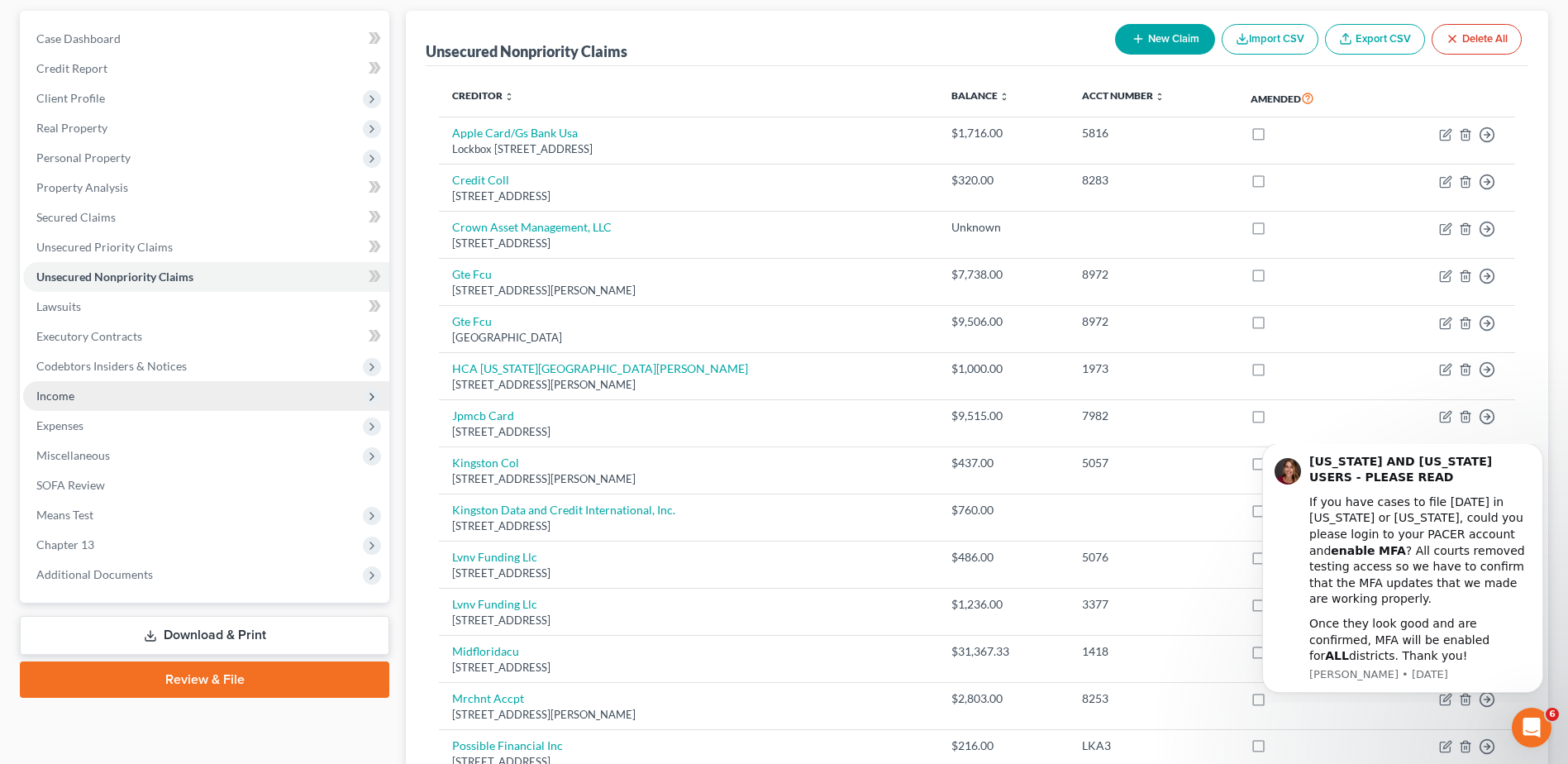
scroll to position [165, 0]
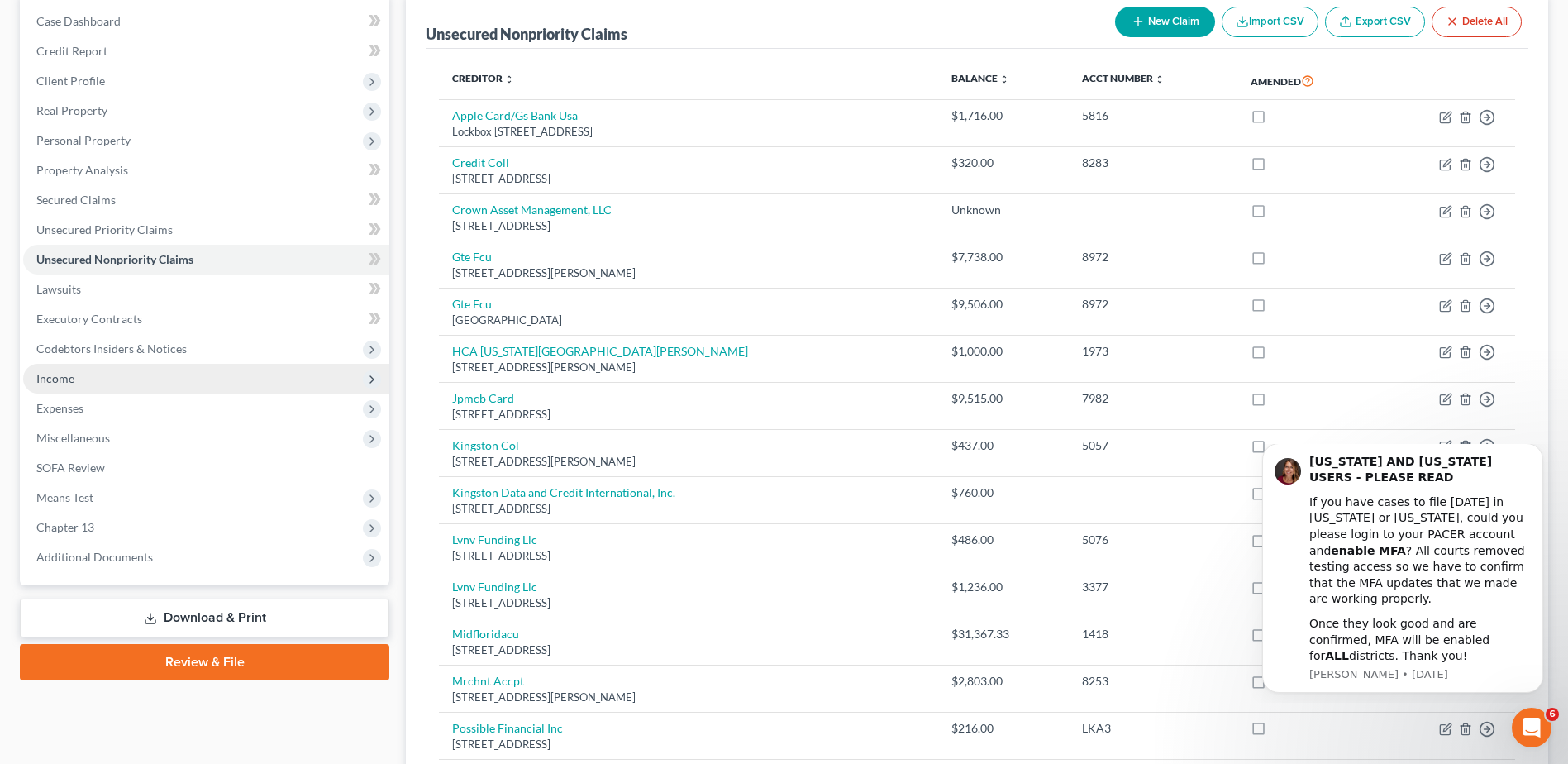
click at [57, 376] on span "Income" at bounding box center [55, 378] width 38 height 14
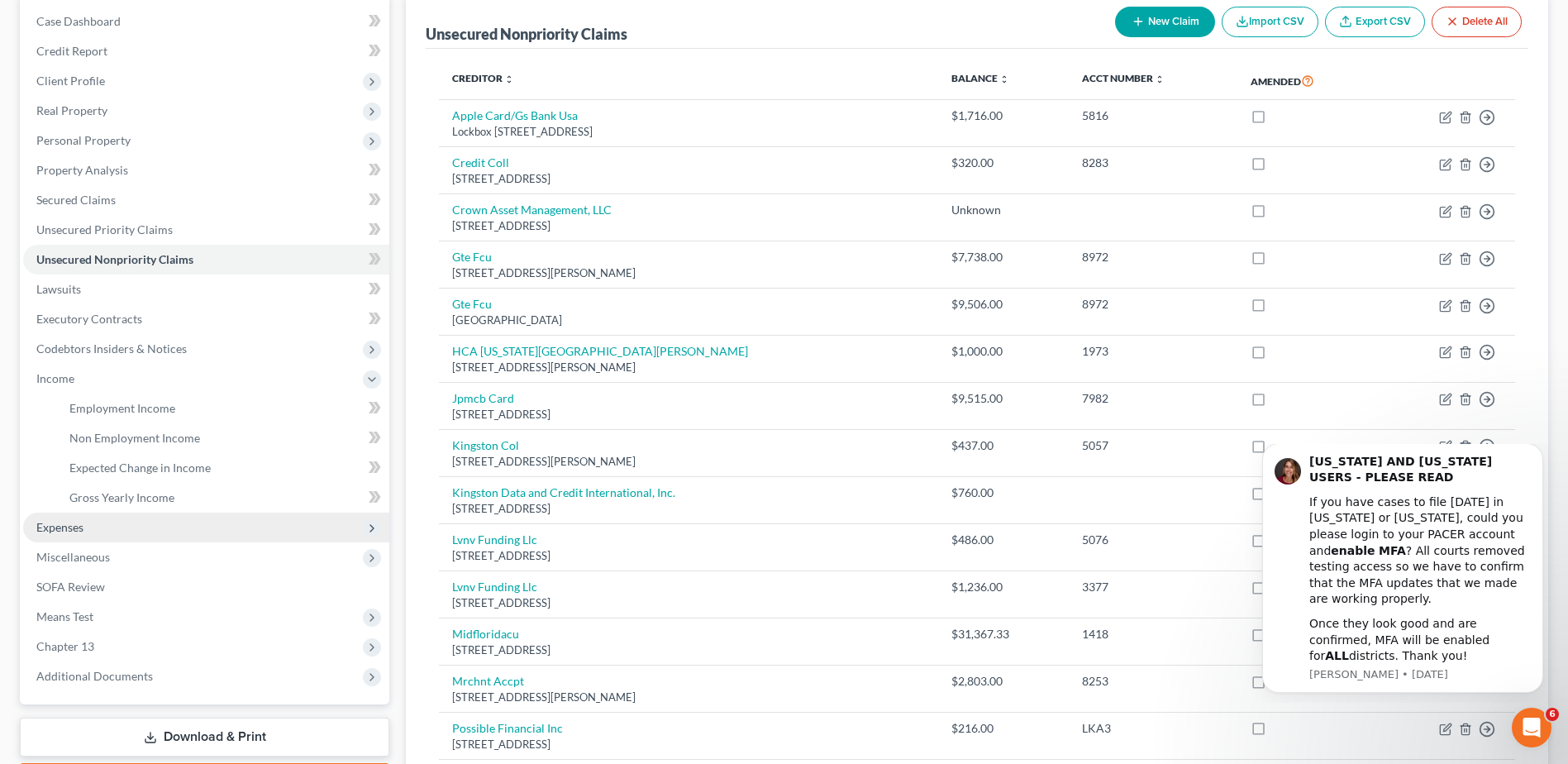
click at [56, 529] on span "Expenses" at bounding box center [60, 526] width 47 height 14
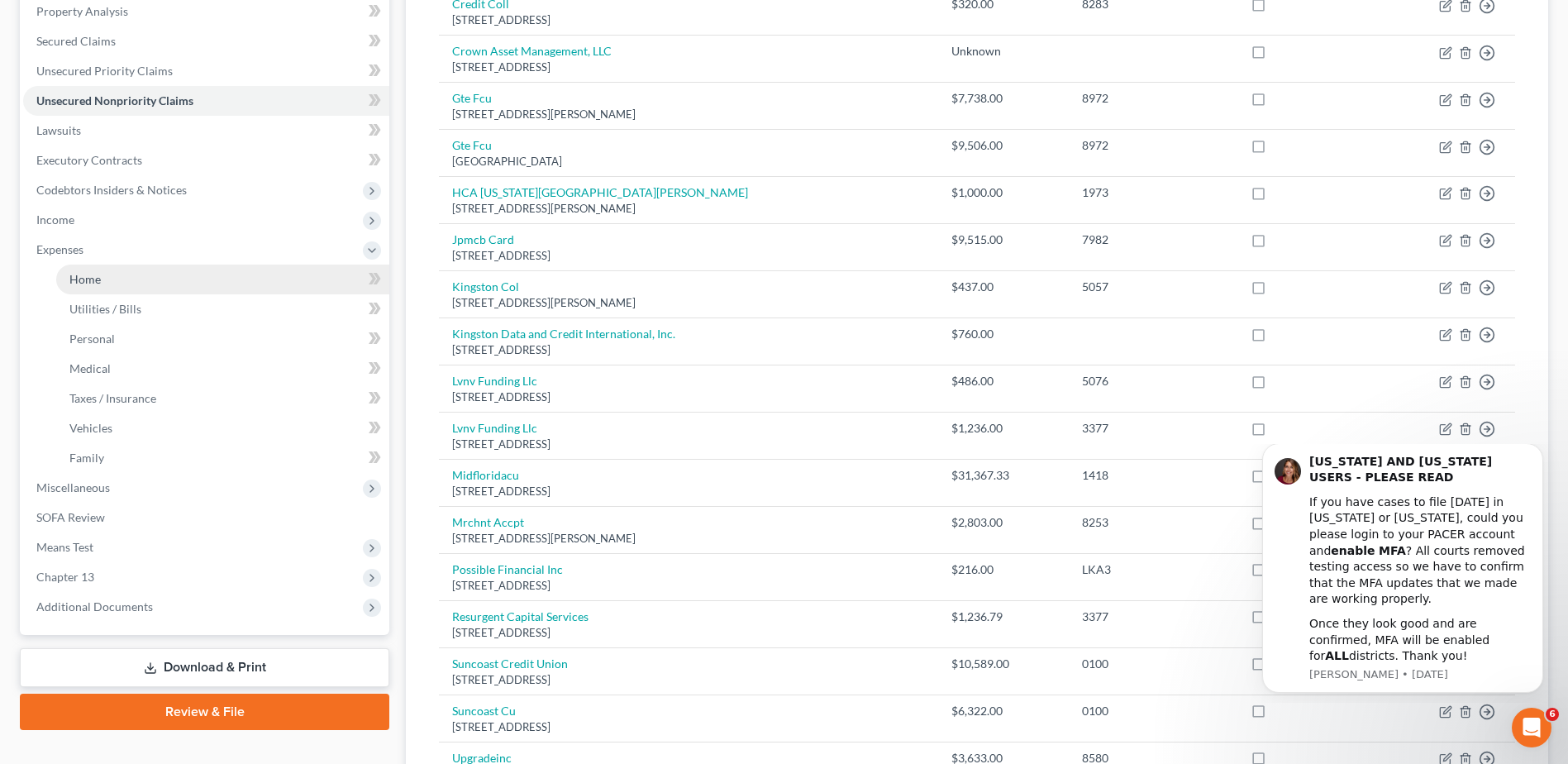
scroll to position [330, 0]
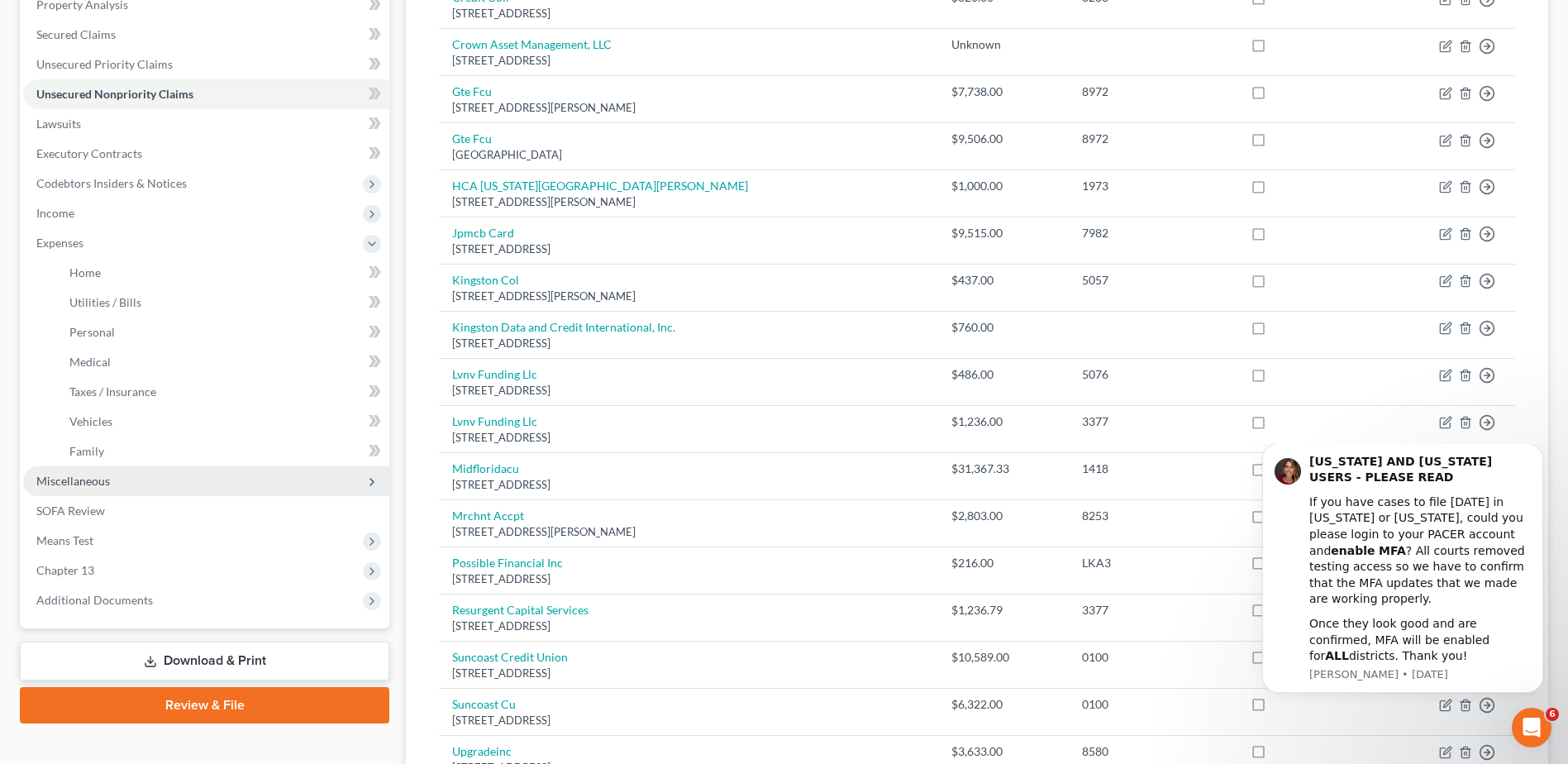
click at [58, 484] on span "Miscellaneous" at bounding box center [73, 480] width 73 height 14
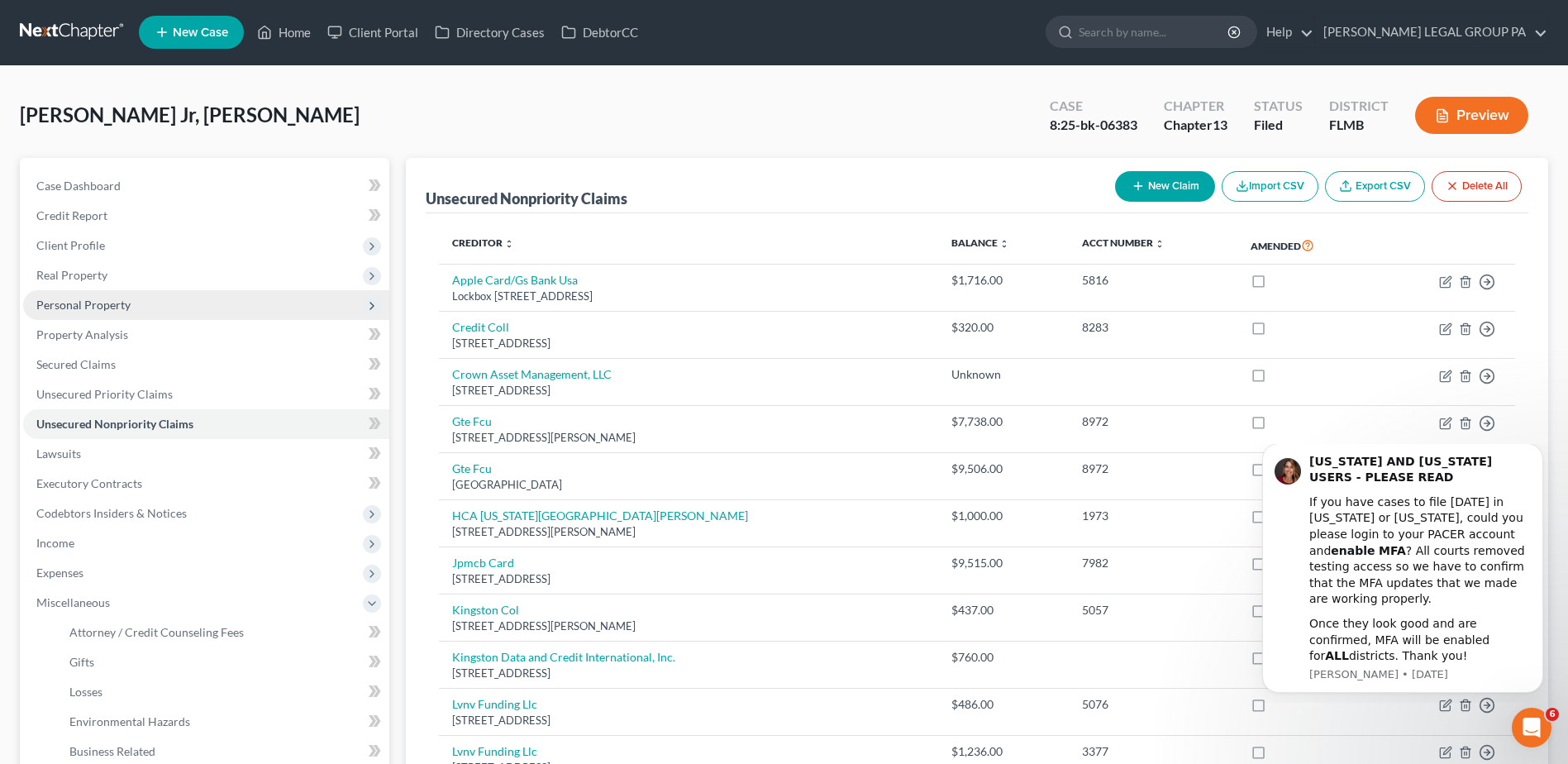
scroll to position [0, 0]
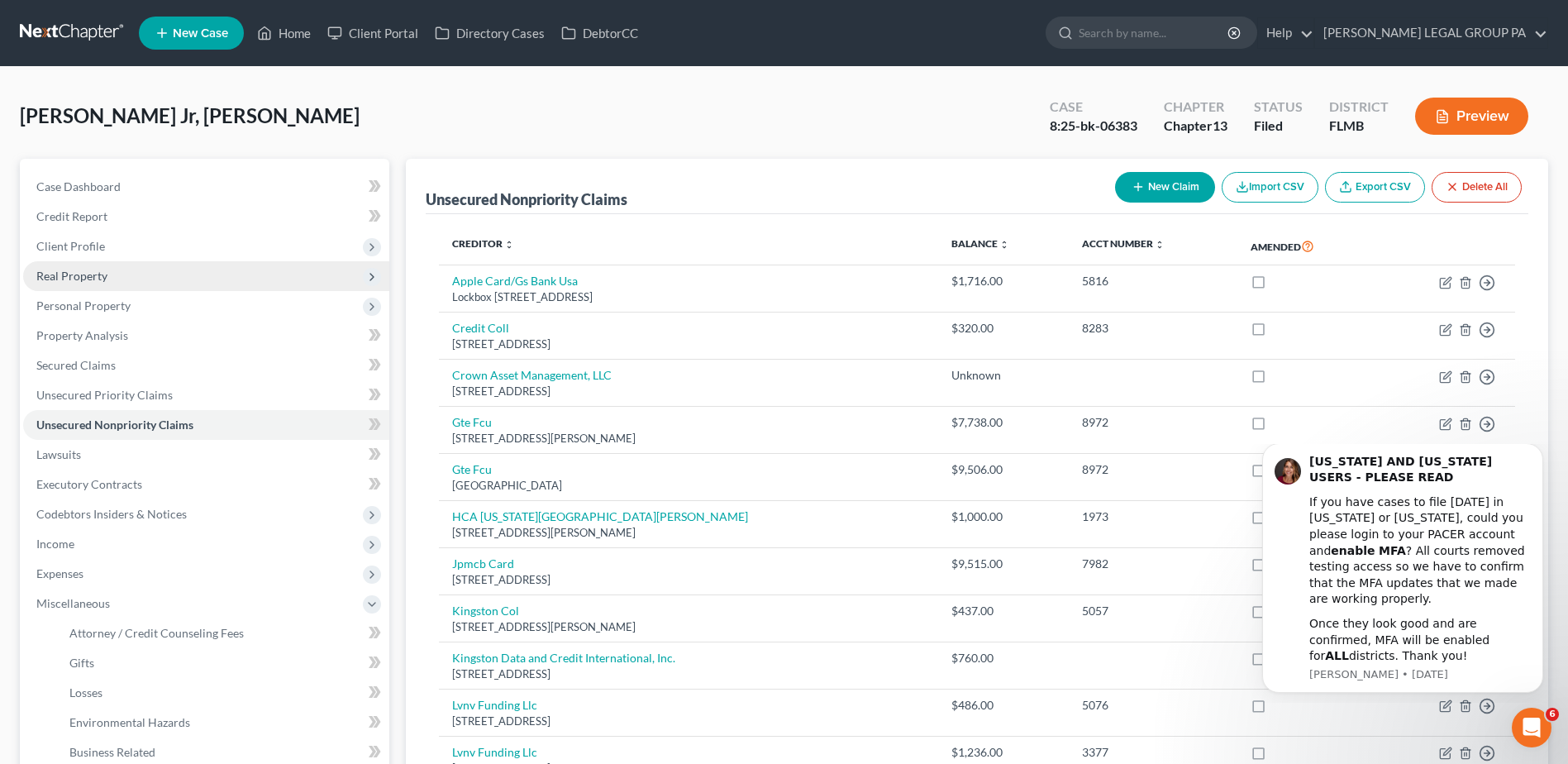
click at [69, 272] on span "Real Property" at bounding box center [72, 275] width 71 height 14
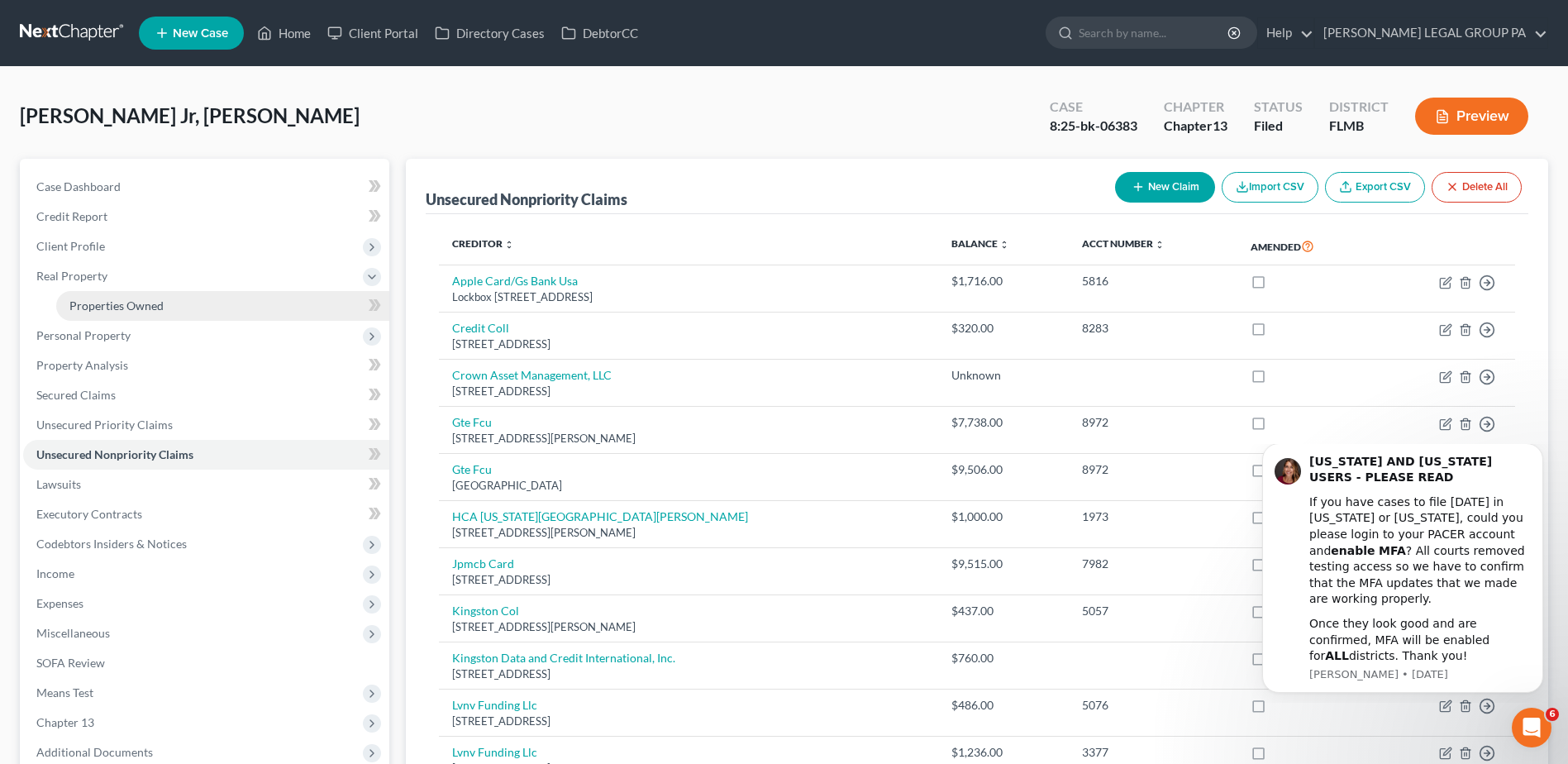
click at [100, 300] on span "Properties Owned" at bounding box center [117, 305] width 95 height 14
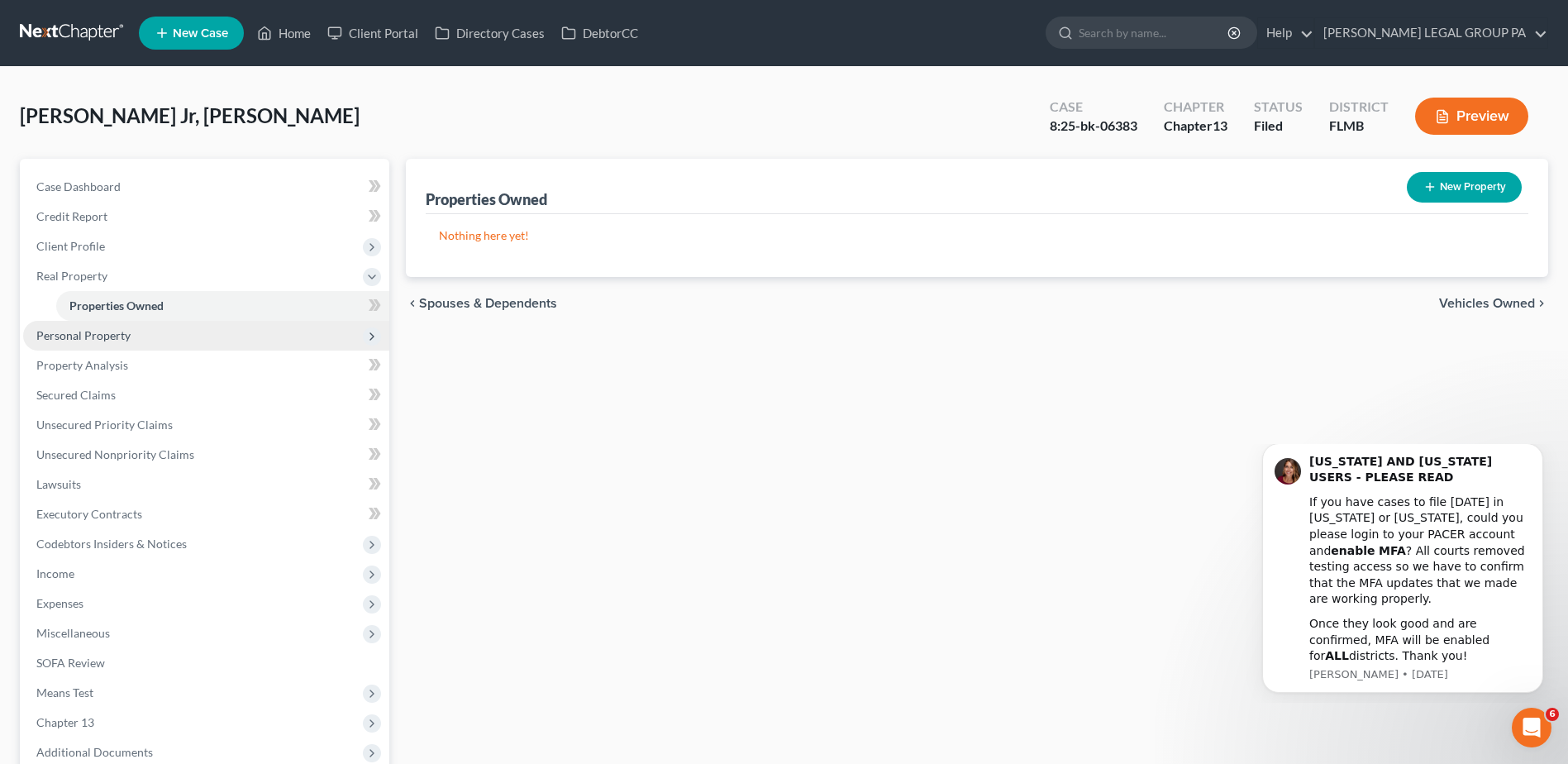
click at [67, 336] on span "Personal Property" at bounding box center [84, 335] width 95 height 14
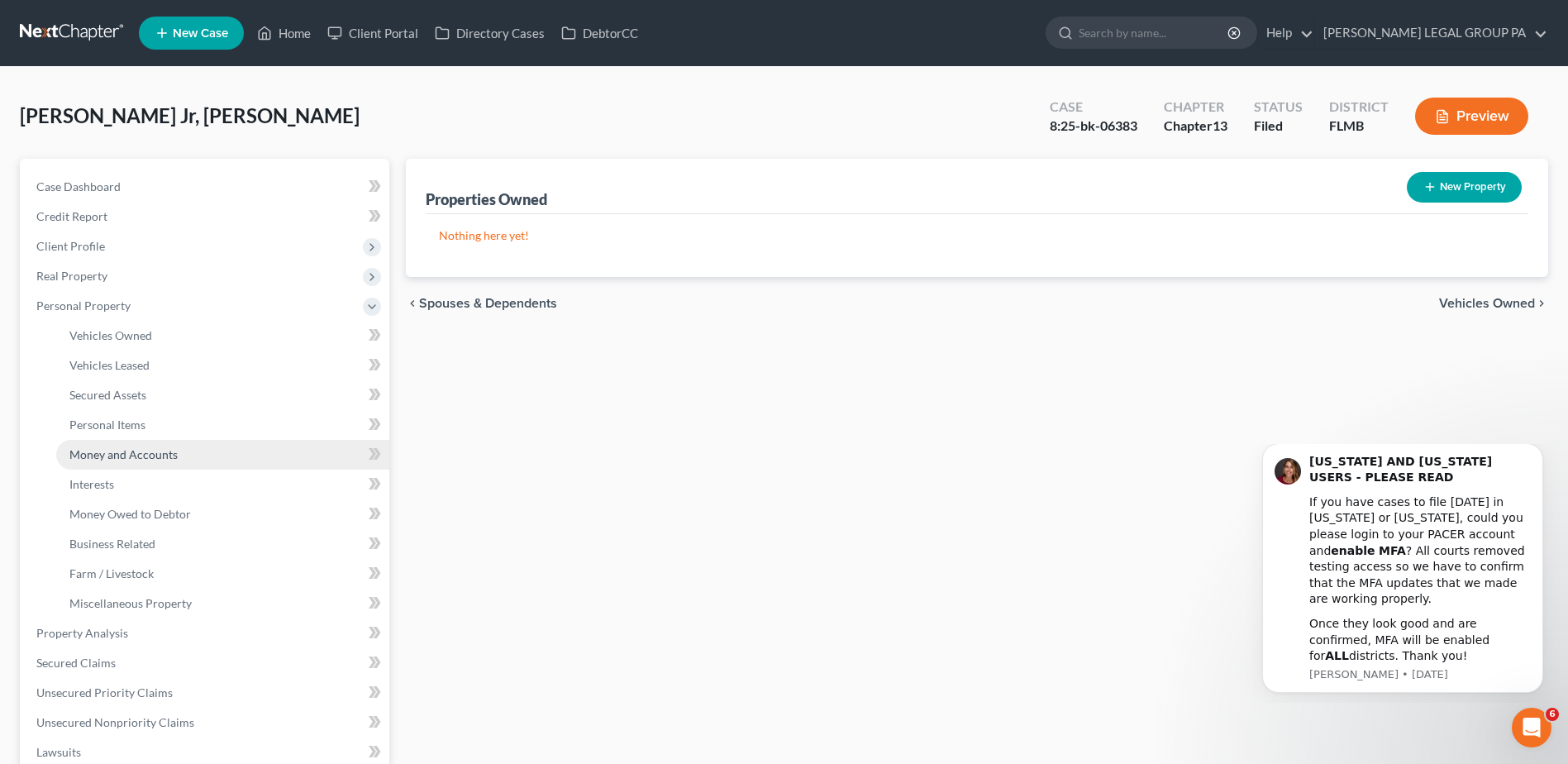
click at [85, 456] on span "Money and Accounts" at bounding box center [124, 454] width 108 height 14
